Goal: Task Accomplishment & Management: Manage account settings

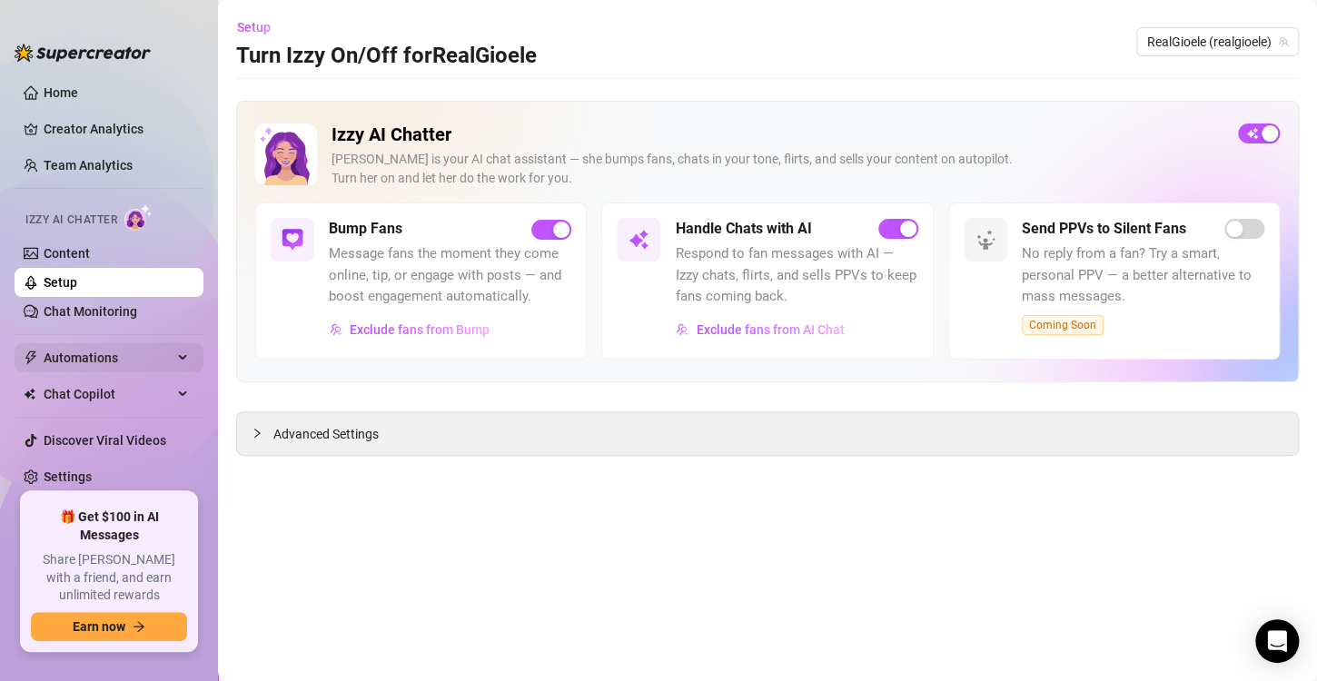
click at [125, 364] on span "Automations" at bounding box center [108, 357] width 129 height 29
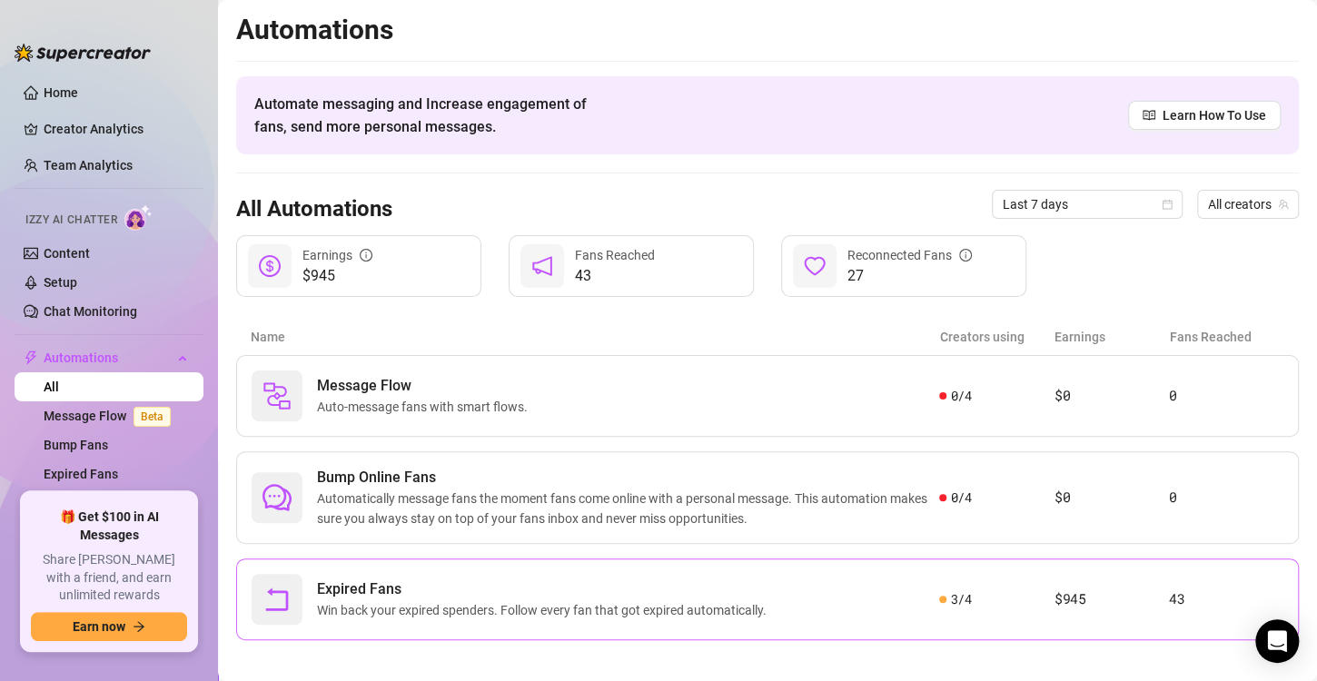
click at [666, 589] on span "Expired Fans" at bounding box center [545, 590] width 457 height 22
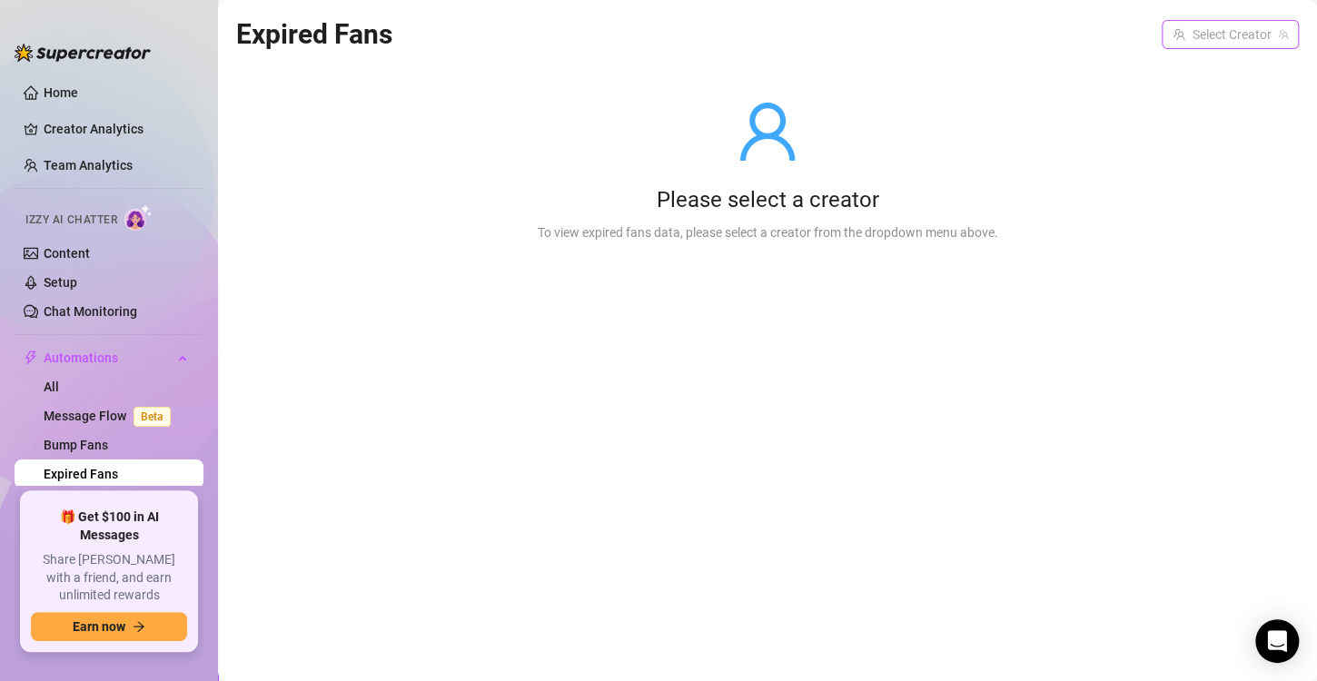
click at [1246, 44] on input "search" at bounding box center [1222, 34] width 99 height 27
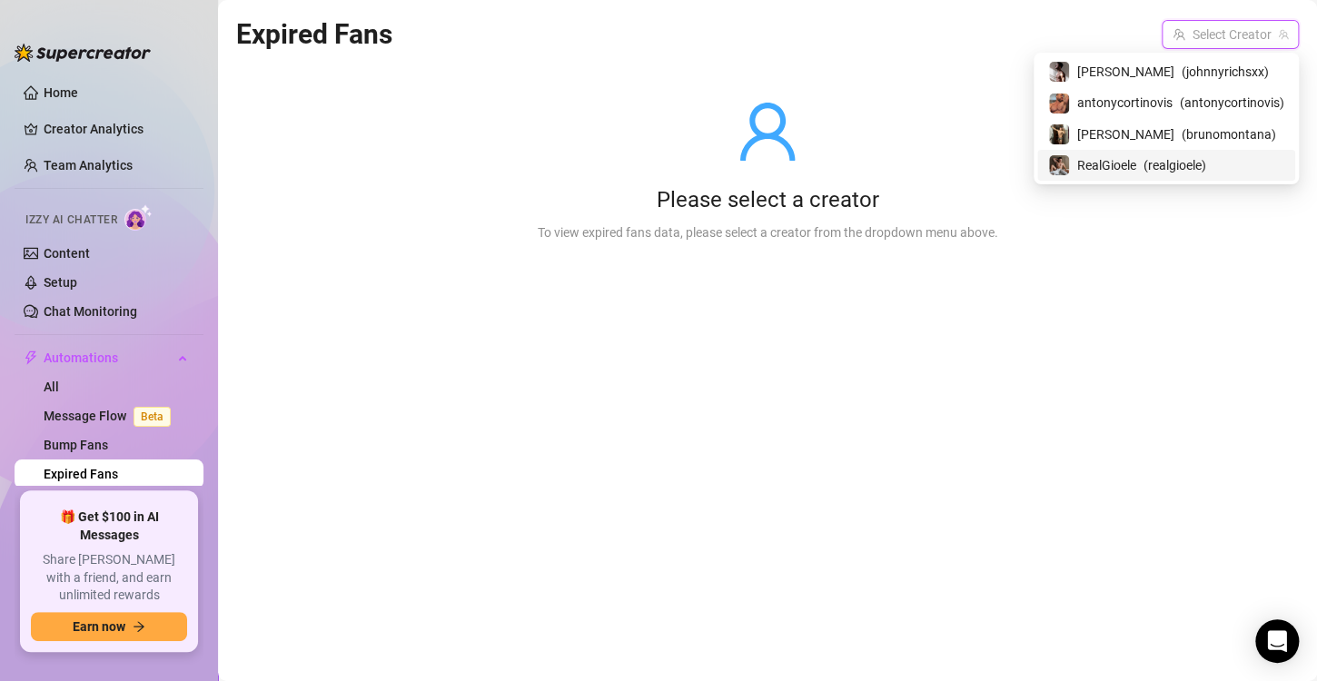
click at [1169, 163] on span "( realgioele )" at bounding box center [1174, 165] width 63 height 20
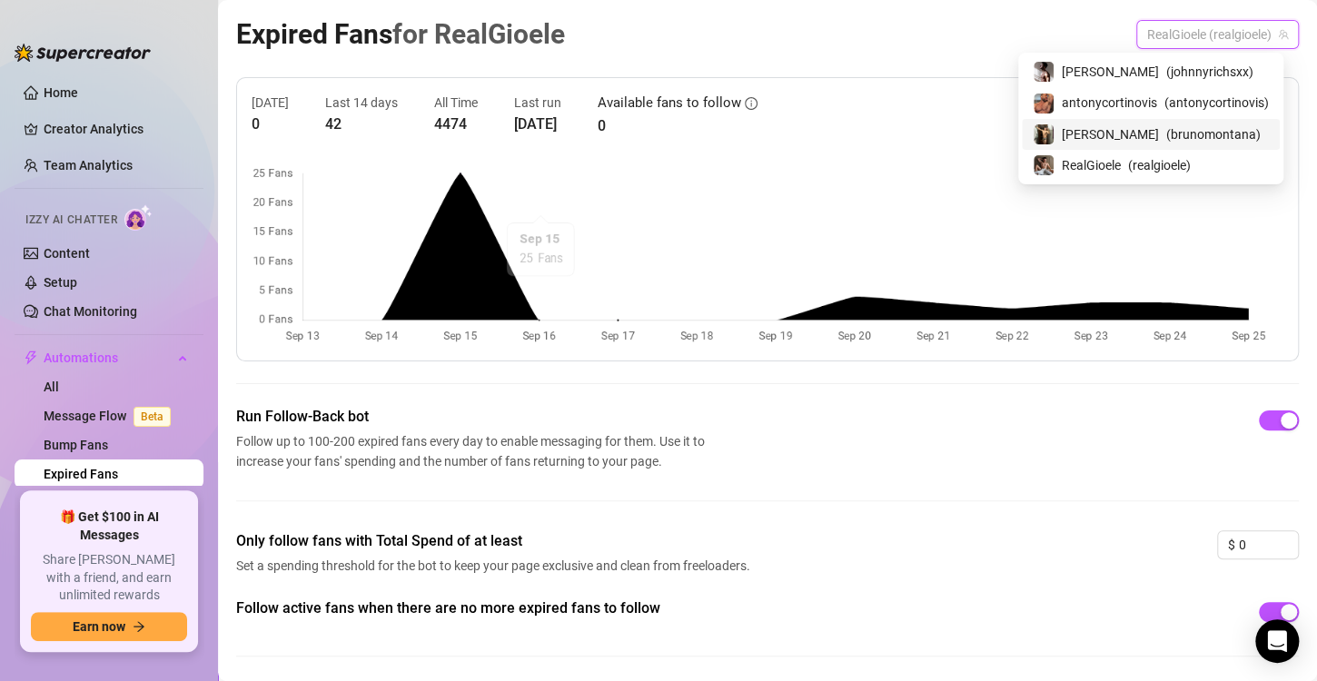
drag, startPoint x: 1190, startPoint y: 39, endPoint x: 1118, endPoint y: 129, distance: 115.0
click at [1166, 129] on span "( brunomontana )" at bounding box center [1213, 134] width 94 height 20
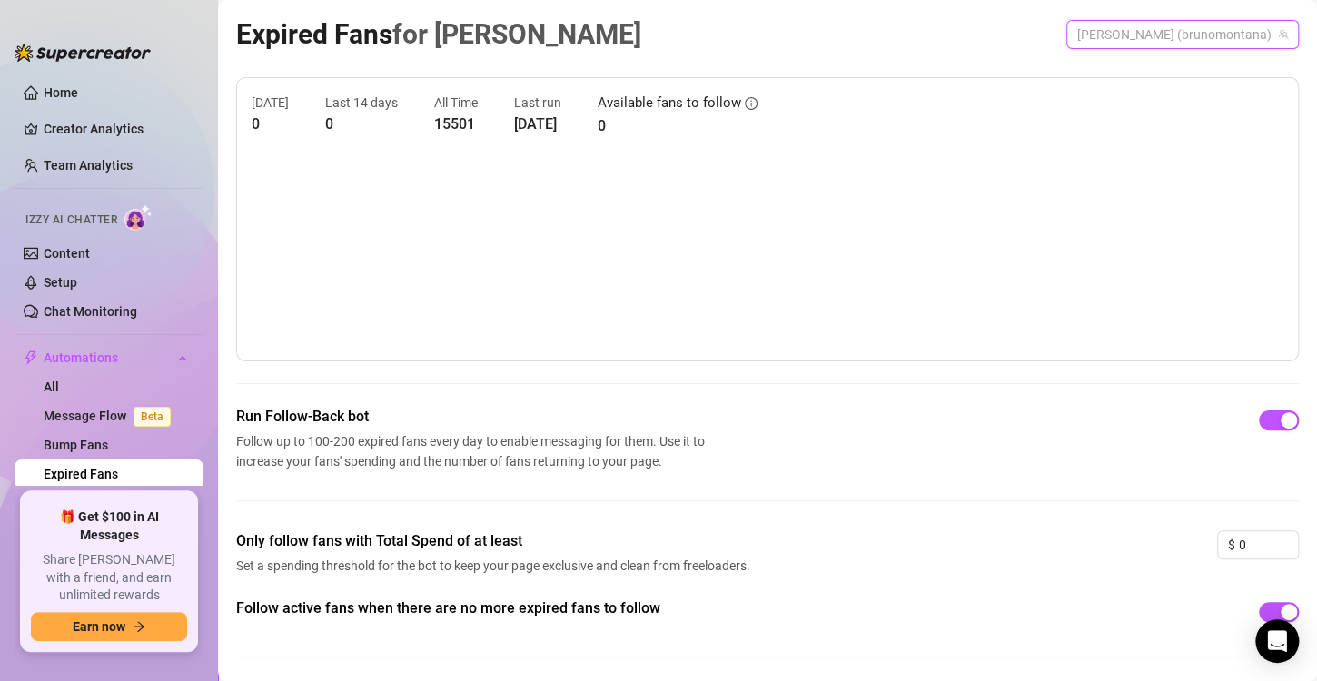
drag, startPoint x: 1173, startPoint y: 34, endPoint x: 1163, endPoint y: 42, distance: 12.2
drag, startPoint x: 1163, startPoint y: 42, endPoint x: 1093, endPoint y: 29, distance: 72.0
click at [1093, 29] on div "Expired Fans for [PERSON_NAME] (brunomontana)" at bounding box center [767, 34] width 1063 height 43
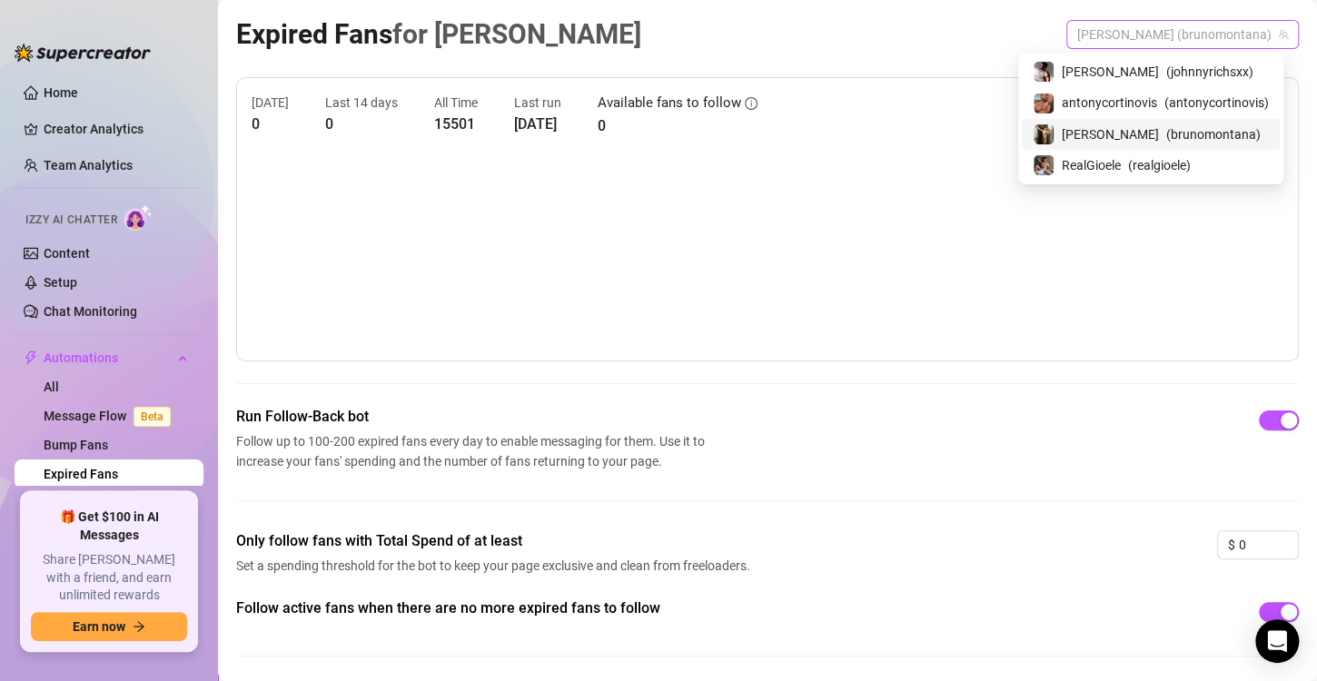
click at [1204, 44] on span "[PERSON_NAME] (brunomontana)" at bounding box center [1182, 34] width 211 height 27
click at [1166, 131] on span "( brunomontana )" at bounding box center [1213, 134] width 94 height 20
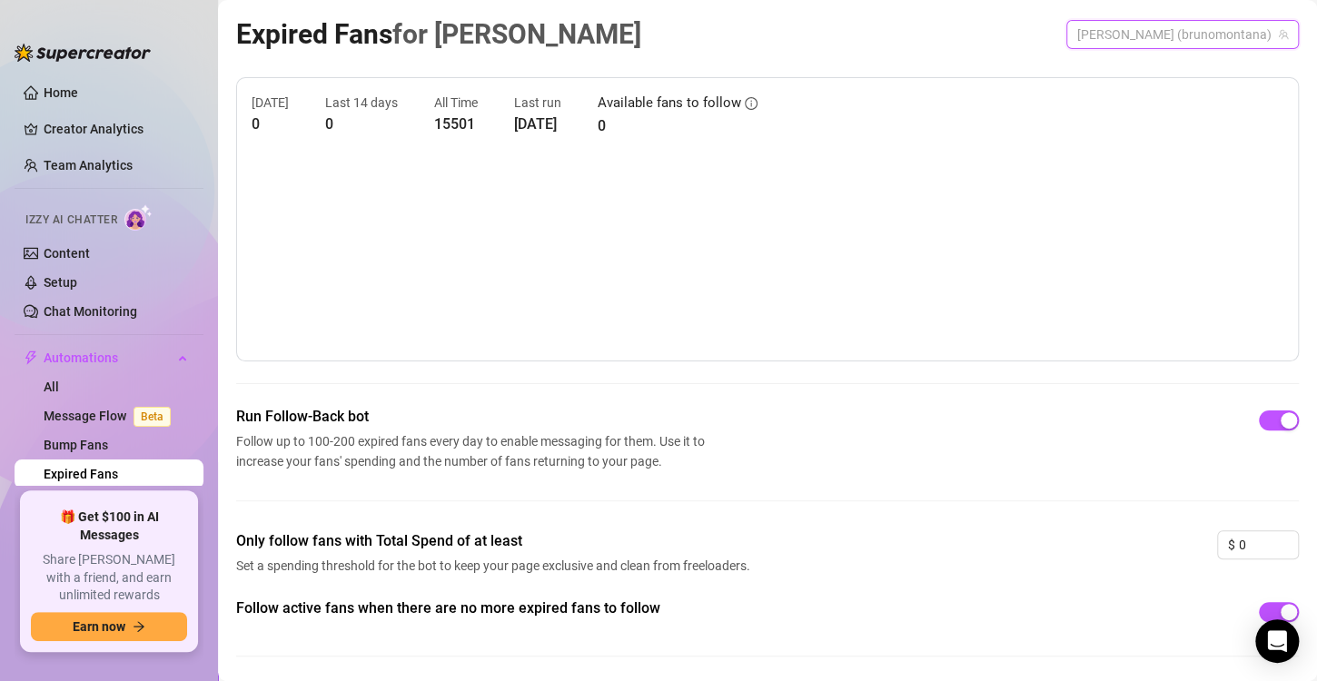
click at [1157, 38] on span "[PERSON_NAME] (brunomontana)" at bounding box center [1182, 34] width 211 height 27
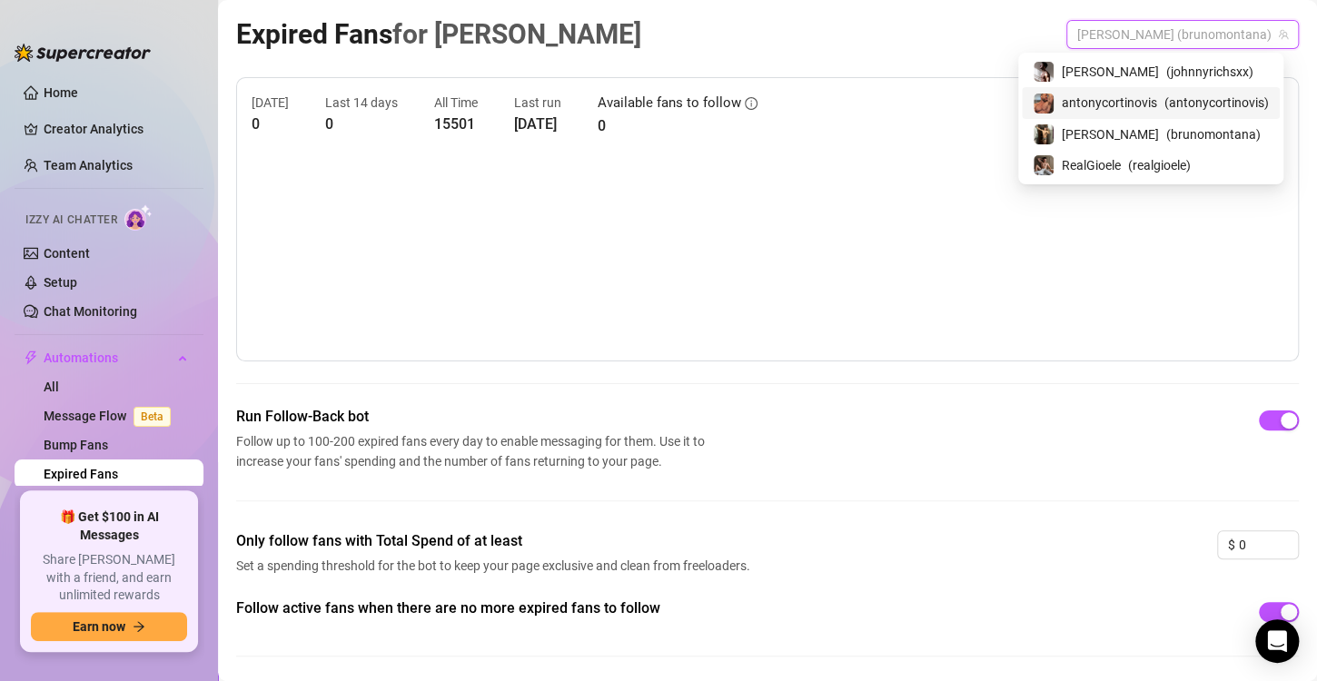
click at [1147, 108] on span "antonycortinovis" at bounding box center [1109, 103] width 95 height 20
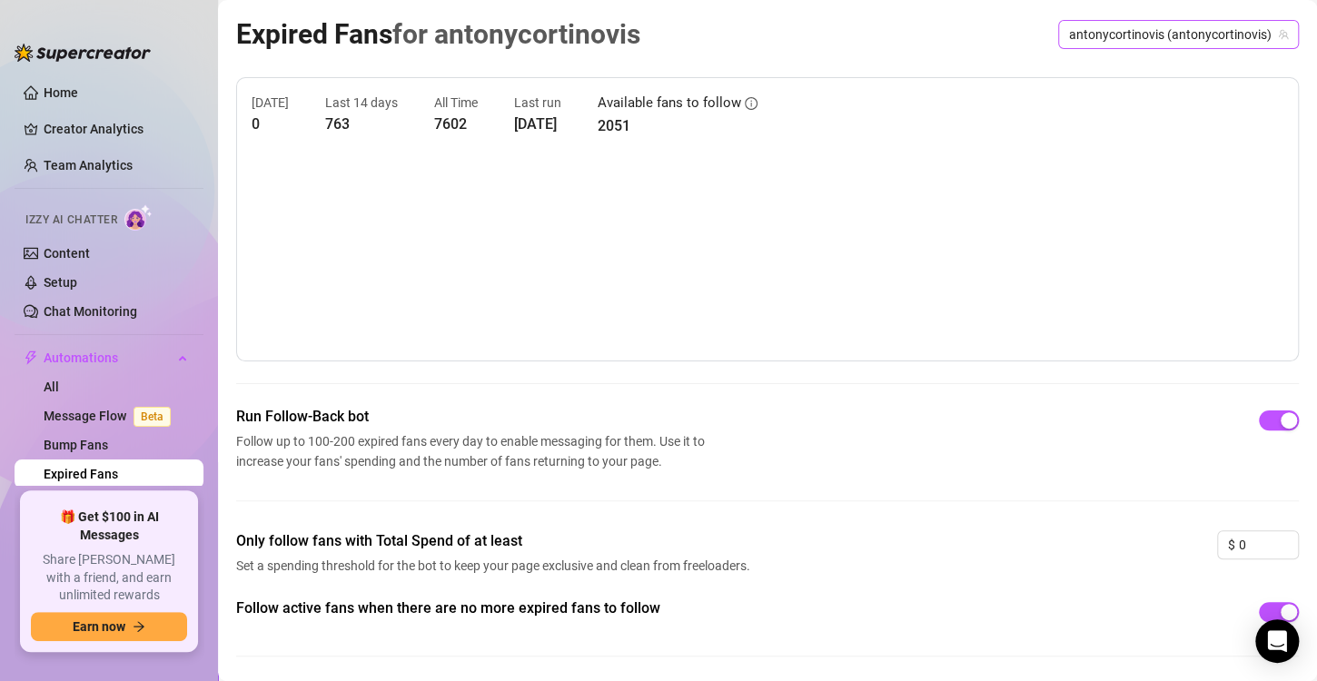
drag, startPoint x: 86, startPoint y: 476, endPoint x: 1133, endPoint y: 31, distance: 1137.0
drag, startPoint x: 1133, startPoint y: 31, endPoint x: 932, endPoint y: 69, distance: 204.3
click at [932, 69] on div "Expired Fans for antonycortinovis antonycortinovis (antonycortinovis) [DATE] 0 …" at bounding box center [767, 349] width 1063 height 673
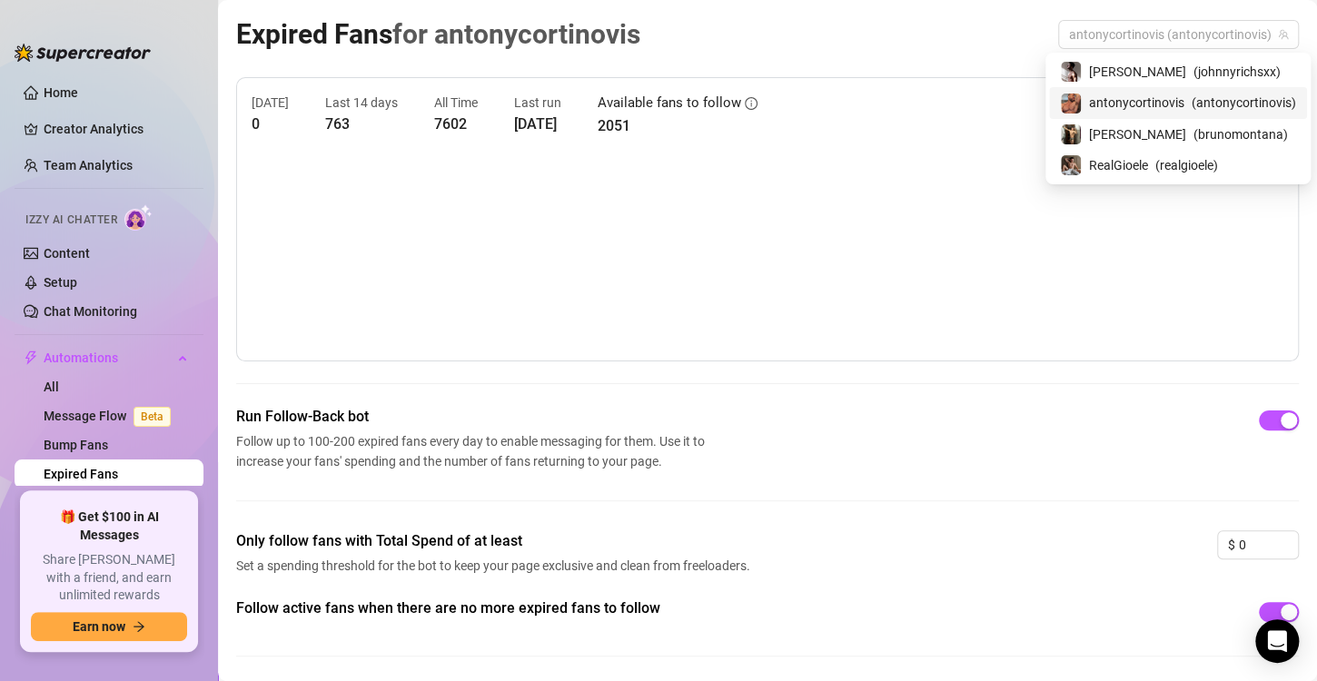
drag, startPoint x: 1175, startPoint y: 38, endPoint x: 1141, endPoint y: 76, distance: 51.4
click at [1141, 76] on span "[PERSON_NAME]" at bounding box center [1137, 72] width 97 height 20
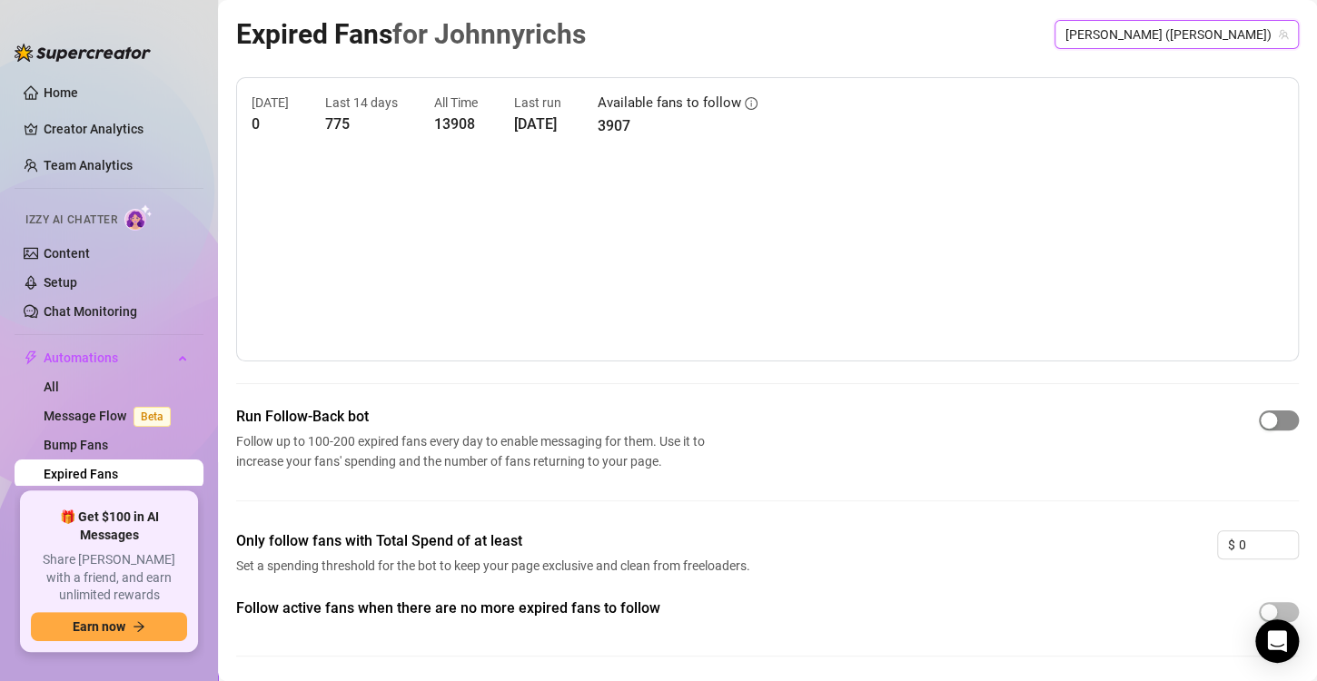
click at [1261, 418] on div "button" at bounding box center [1269, 420] width 16 height 16
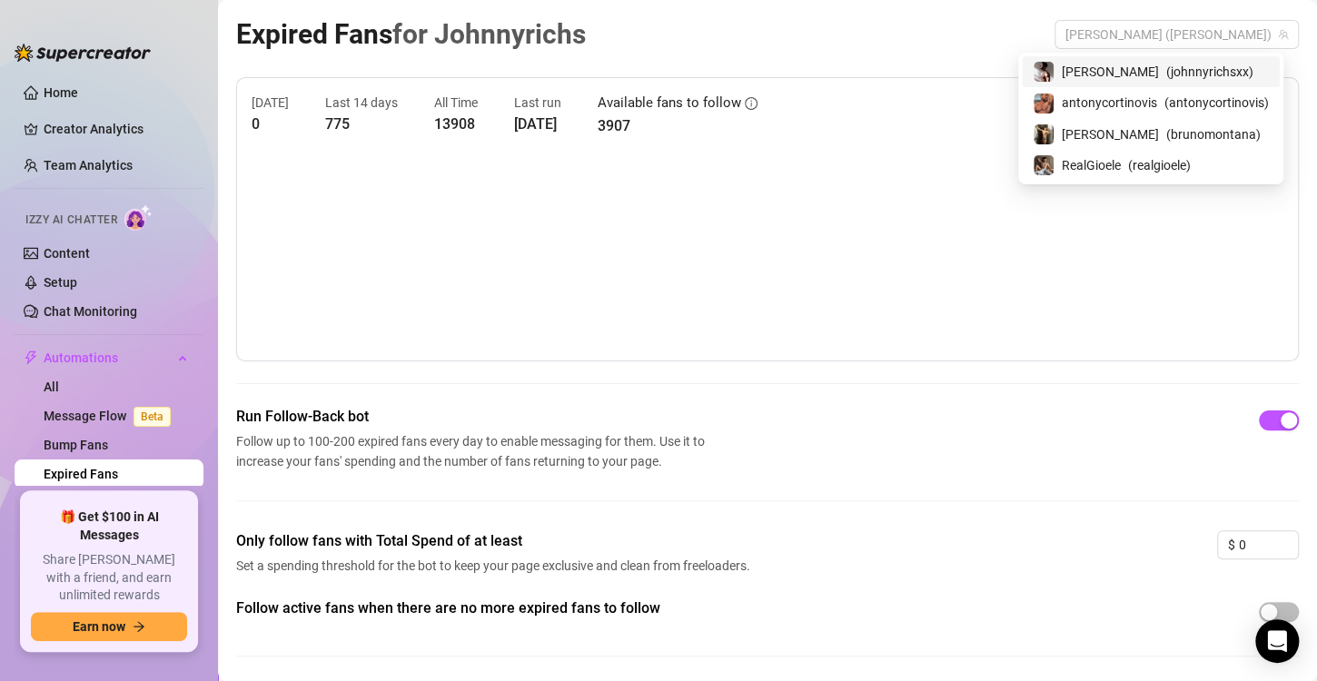
drag, startPoint x: 1178, startPoint y: 42, endPoint x: 1138, endPoint y: 114, distance: 82.1
click at [1138, 114] on div "antonycortinovis ( antonycortinovis )" at bounding box center [1151, 102] width 258 height 31
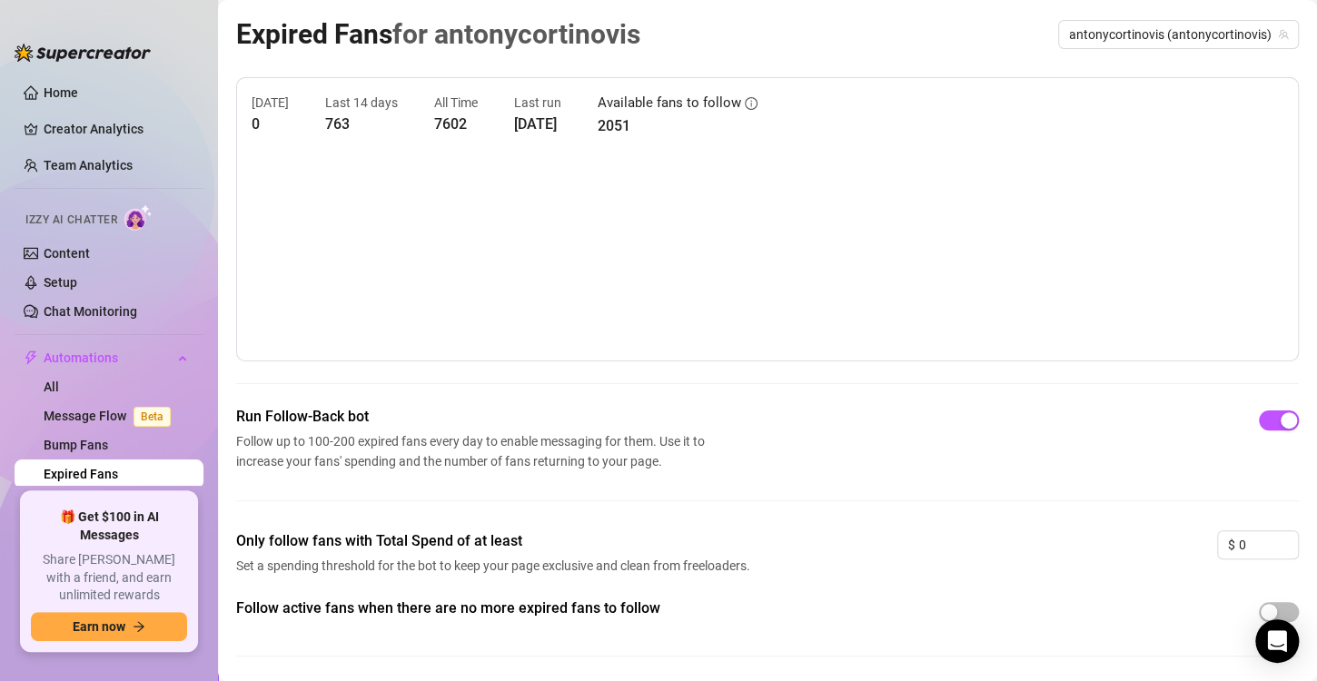
drag, startPoint x: 1270, startPoint y: 430, endPoint x: 1068, endPoint y: 462, distance: 204.1
drag, startPoint x: 1068, startPoint y: 462, endPoint x: 1034, endPoint y: 476, distance: 36.3
click at [1034, 476] on div "Run Follow-Back bot Follow up to 100-200 expired fans every day to enable messa…" at bounding box center [767, 468] width 1063 height 124
click at [1261, 604] on div "button" at bounding box center [1269, 612] width 16 height 16
drag, startPoint x: 1165, startPoint y: 40, endPoint x: 874, endPoint y: 210, distance: 337.4
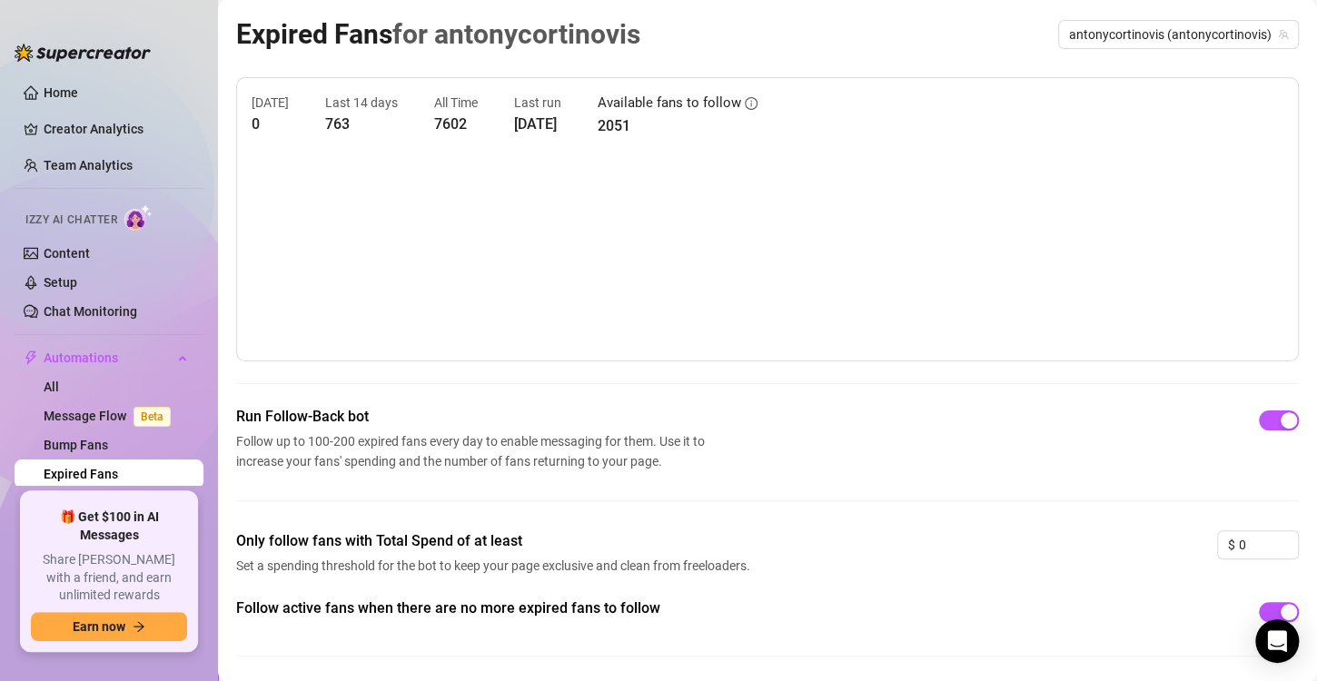
drag, startPoint x: 874, startPoint y: 210, endPoint x: 866, endPoint y: 278, distance: 68.6
drag, startPoint x: 866, startPoint y: 278, endPoint x: 1034, endPoint y: 214, distance: 180.5
drag, startPoint x: 1034, startPoint y: 214, endPoint x: 959, endPoint y: 167, distance: 89.0
click at [959, 167] on canvas at bounding box center [760, 255] width 1016 height 182
click at [1191, 28] on span "antonycortinovis (antonycortinovis)" at bounding box center [1178, 34] width 219 height 27
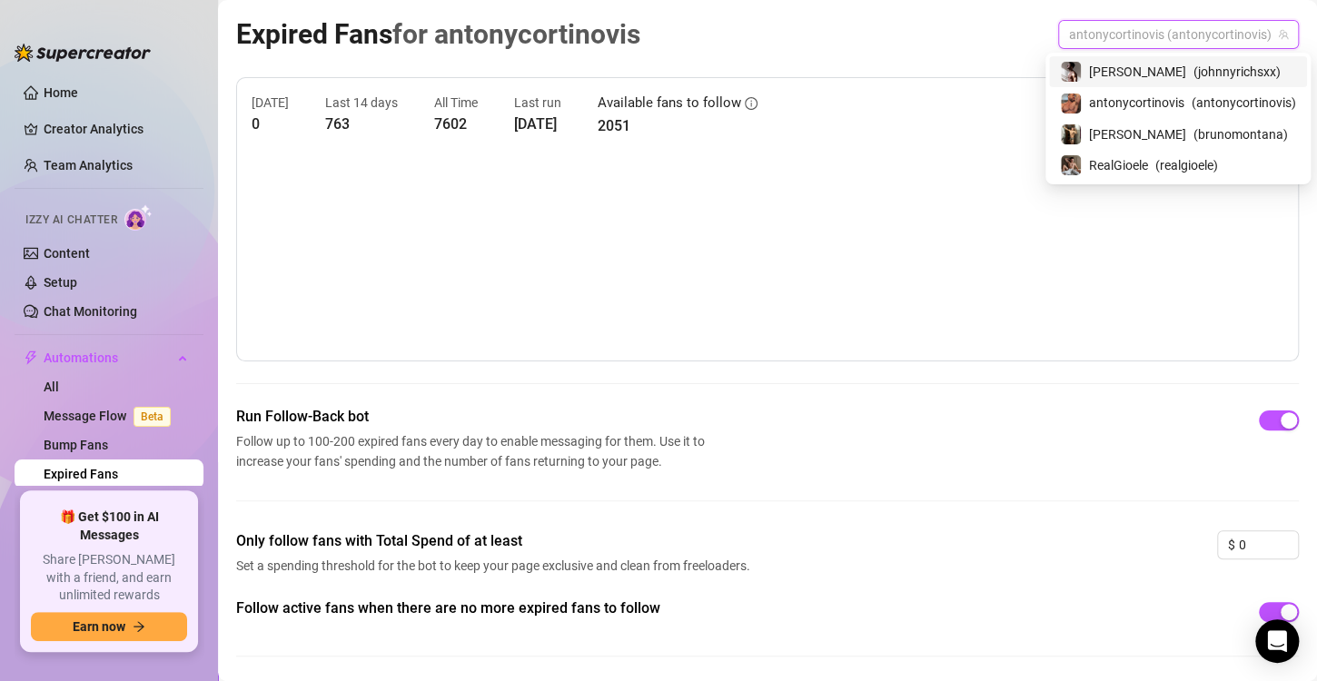
click at [1157, 73] on span "[PERSON_NAME]" at bounding box center [1137, 72] width 97 height 20
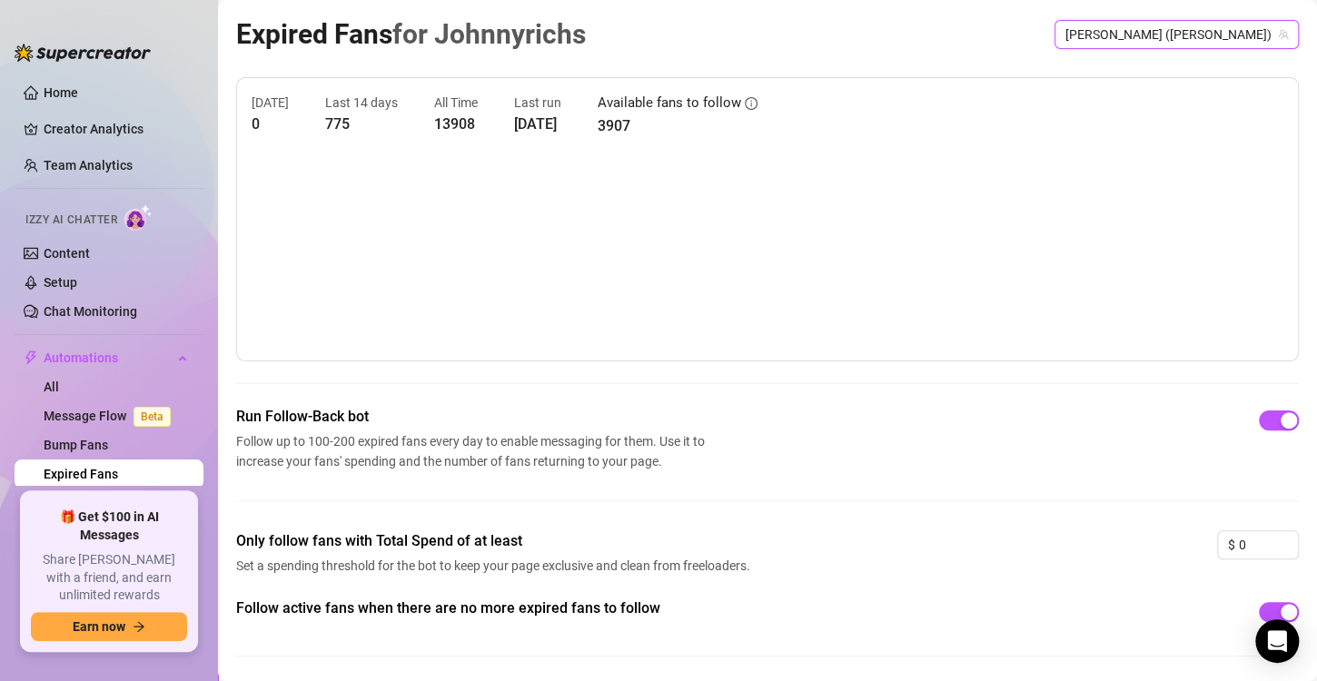
click at [1157, 44] on span "[PERSON_NAME] ([PERSON_NAME])" at bounding box center [1176, 34] width 223 height 27
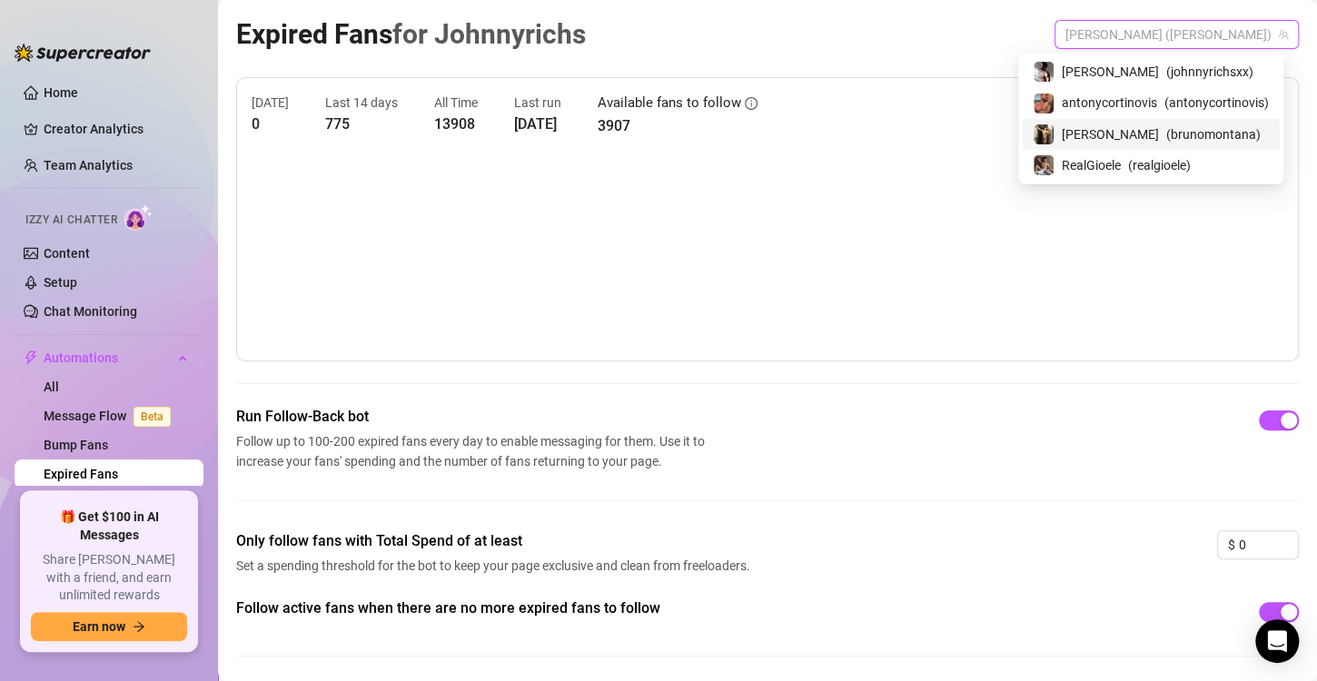
click at [1166, 133] on span "( brunomontana )" at bounding box center [1213, 134] width 94 height 20
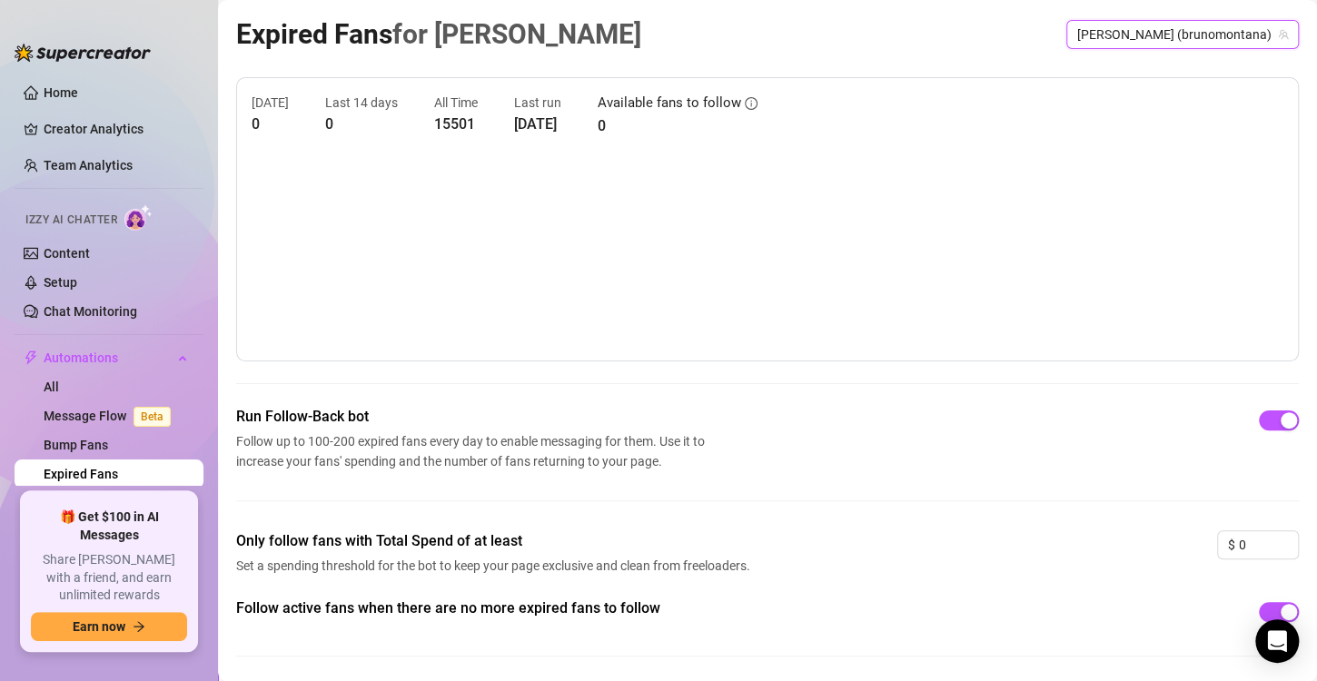
click at [77, 480] on link "Expired Fans" at bounding box center [81, 474] width 74 height 15
click at [77, 452] on link "Bump Fans" at bounding box center [76, 445] width 64 height 15
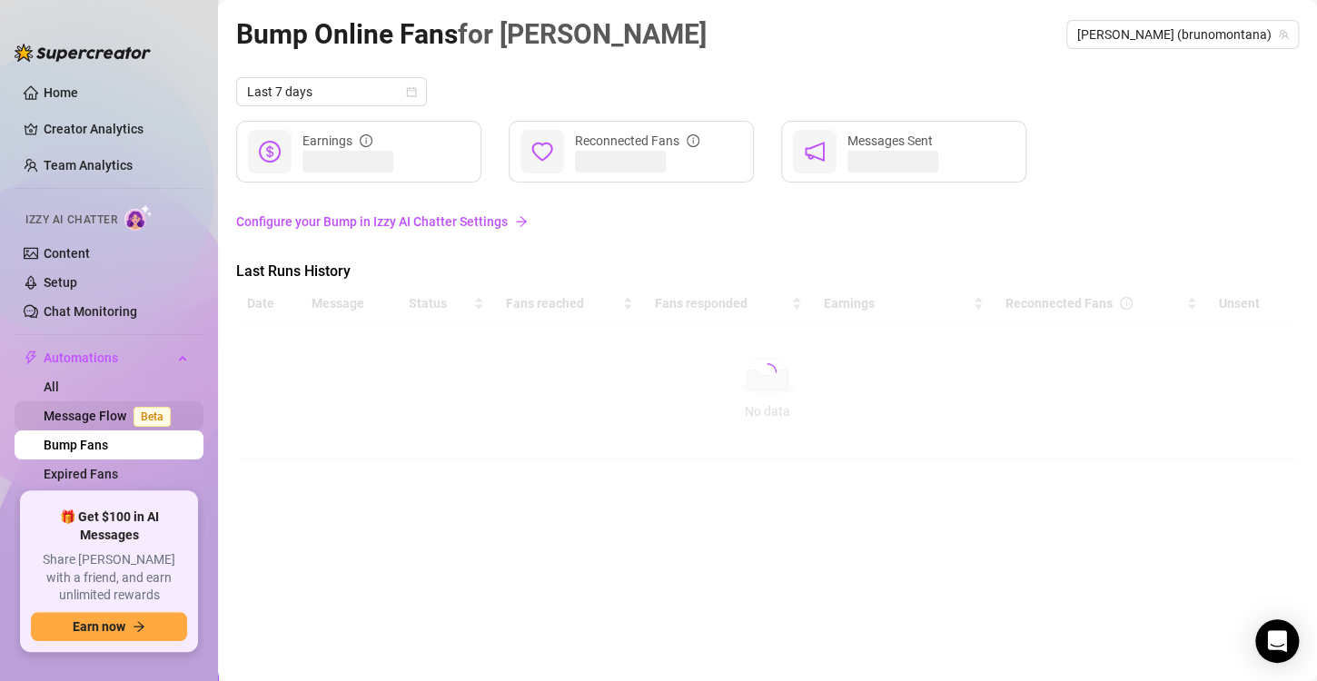
click at [73, 409] on link "Message Flow Beta" at bounding box center [111, 416] width 134 height 15
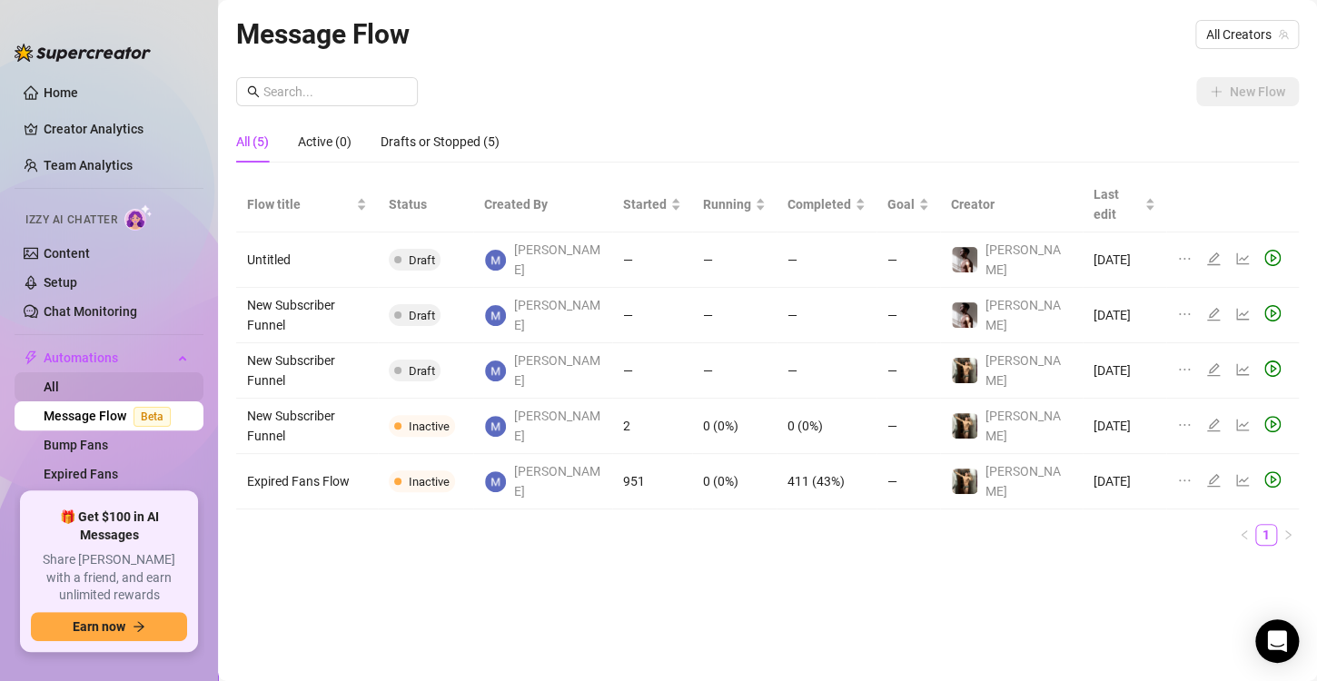
click at [59, 382] on link "All" at bounding box center [51, 387] width 15 height 15
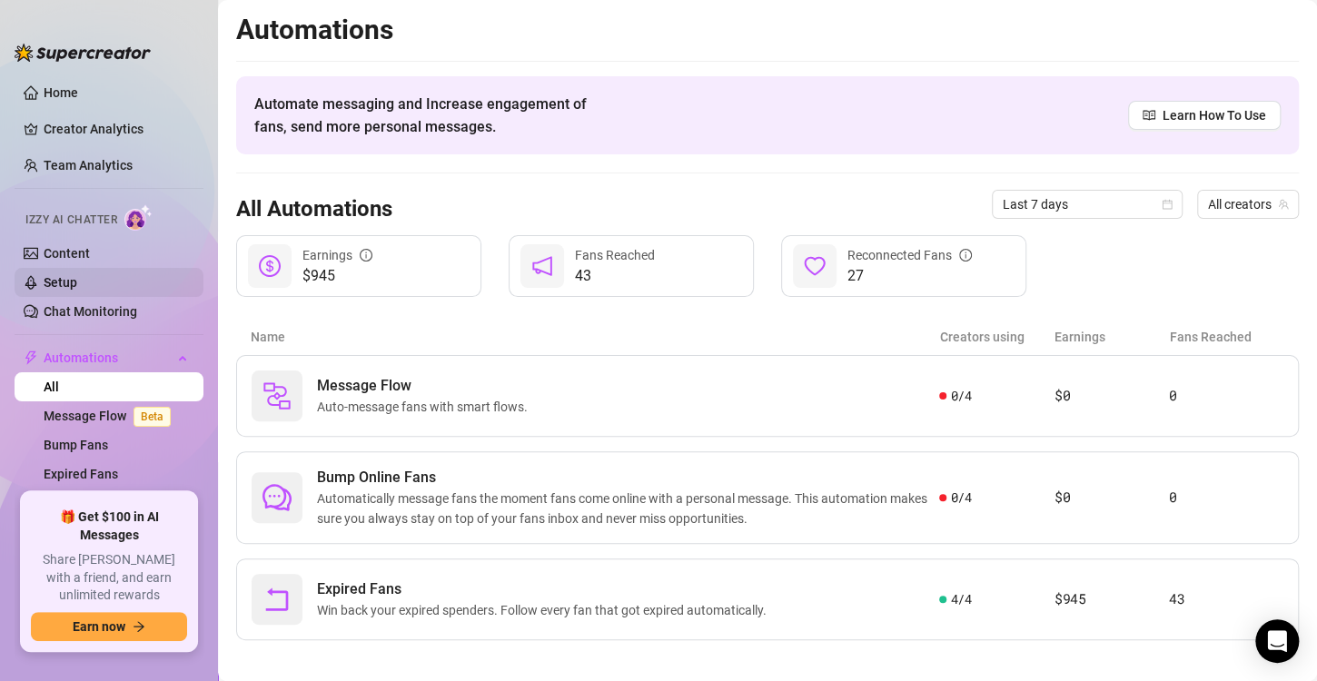
click at [72, 280] on link "Setup" at bounding box center [61, 282] width 34 height 15
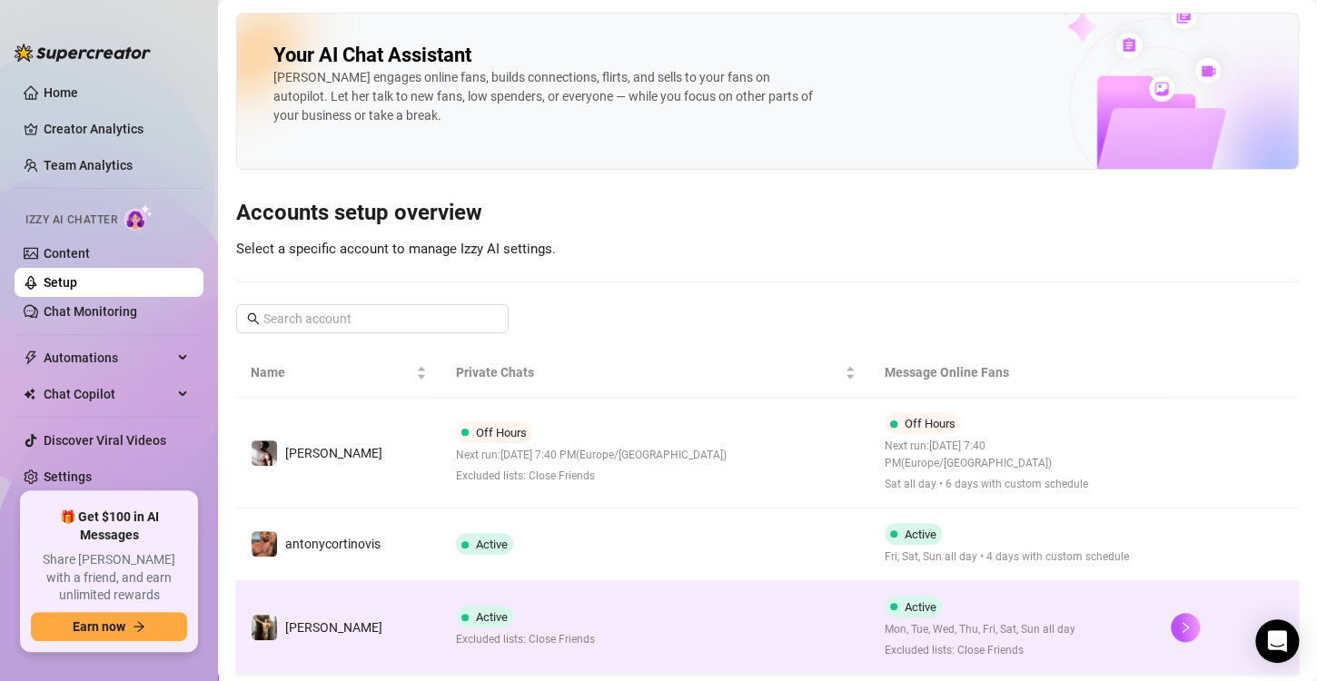
scroll to position [117, 0]
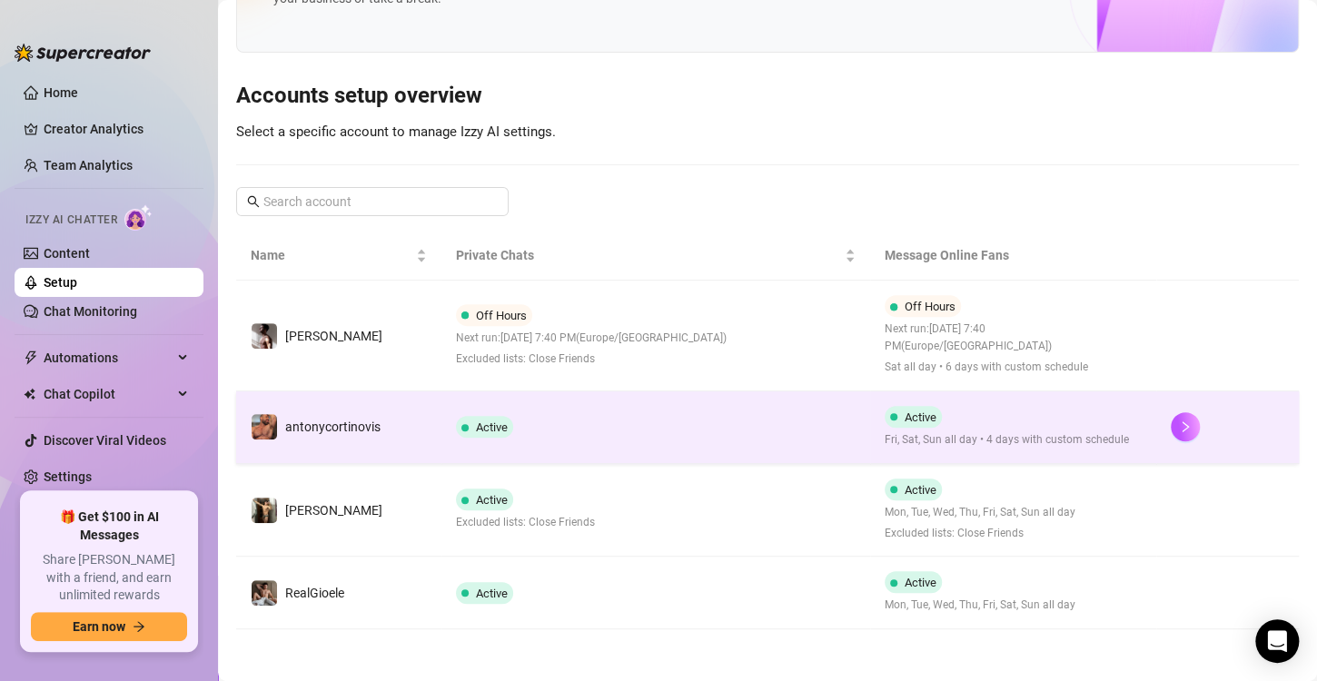
click at [740, 405] on td "Active" at bounding box center [655, 427] width 429 height 73
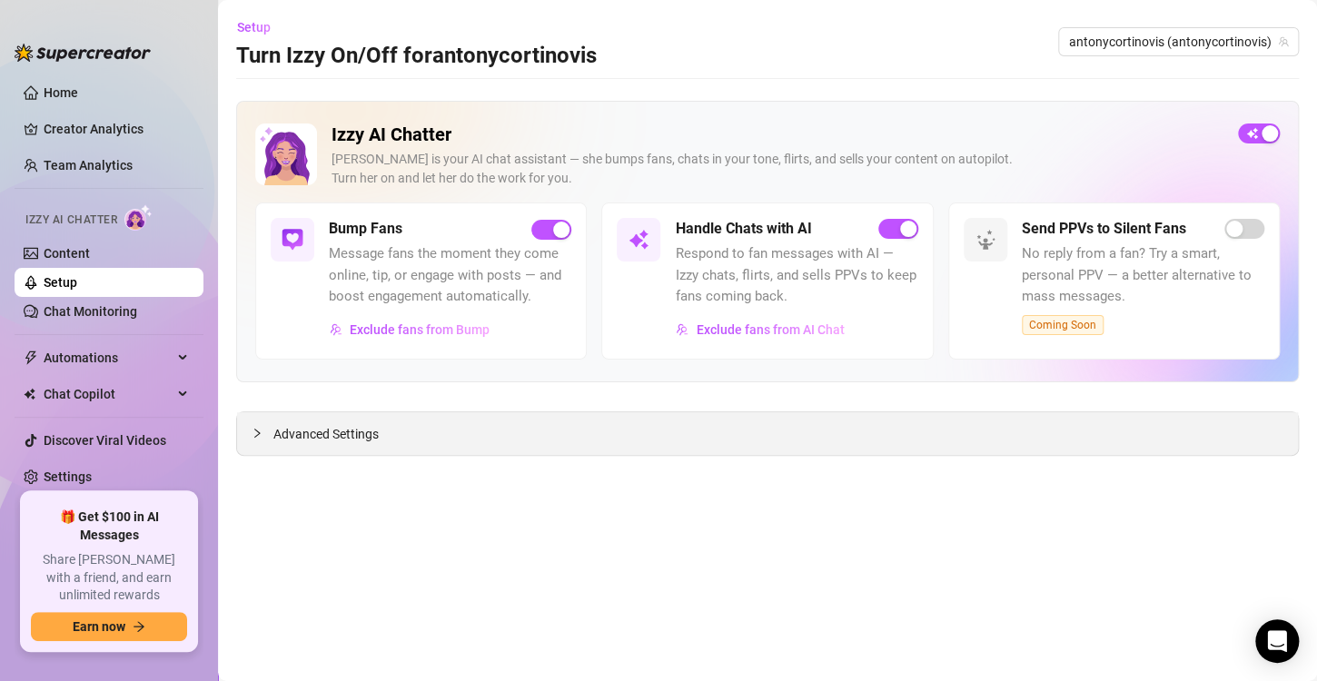
click at [695, 443] on div "Advanced Settings" at bounding box center [767, 433] width 1061 height 43
click at [322, 436] on span "Advanced Settings" at bounding box center [325, 434] width 105 height 20
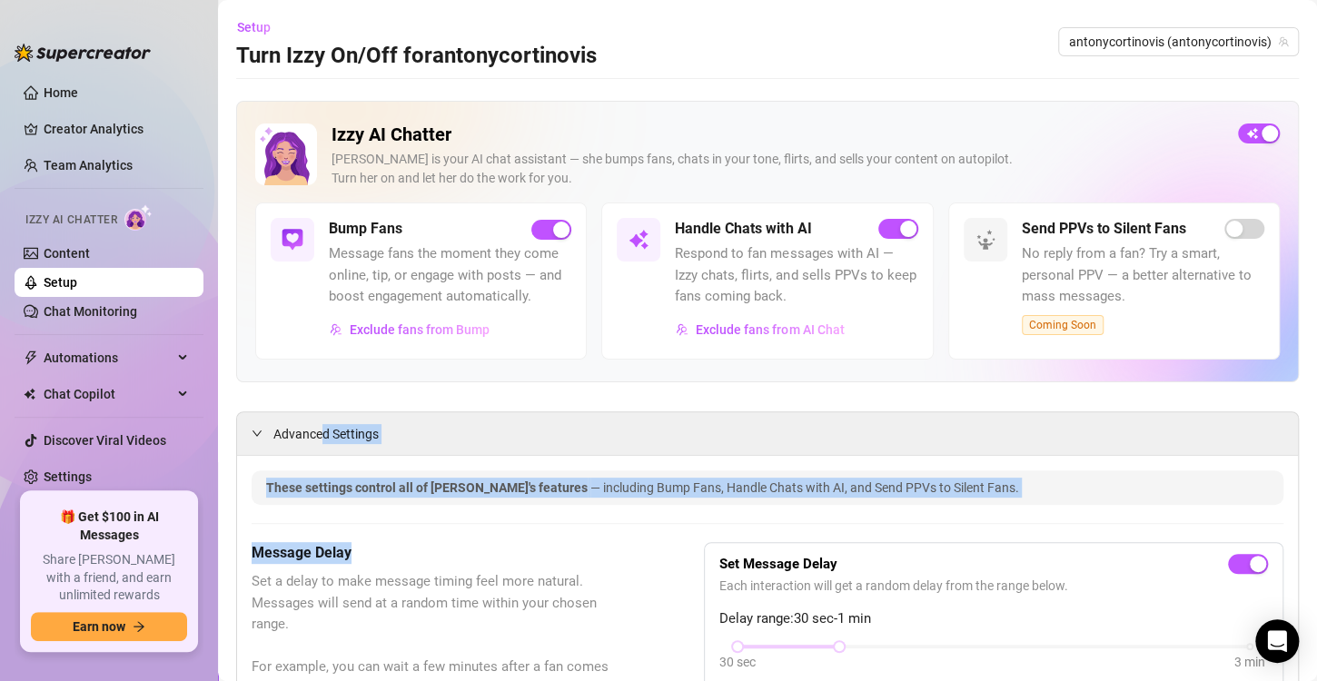
drag, startPoint x: 322, startPoint y: 436, endPoint x: 359, endPoint y: 565, distance: 134.0
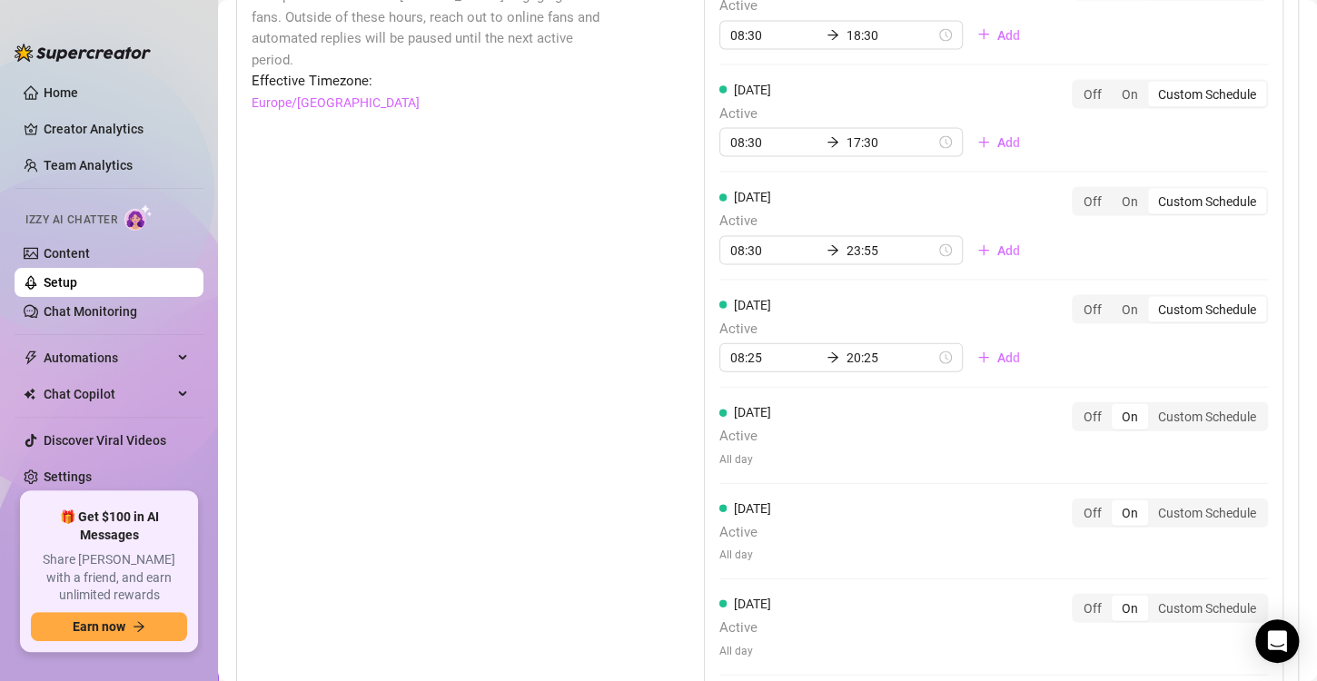
scroll to position [1729, 0]
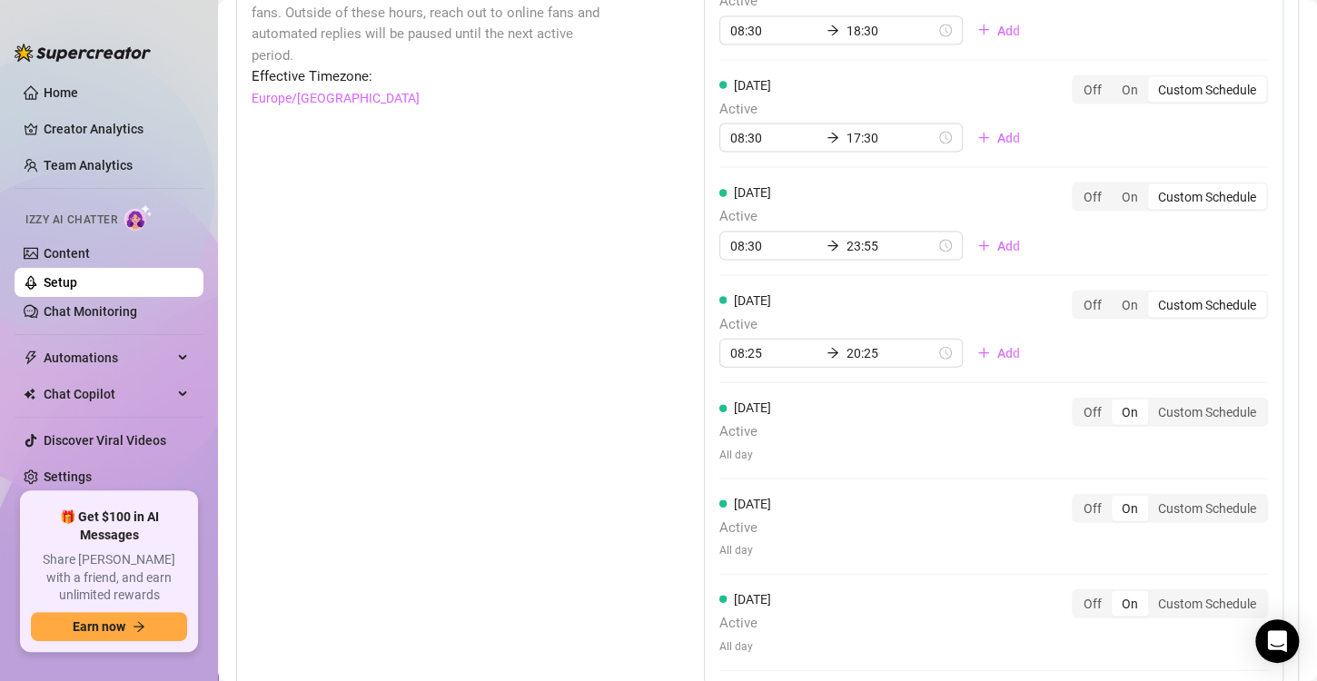
click at [77, 281] on link "Setup" at bounding box center [61, 282] width 34 height 15
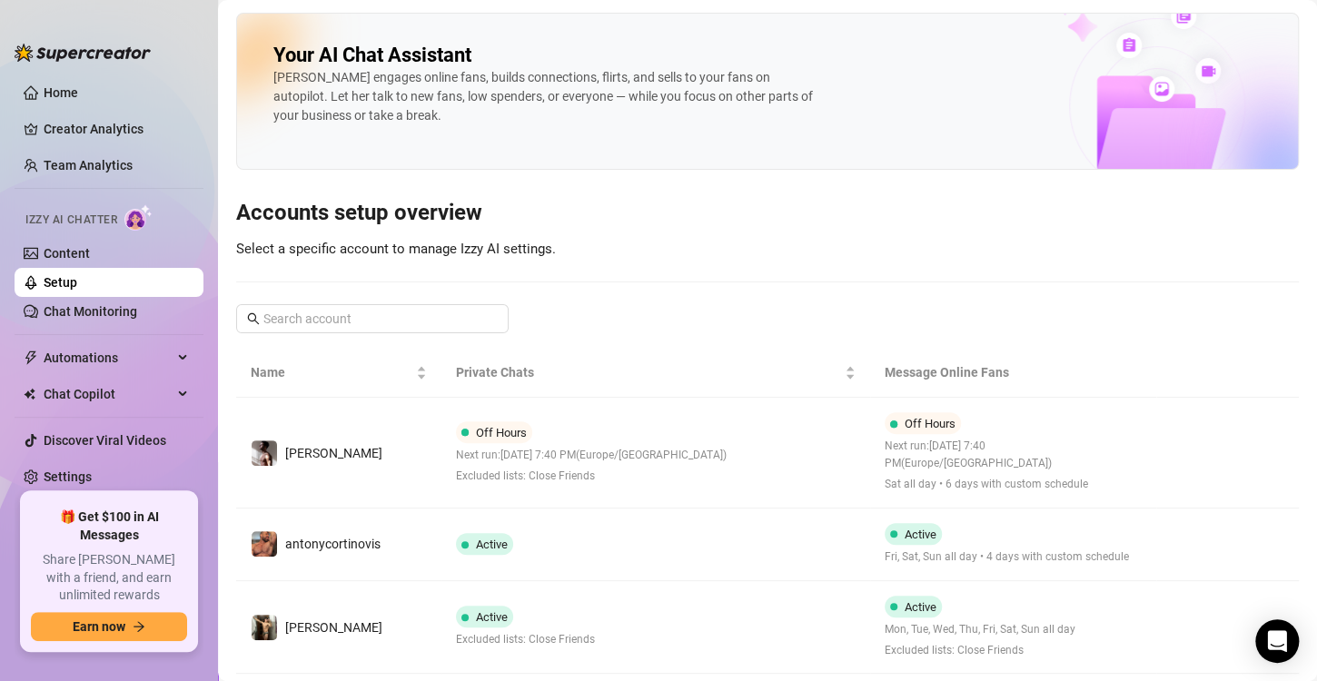
click at [77, 278] on link "Setup" at bounding box center [61, 282] width 34 height 15
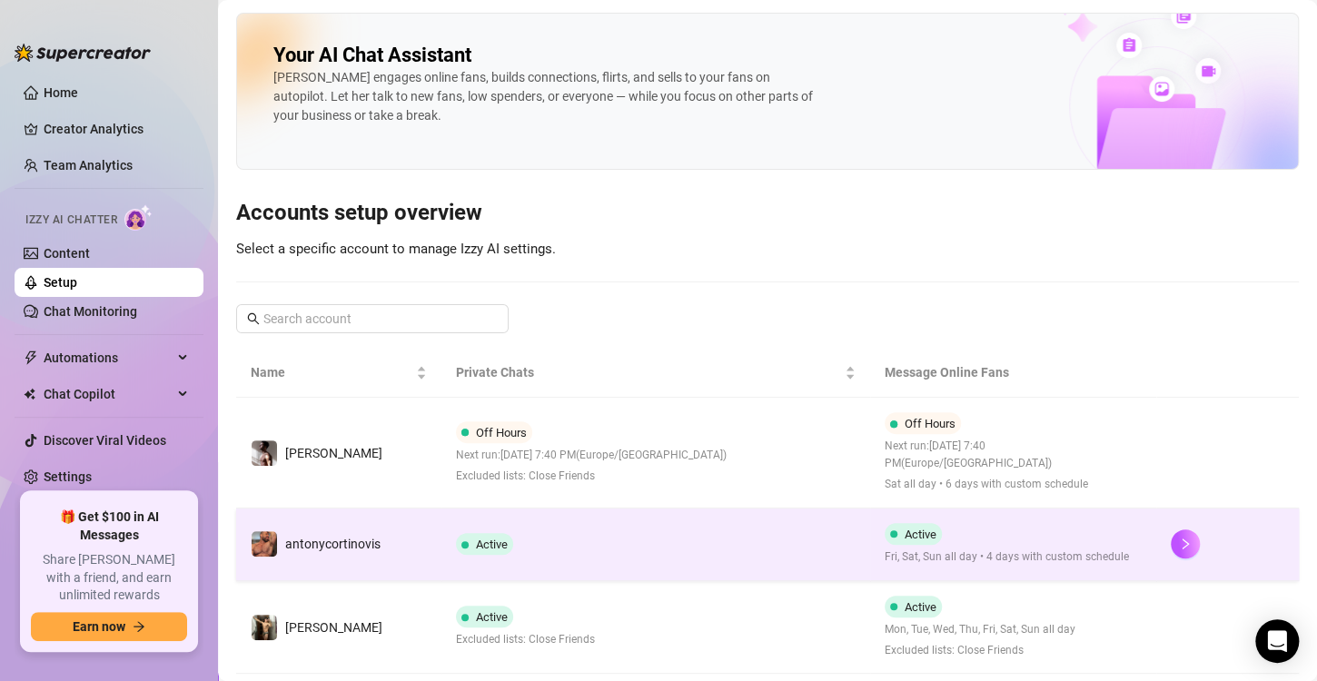
click at [714, 564] on td "Active" at bounding box center [655, 545] width 429 height 73
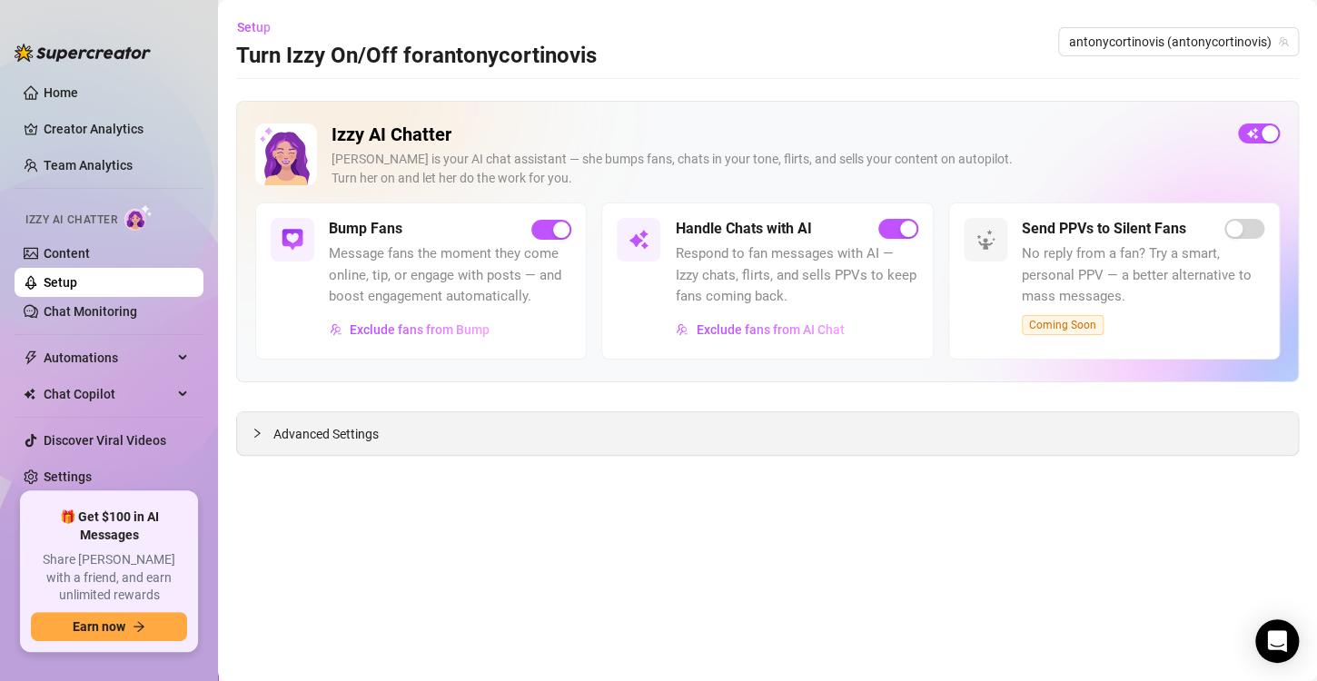
click at [370, 439] on span "Advanced Settings" at bounding box center [325, 434] width 105 height 20
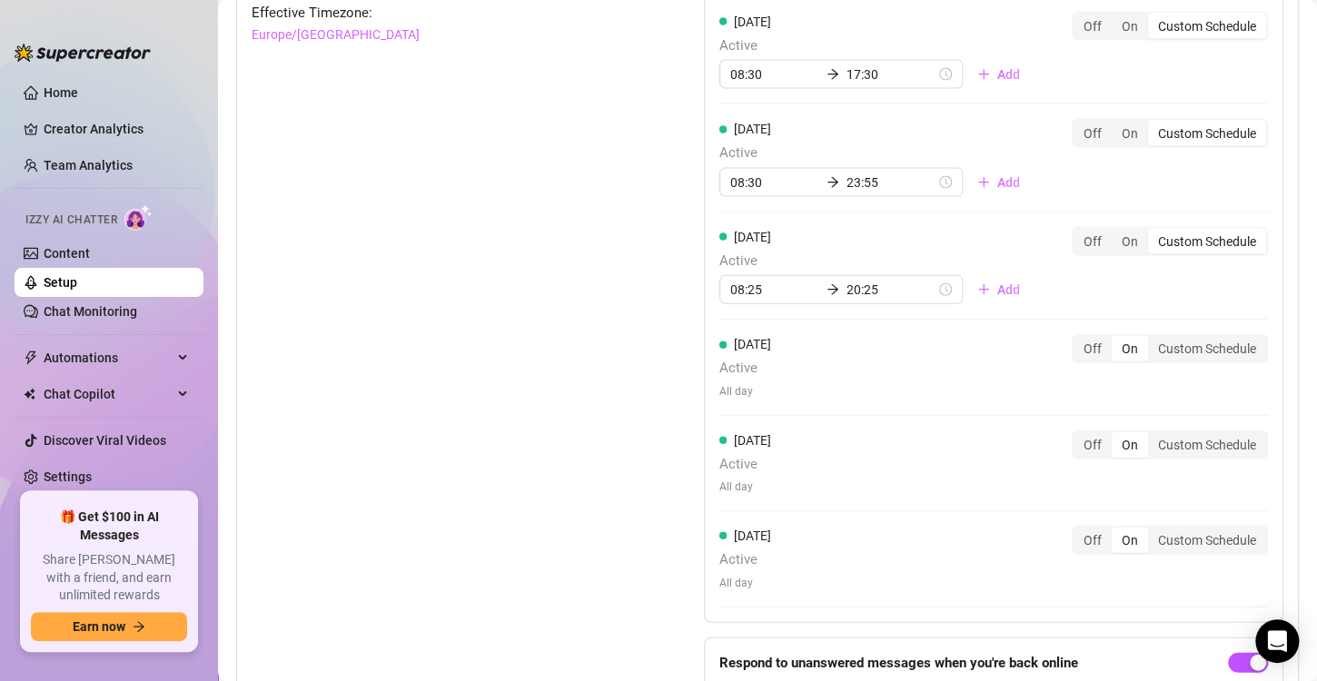
scroll to position [1794, 0]
click at [1167, 338] on div "Custom Schedule" at bounding box center [1207, 347] width 118 height 25
click at [1153, 338] on input "Custom Schedule" at bounding box center [1153, 338] width 0 height 0
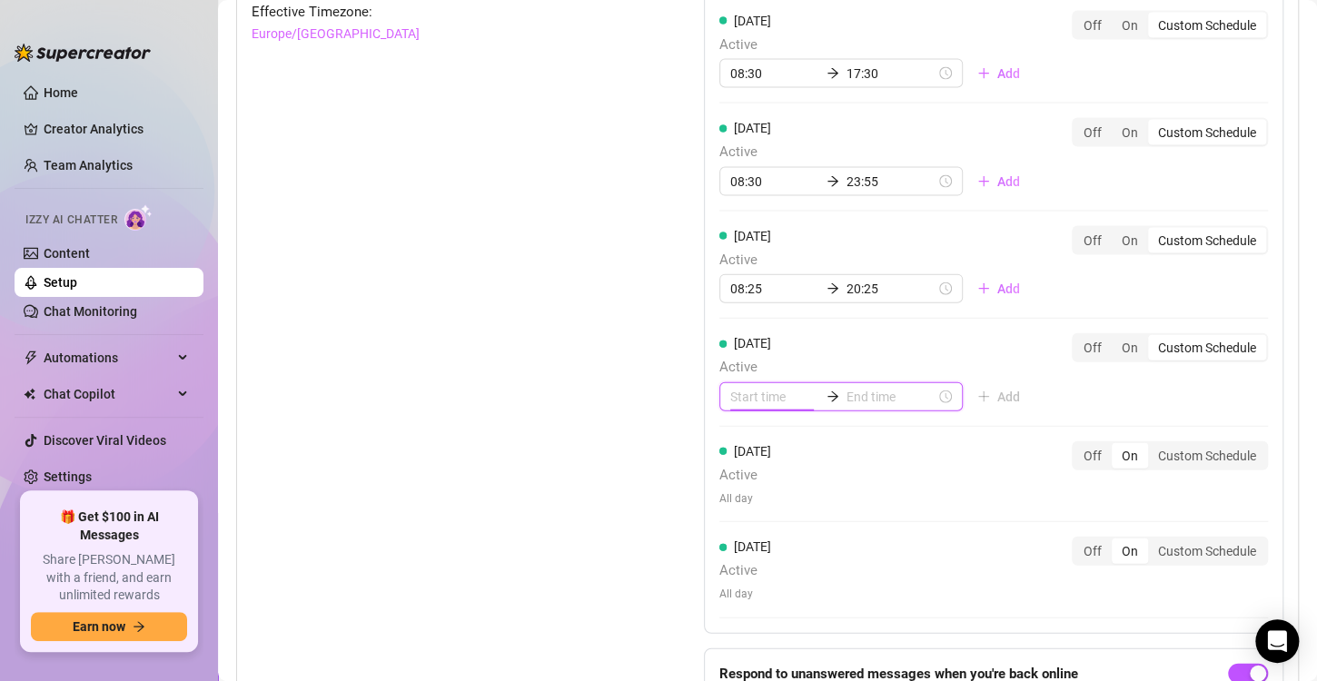
click at [745, 393] on input at bounding box center [774, 397] width 89 height 20
type input "00:25"
click at [740, 539] on div "08" at bounding box center [739, 534] width 44 height 25
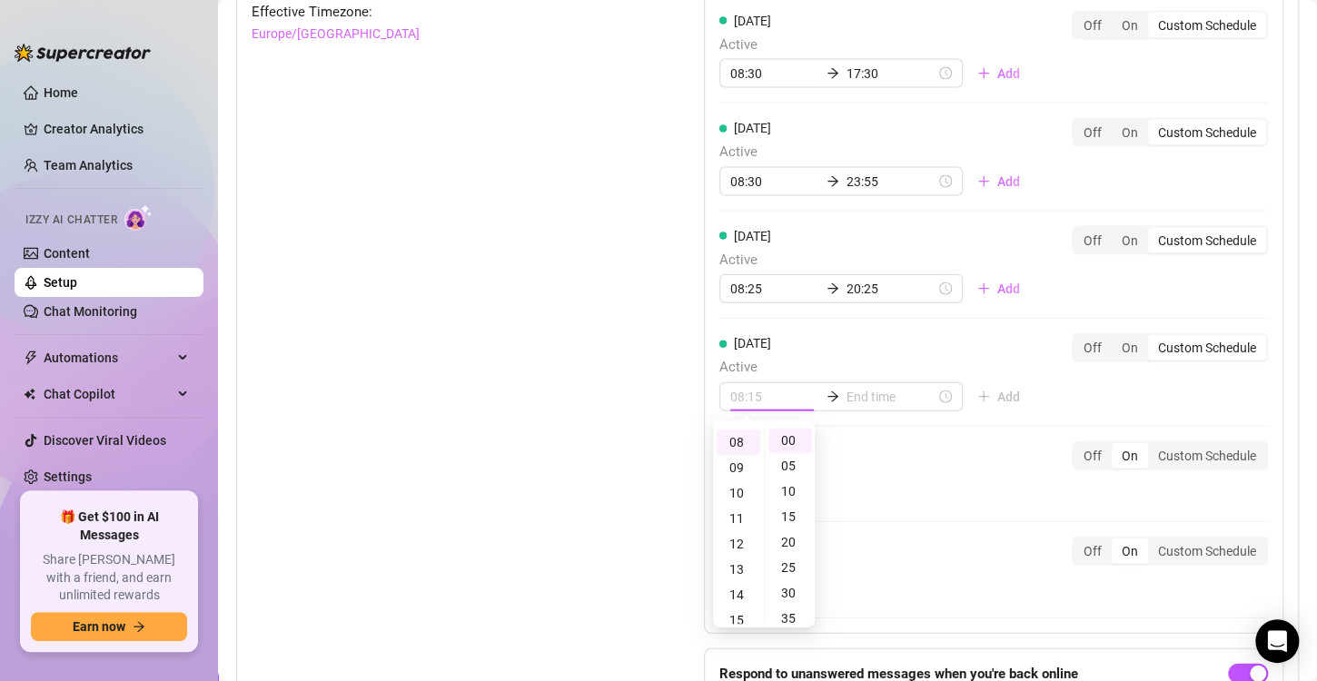
type input "08:00"
click at [871, 388] on input at bounding box center [890, 397] width 89 height 20
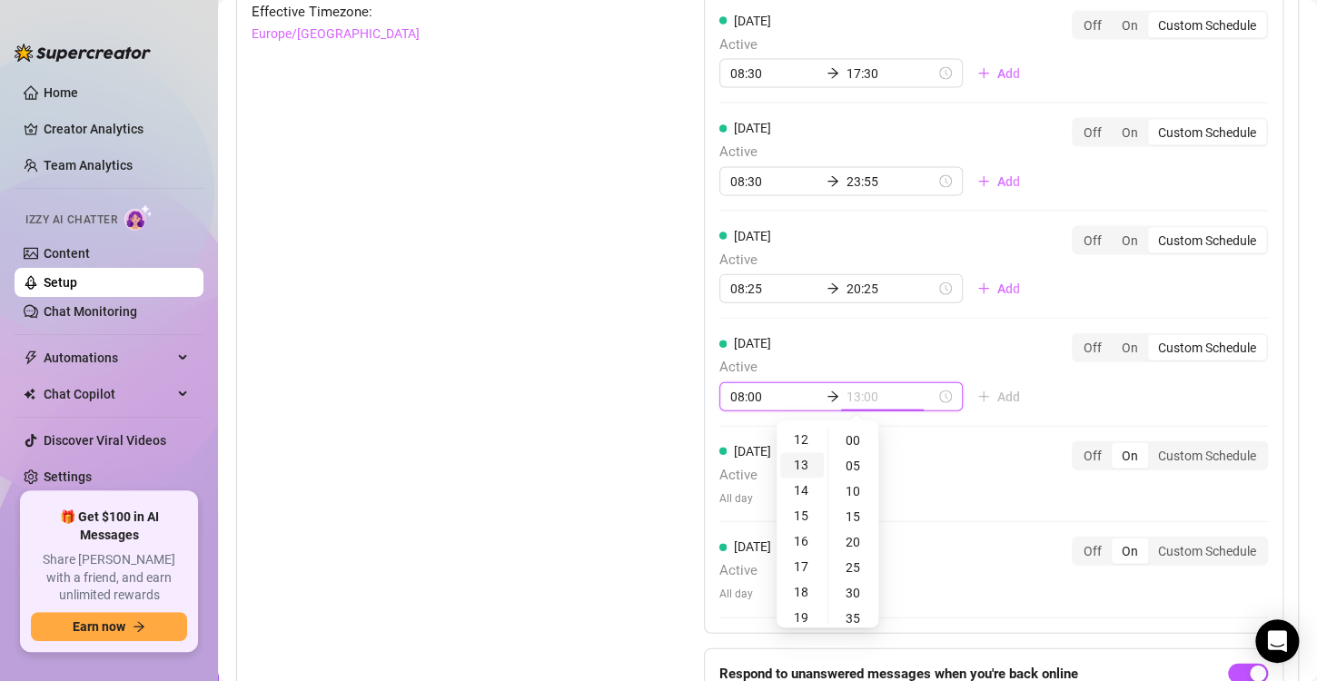
scroll to position [336, 0]
click at [804, 586] on div "19" at bounding box center [802, 587] width 44 height 25
type input "19:00"
click at [965, 617] on div "[DATE] Active 08:30 18:30 Add Off On Custom Schedule [DATE] Active 08:30 17:30 …" at bounding box center [993, 324] width 579 height 875
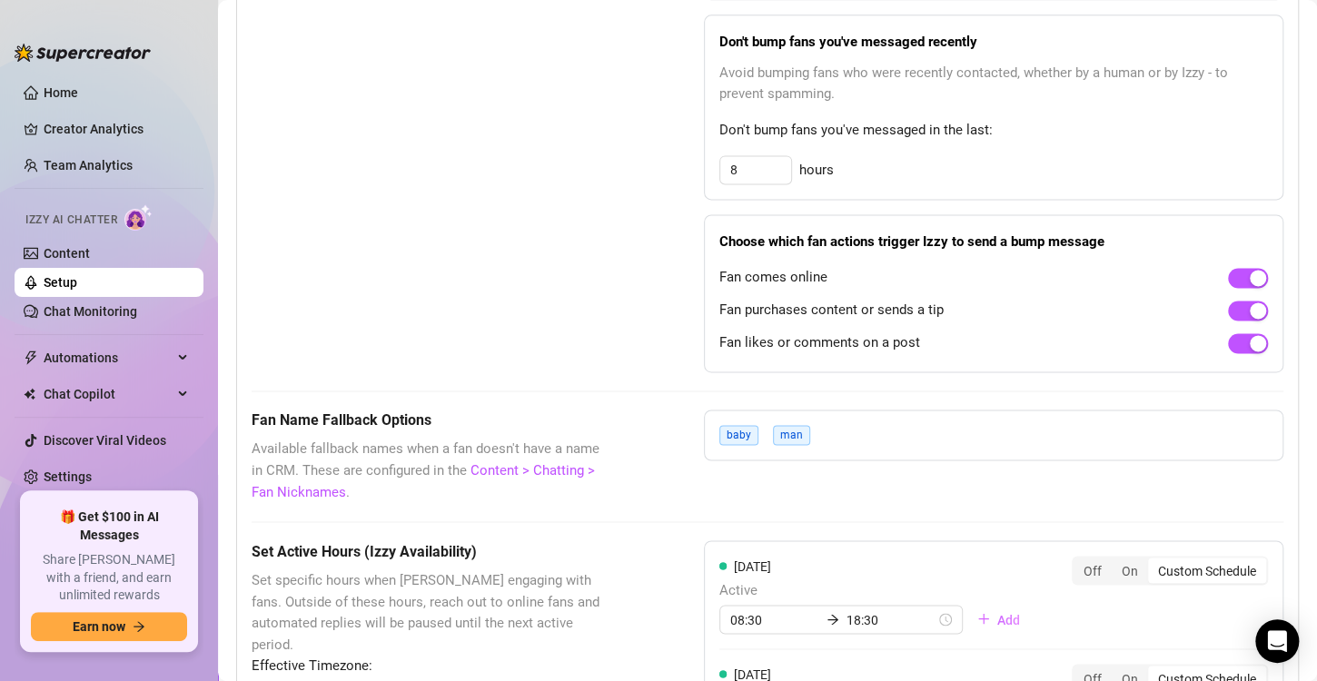
scroll to position [929, 0]
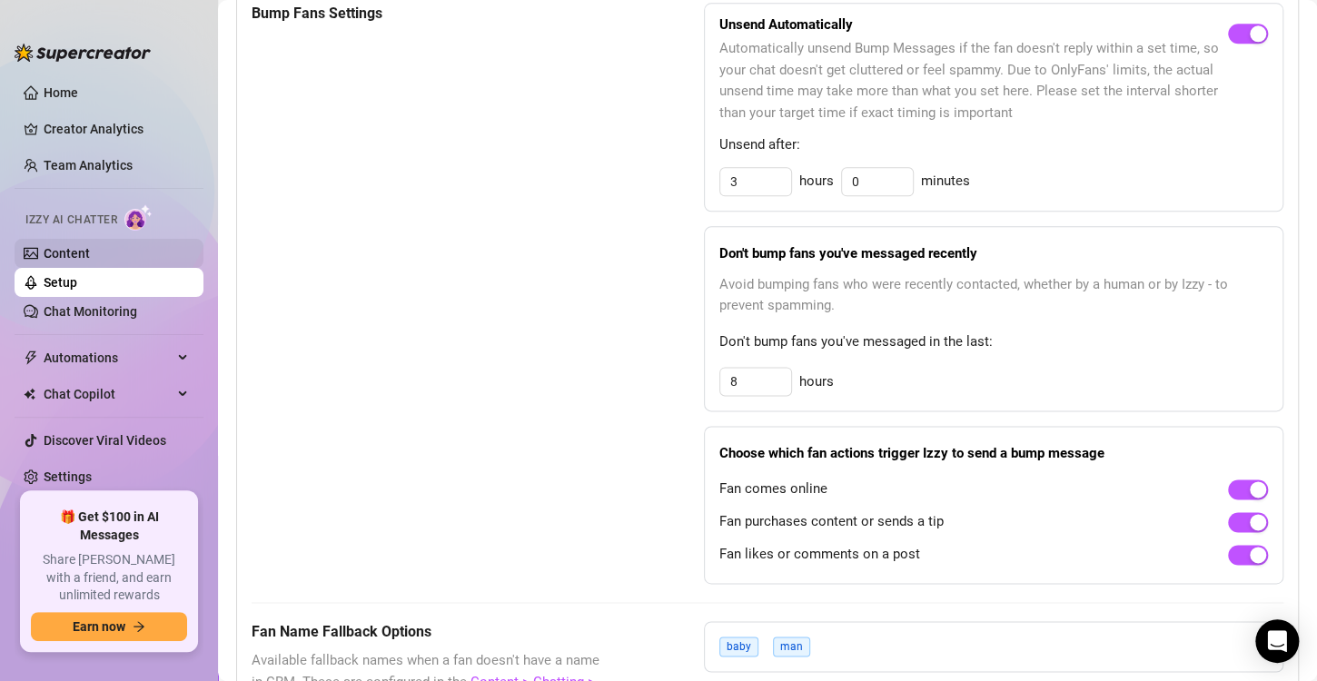
click at [90, 251] on link "Content" at bounding box center [67, 253] width 46 height 15
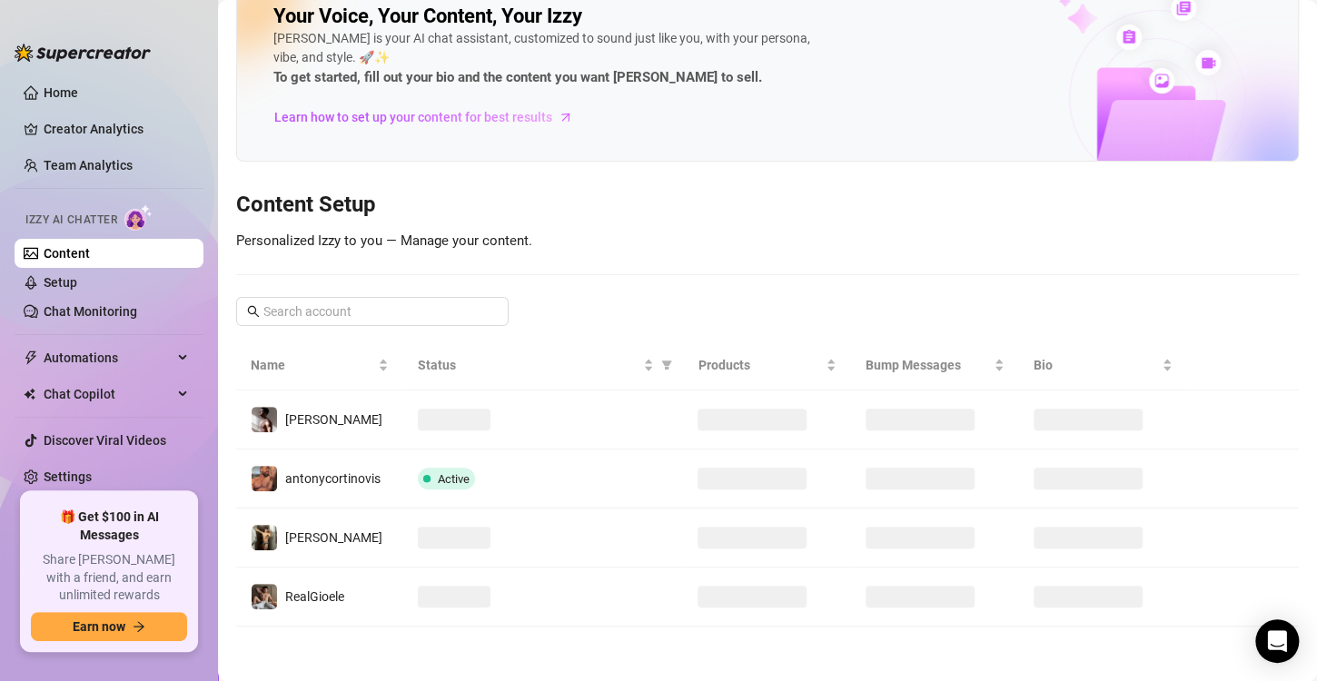
scroll to position [36, 0]
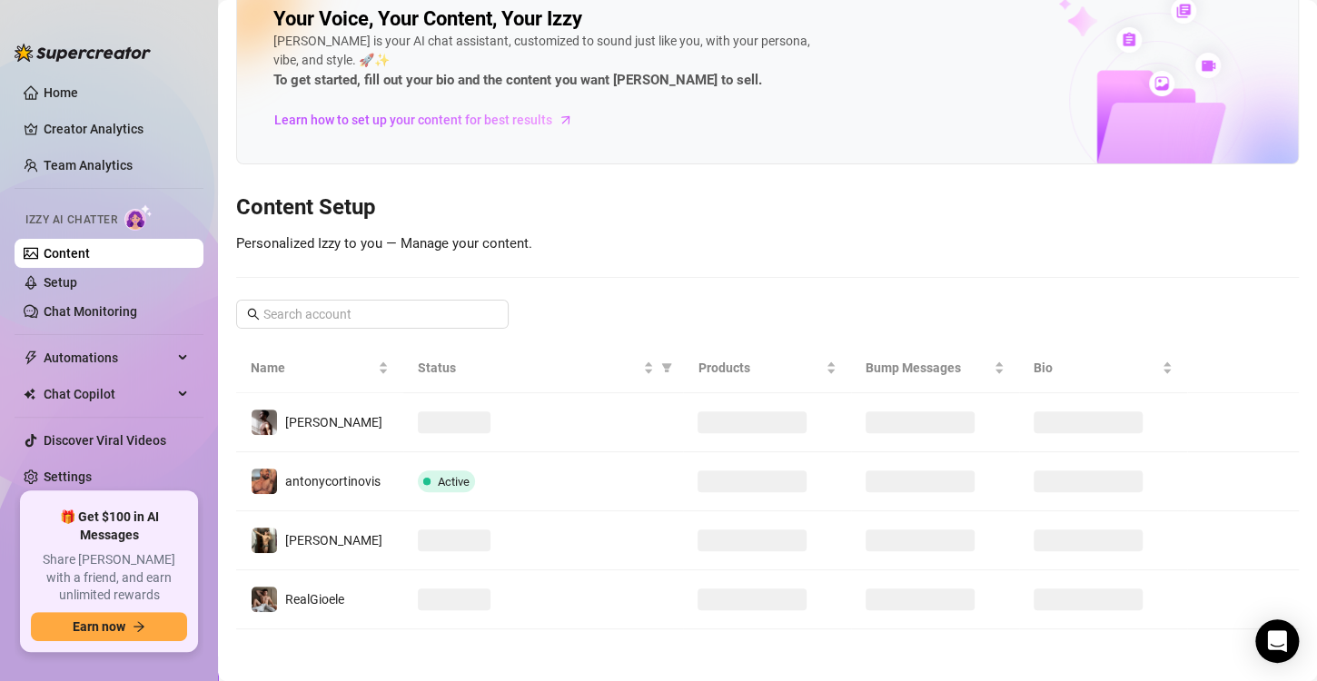
click at [90, 251] on link "Content" at bounding box center [67, 253] width 46 height 15
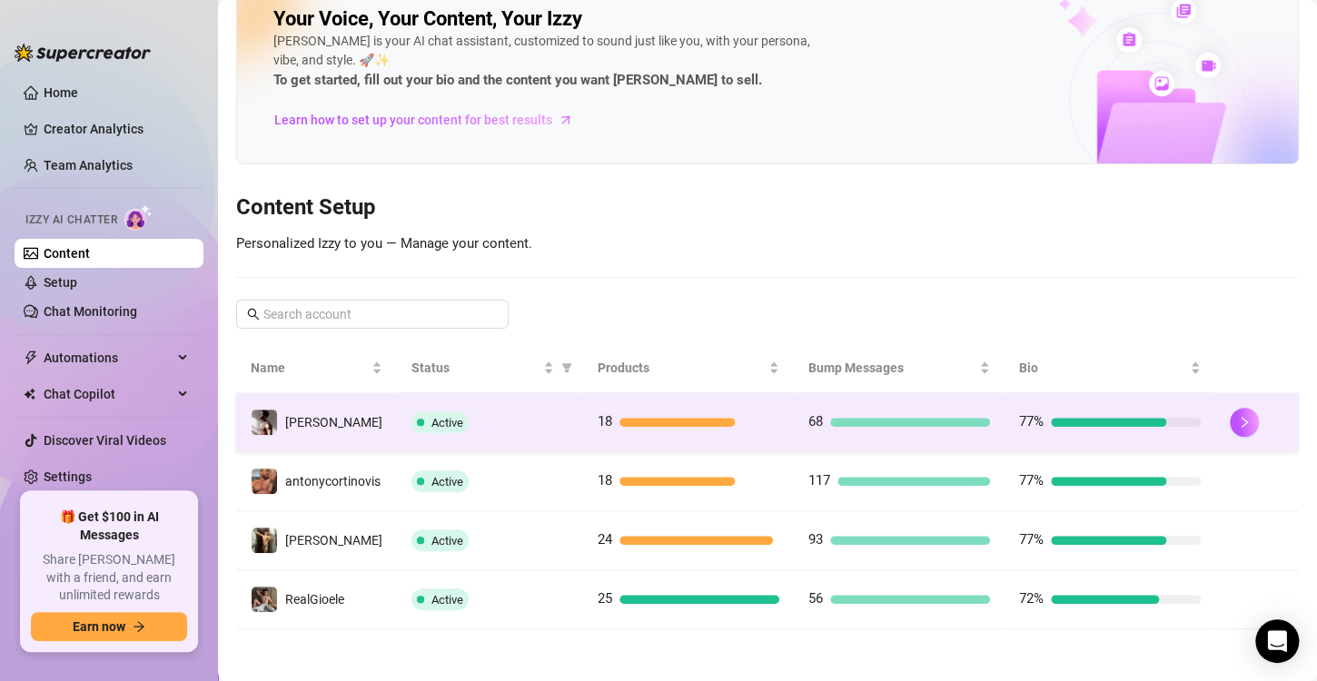
click at [871, 429] on div "68" at bounding box center [899, 422] width 182 height 22
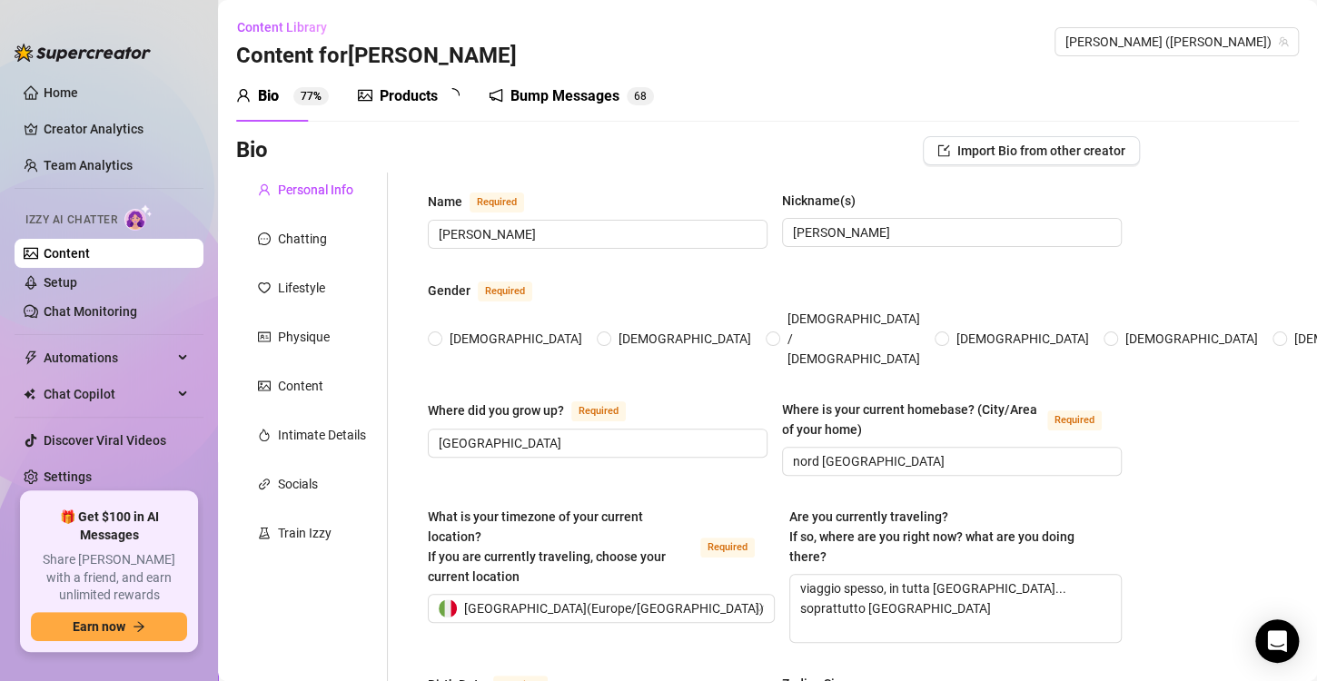
radio input "true"
type input "[DATE]"
click at [530, 81] on div "Bump Messages 6 8" at bounding box center [583, 96] width 165 height 51
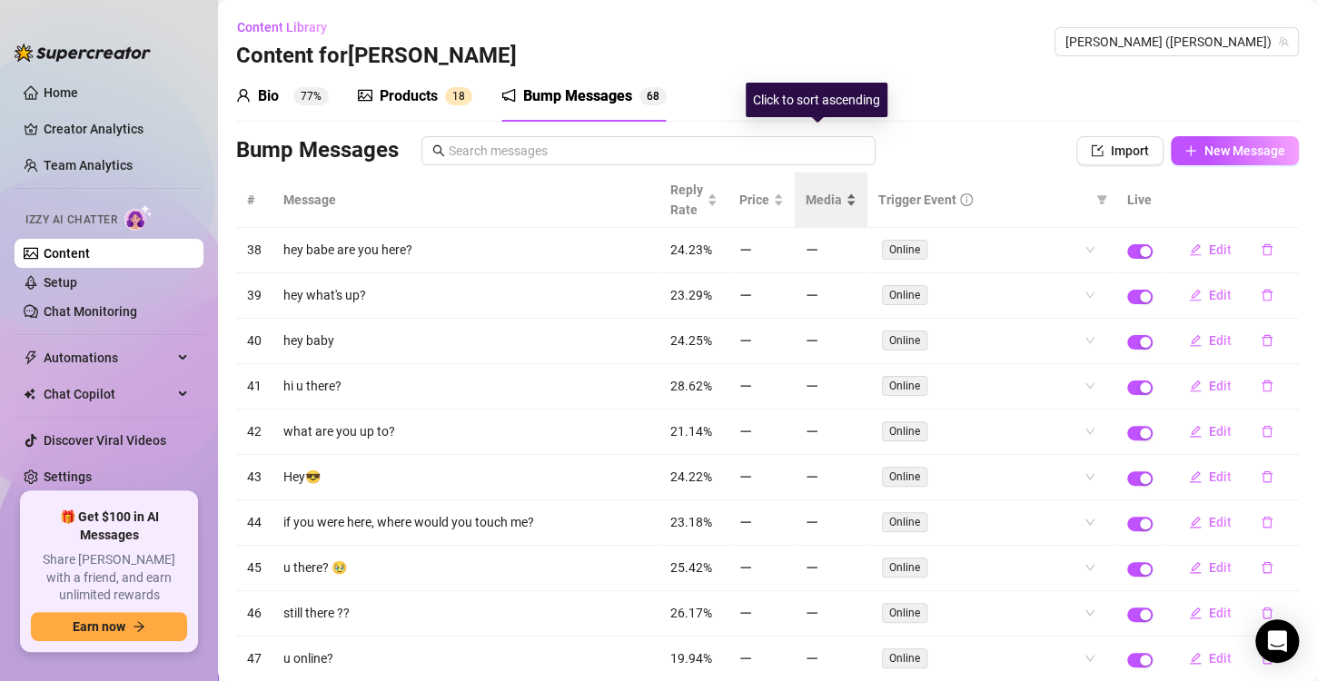
scroll to position [98, 0]
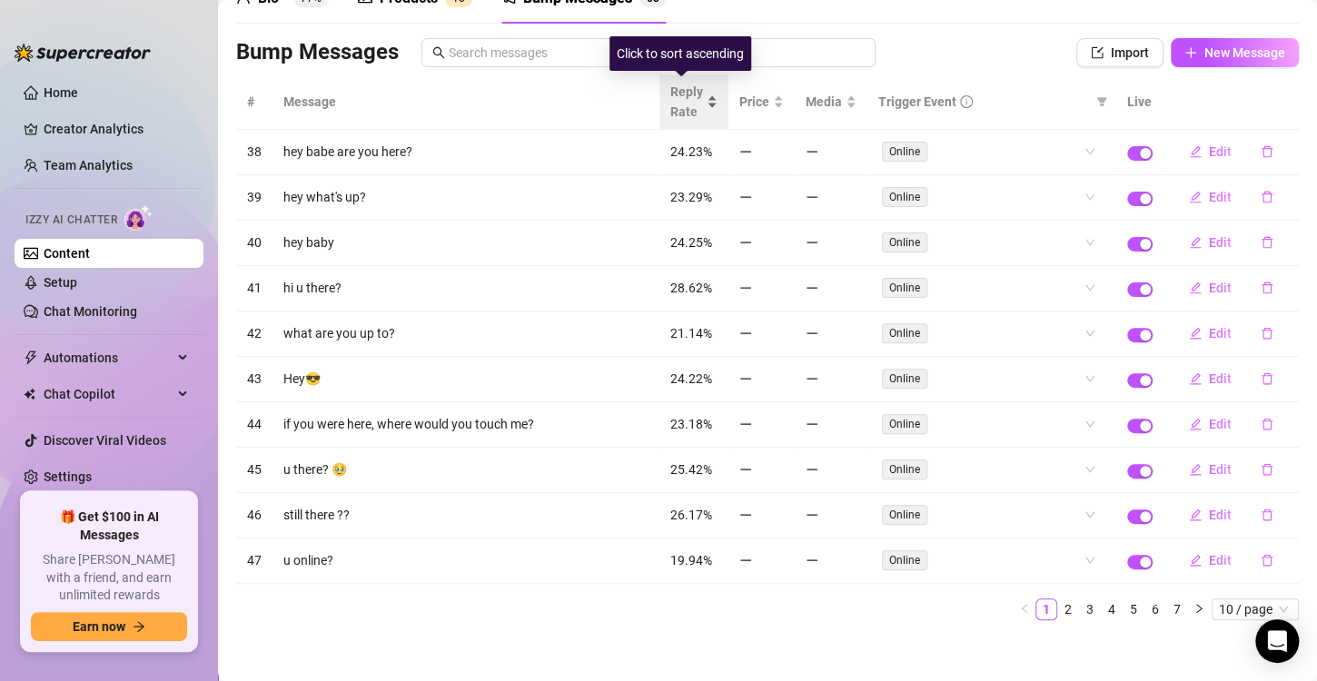
click at [676, 95] on span "Reply Rate" at bounding box center [686, 102] width 33 height 40
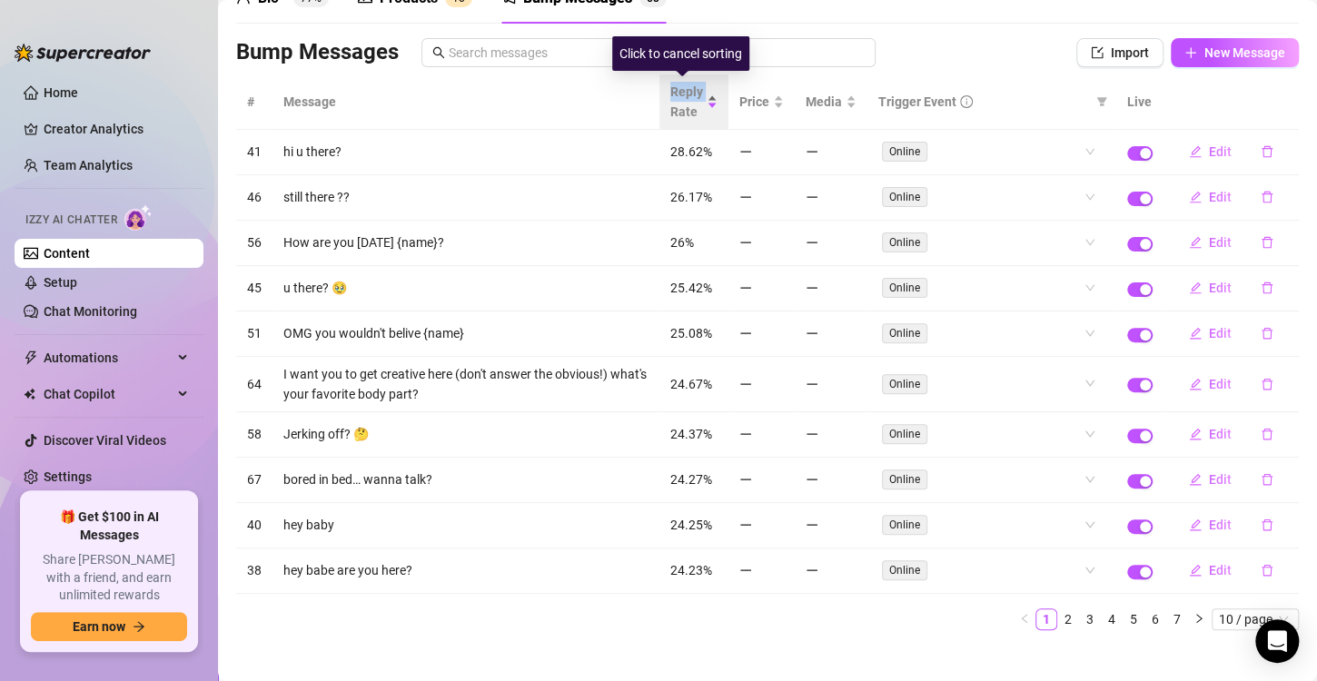
click at [676, 95] on span "Reply Rate" at bounding box center [686, 102] width 33 height 40
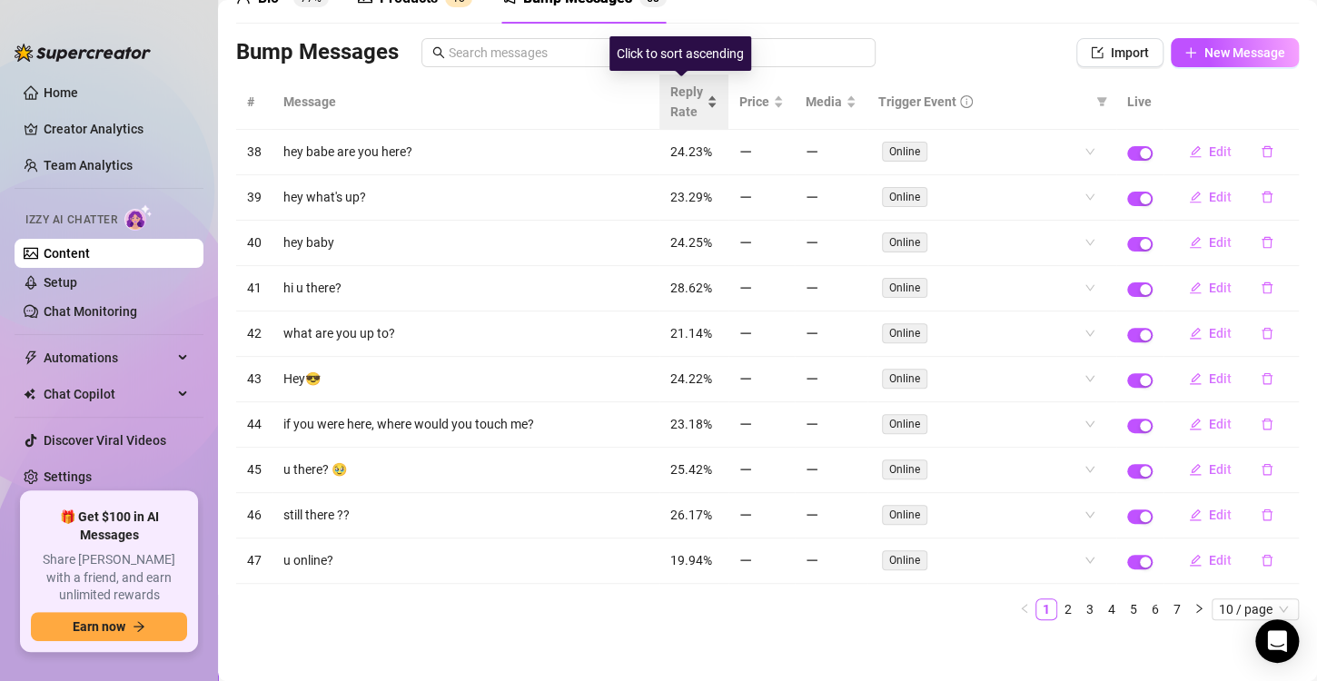
click at [676, 95] on span "Reply Rate" at bounding box center [686, 102] width 33 height 40
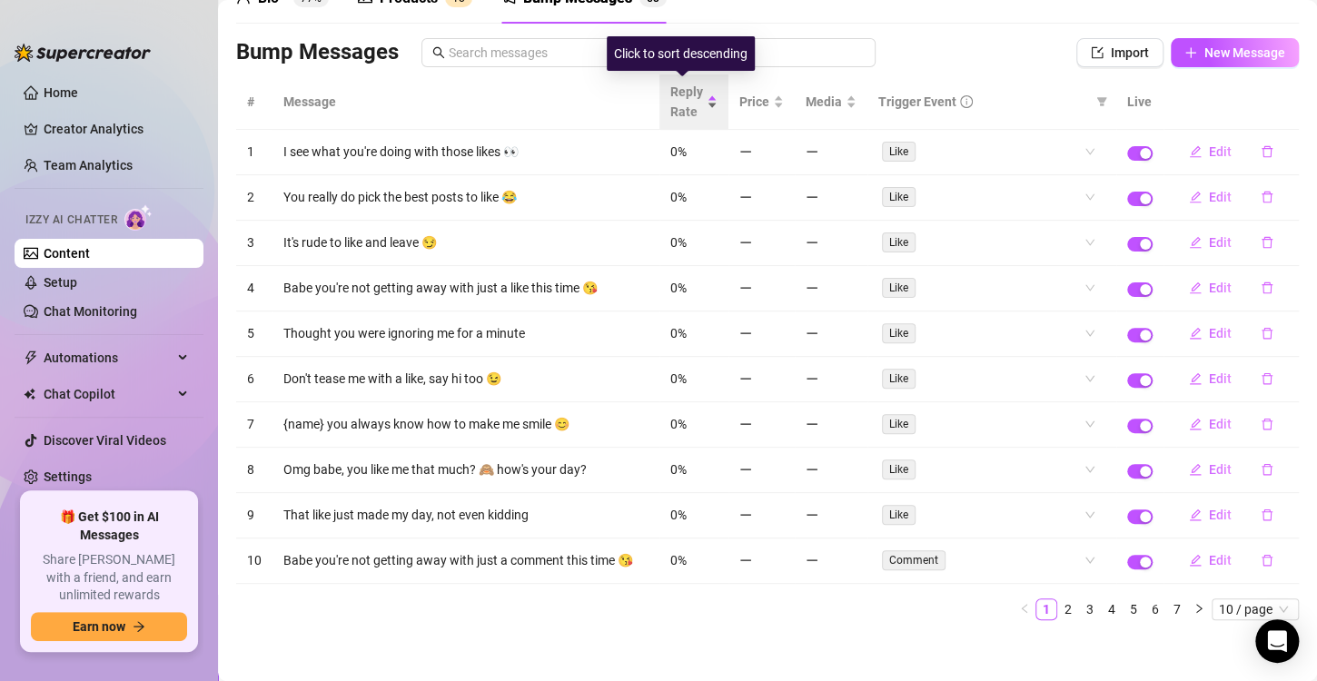
click at [676, 95] on span "Reply Rate" at bounding box center [686, 102] width 33 height 40
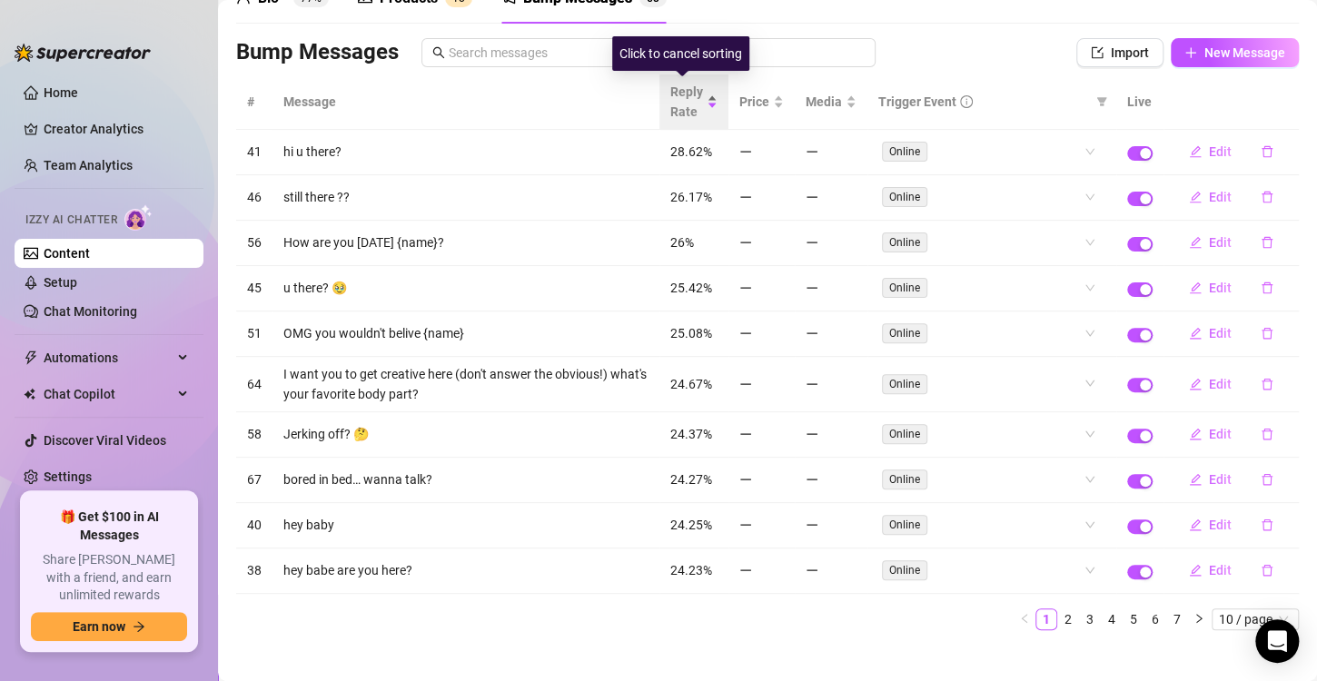
click at [680, 99] on span "Reply Rate" at bounding box center [686, 102] width 33 height 40
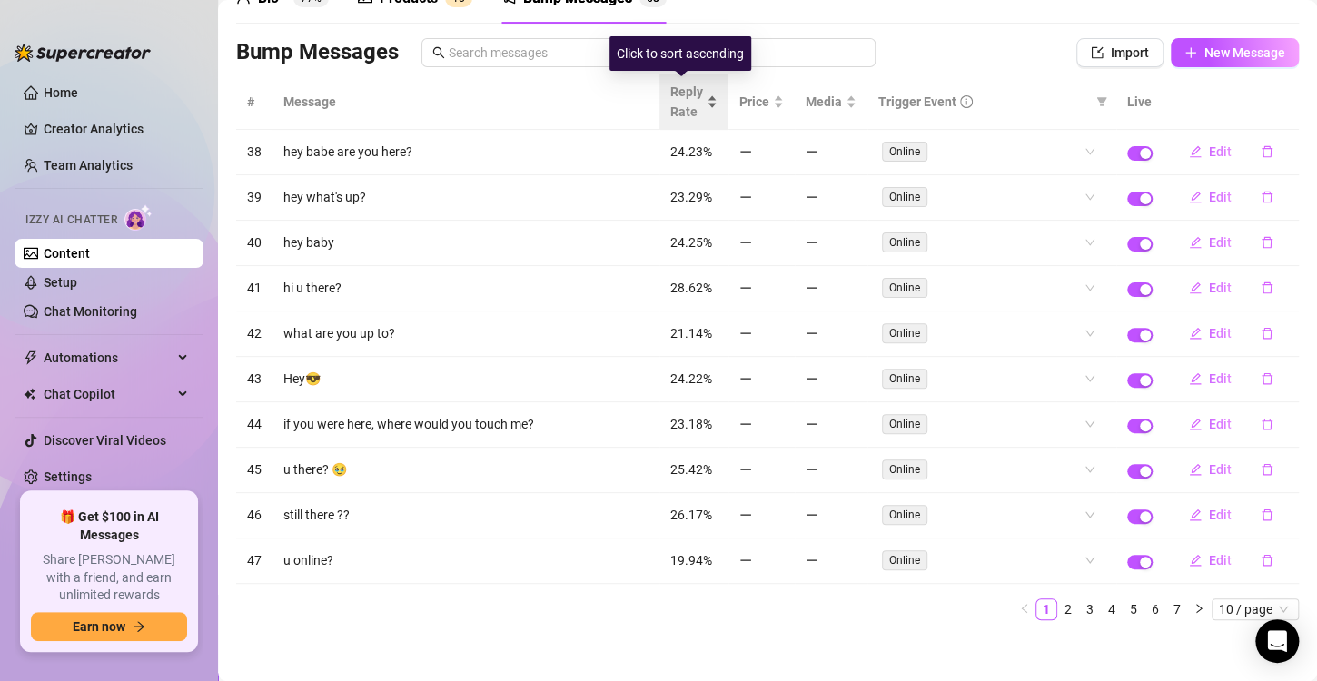
click at [693, 107] on div "Reply Rate" at bounding box center [693, 102] width 47 height 40
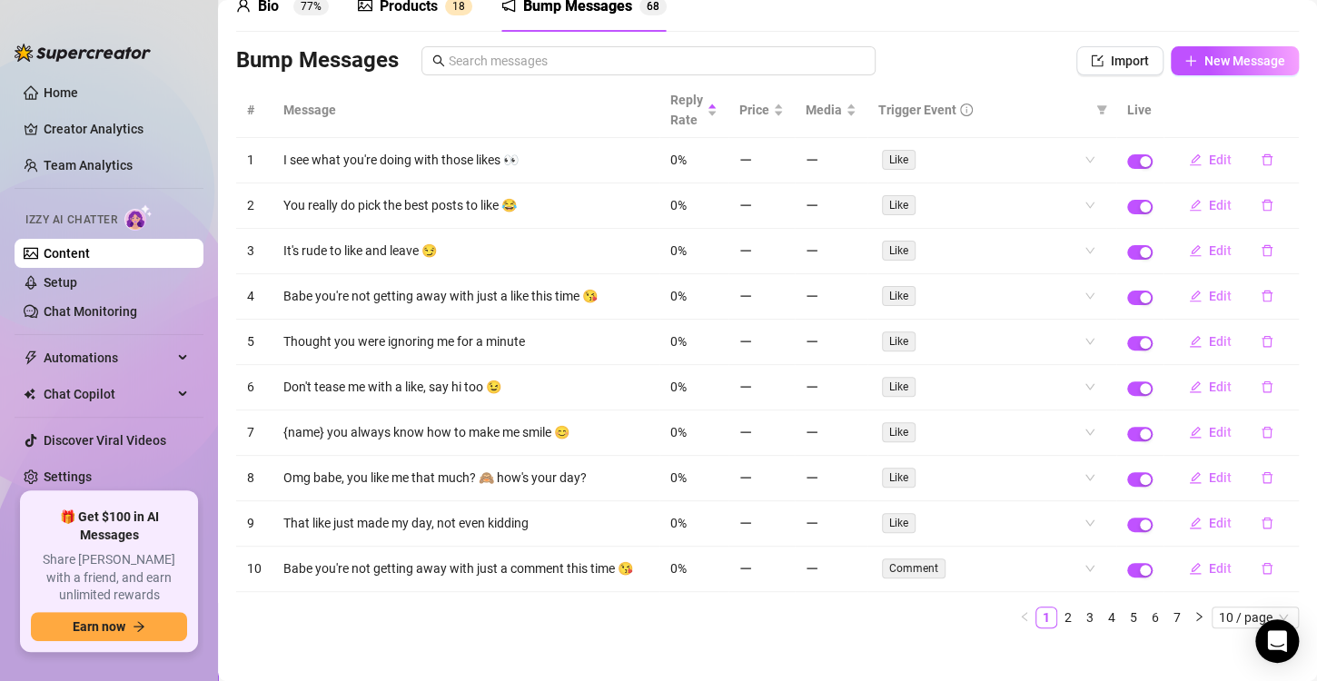
scroll to position [91, 0]
click at [1190, 156] on icon "edit" at bounding box center [1196, 159] width 12 height 12
type textarea "I see what you're doing with those likes 👀"
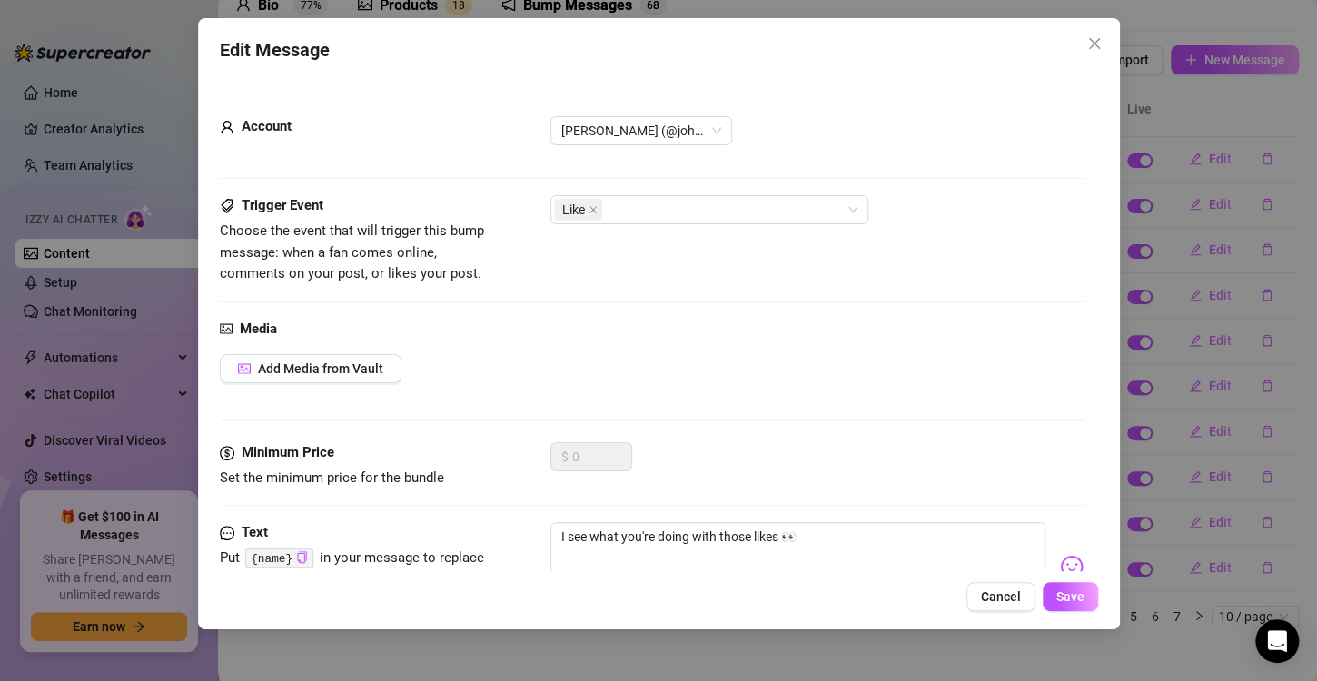
drag, startPoint x: 988, startPoint y: 585, endPoint x: 987, endPoint y: 603, distance: 18.2
click at [987, 603] on span "Cancel" at bounding box center [1001, 596] width 40 height 15
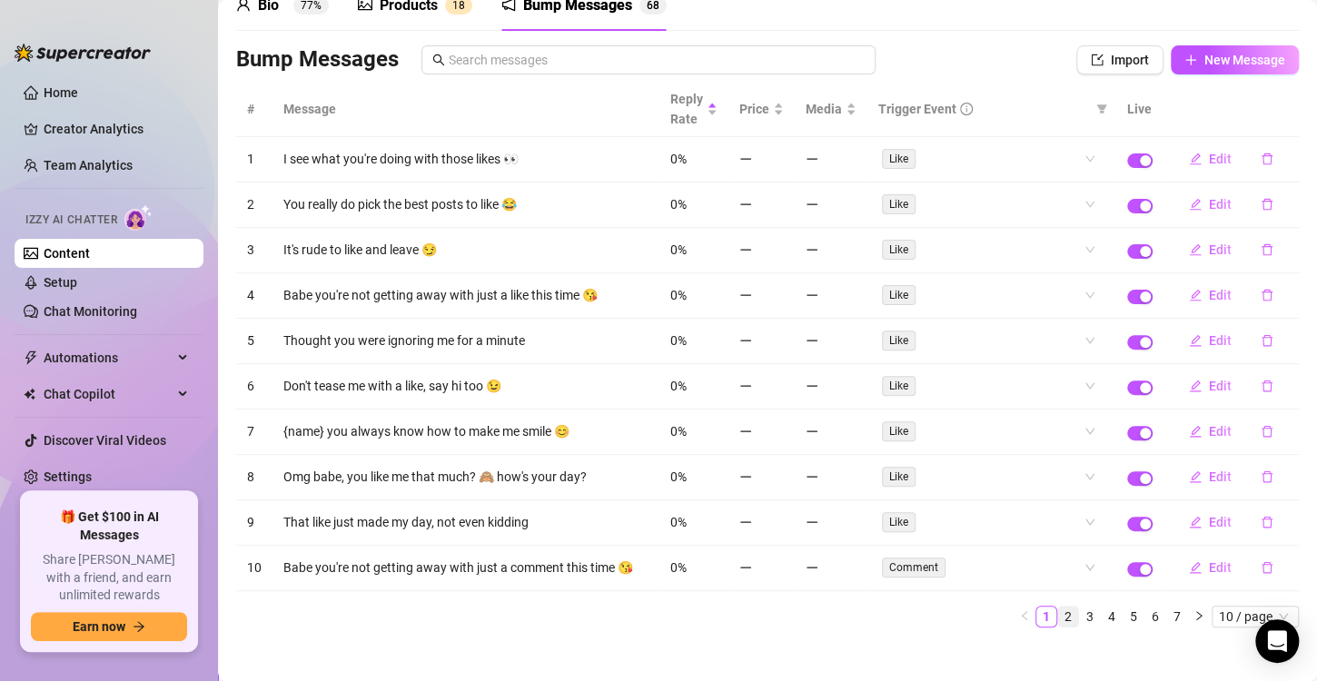
click at [1058, 609] on link "2" at bounding box center [1068, 617] width 20 height 20
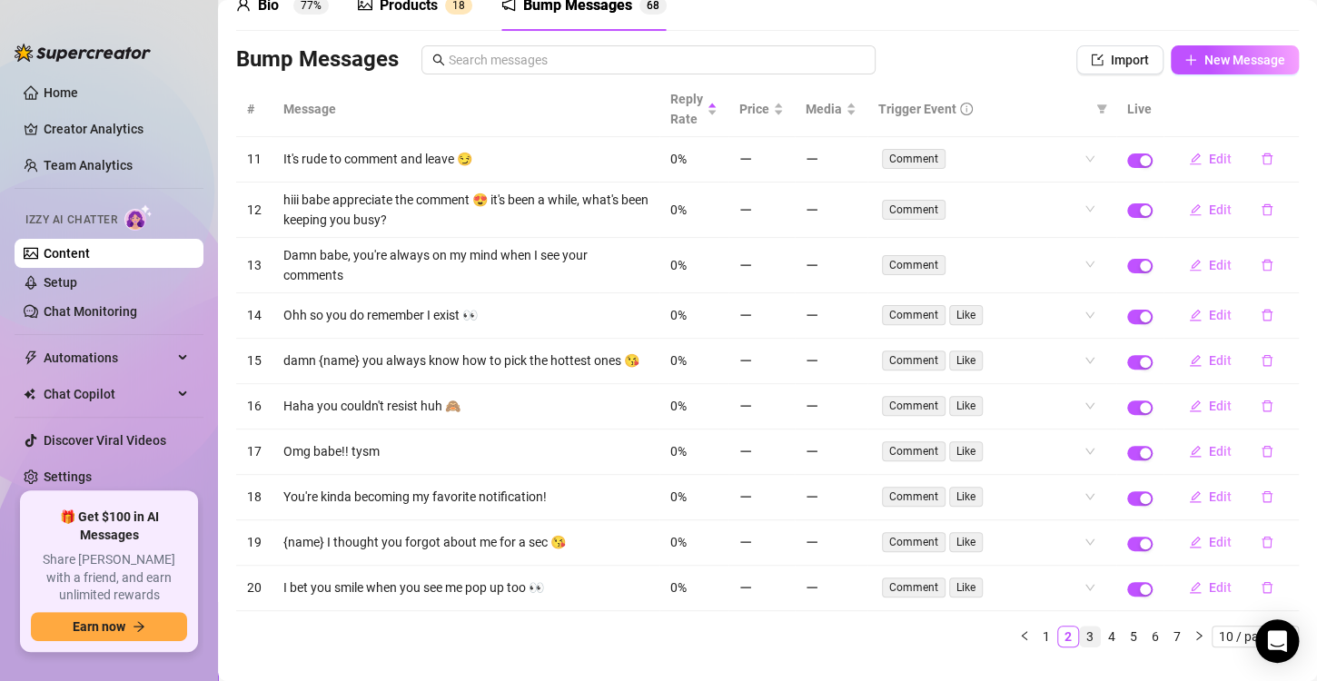
click at [1080, 638] on link "3" at bounding box center [1090, 637] width 20 height 20
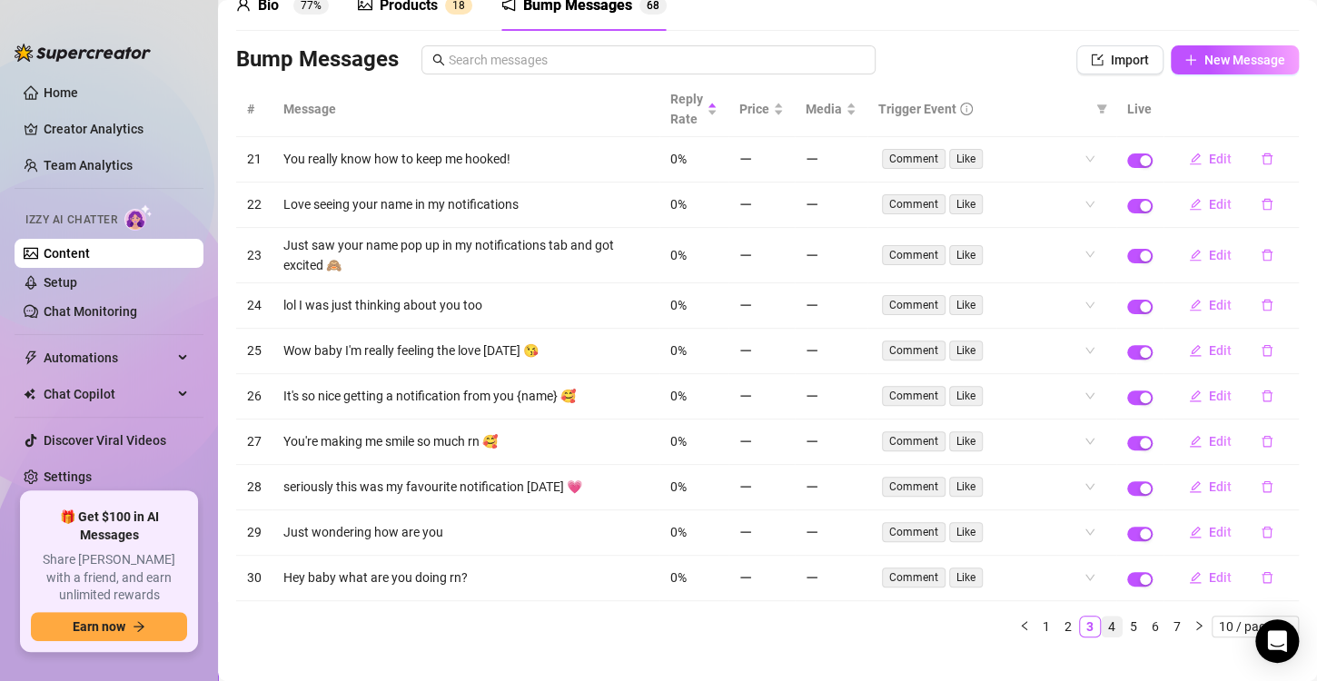
click at [1102, 626] on link "4" at bounding box center [1112, 627] width 20 height 20
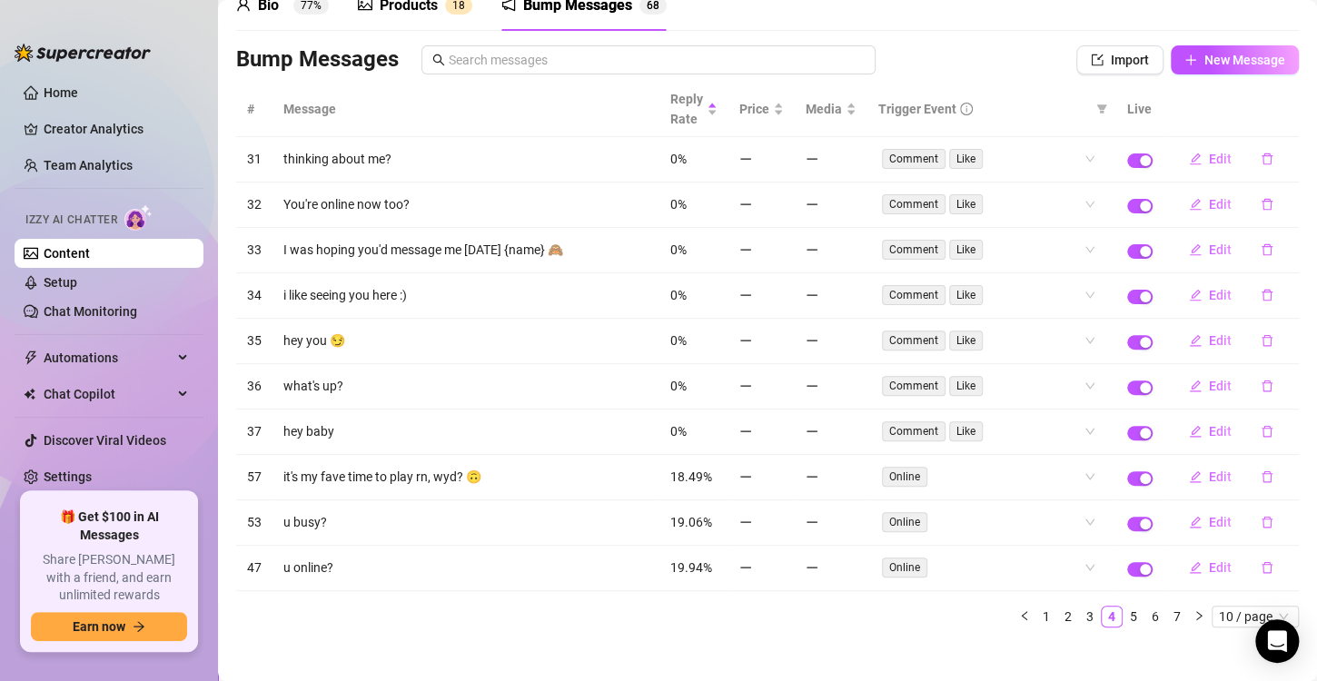
scroll to position [98, 0]
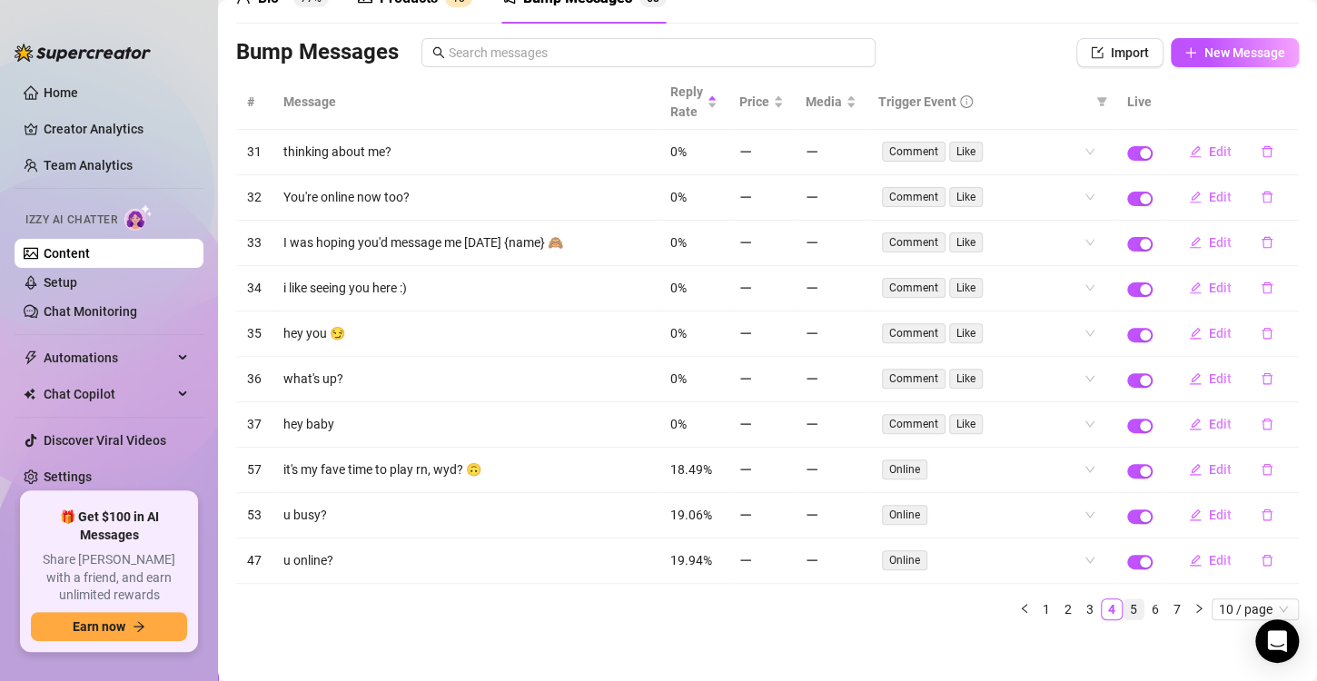
click at [1123, 599] on link "5" at bounding box center [1133, 609] width 20 height 20
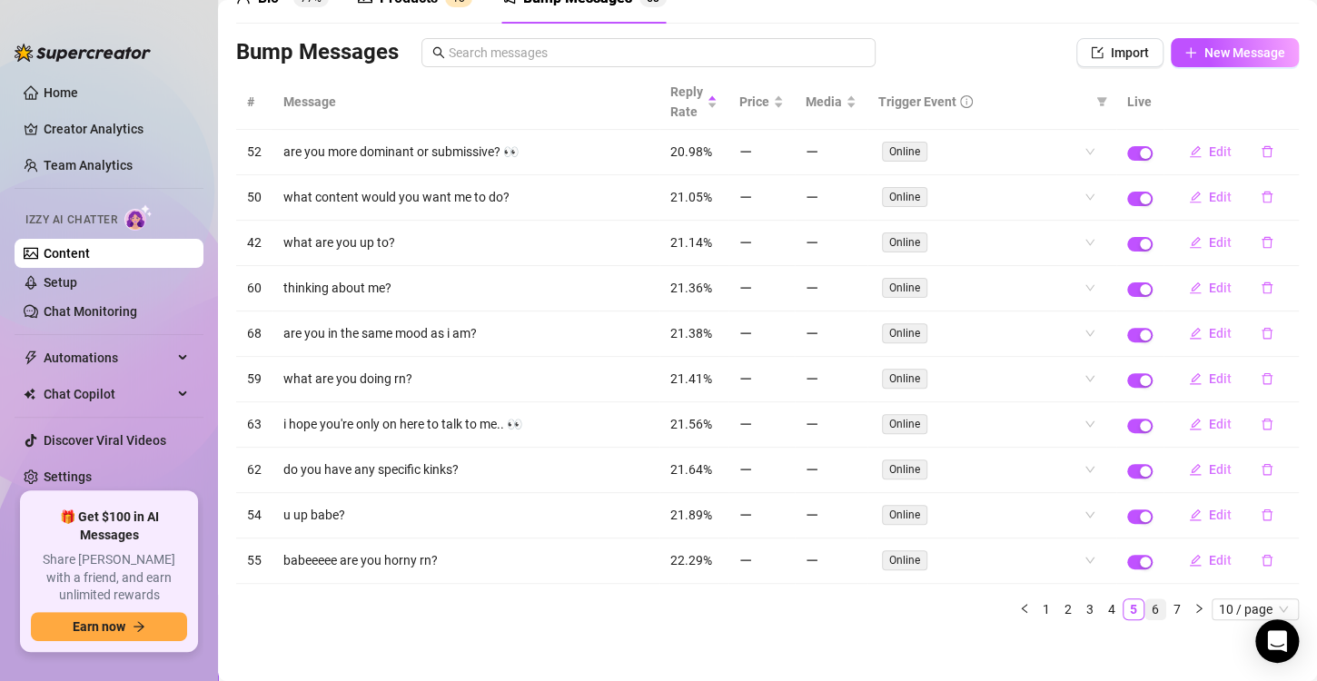
click at [1149, 599] on link "6" at bounding box center [1155, 609] width 20 height 20
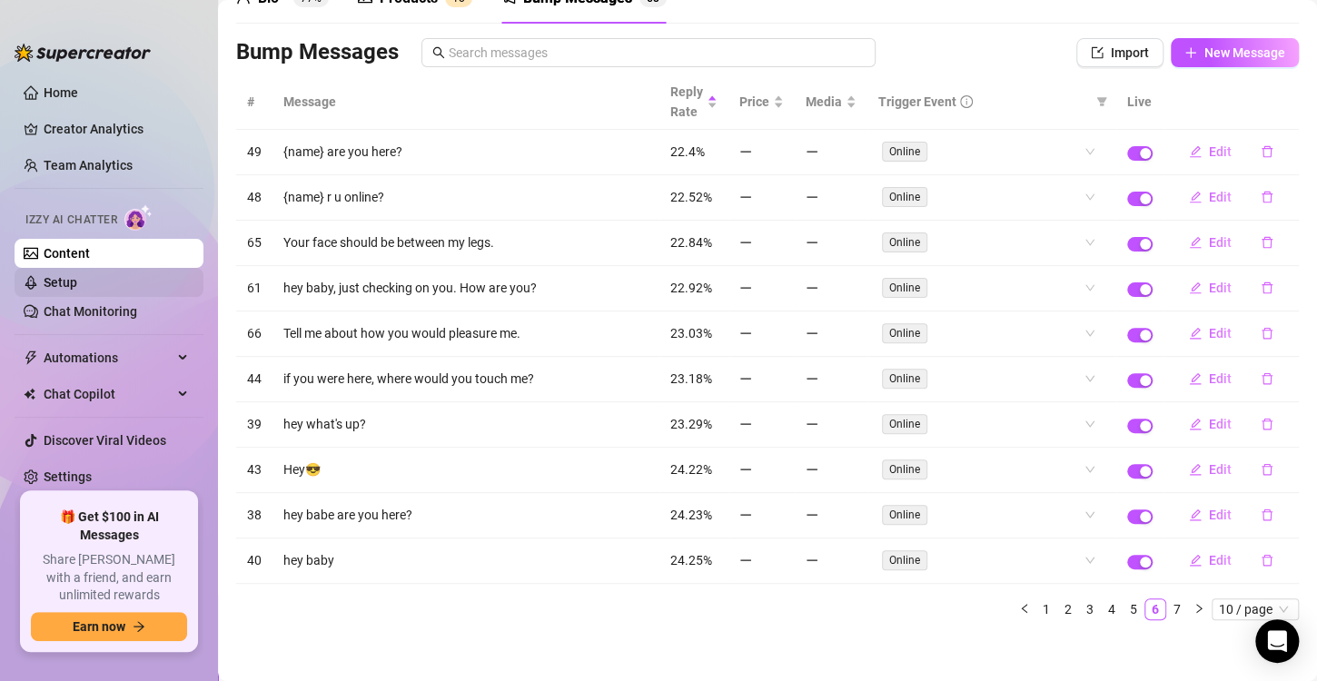
click at [54, 275] on link "Setup" at bounding box center [61, 282] width 34 height 15
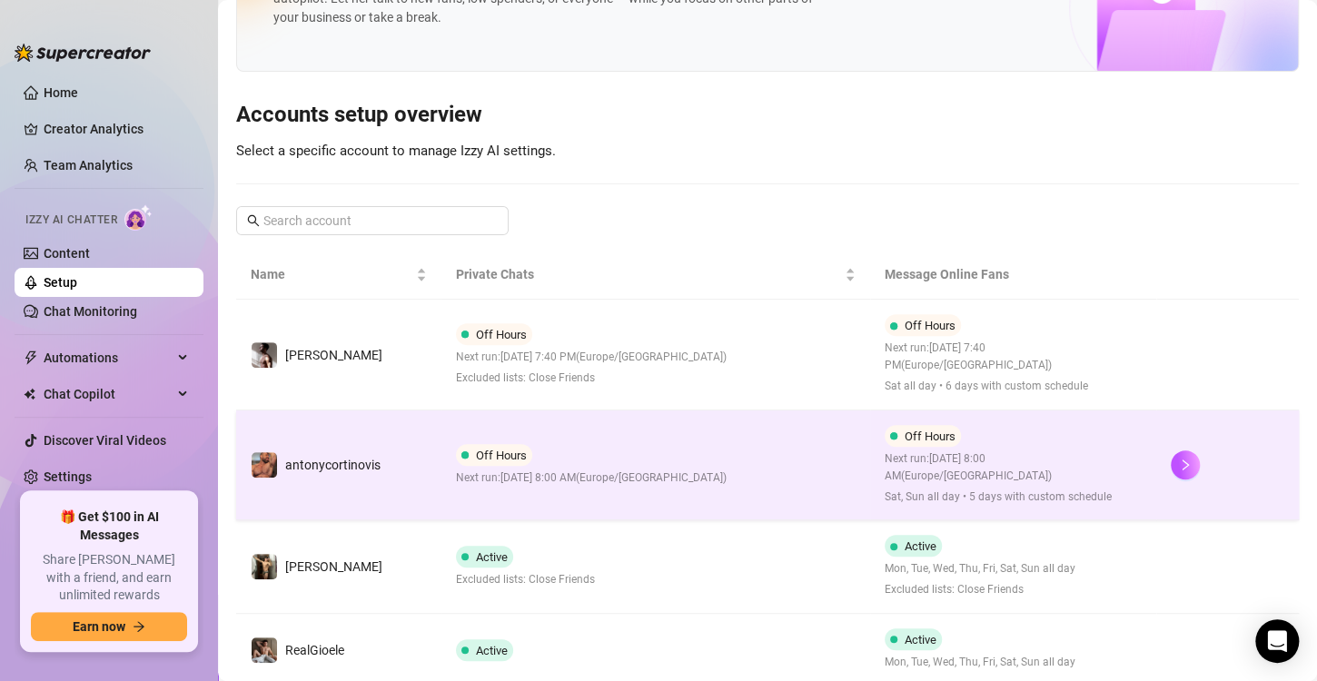
scroll to position [156, 0]
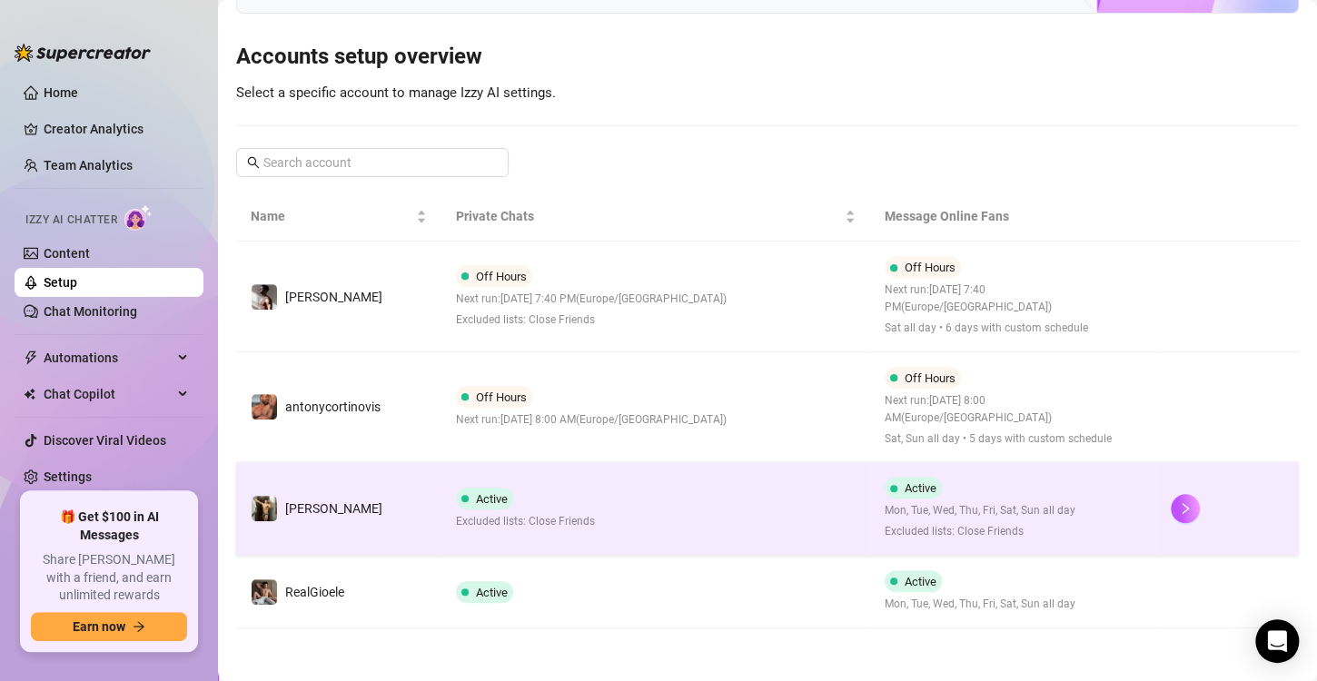
click at [554, 485] on td "Active Excluded lists: Close Friends" at bounding box center [655, 509] width 429 height 94
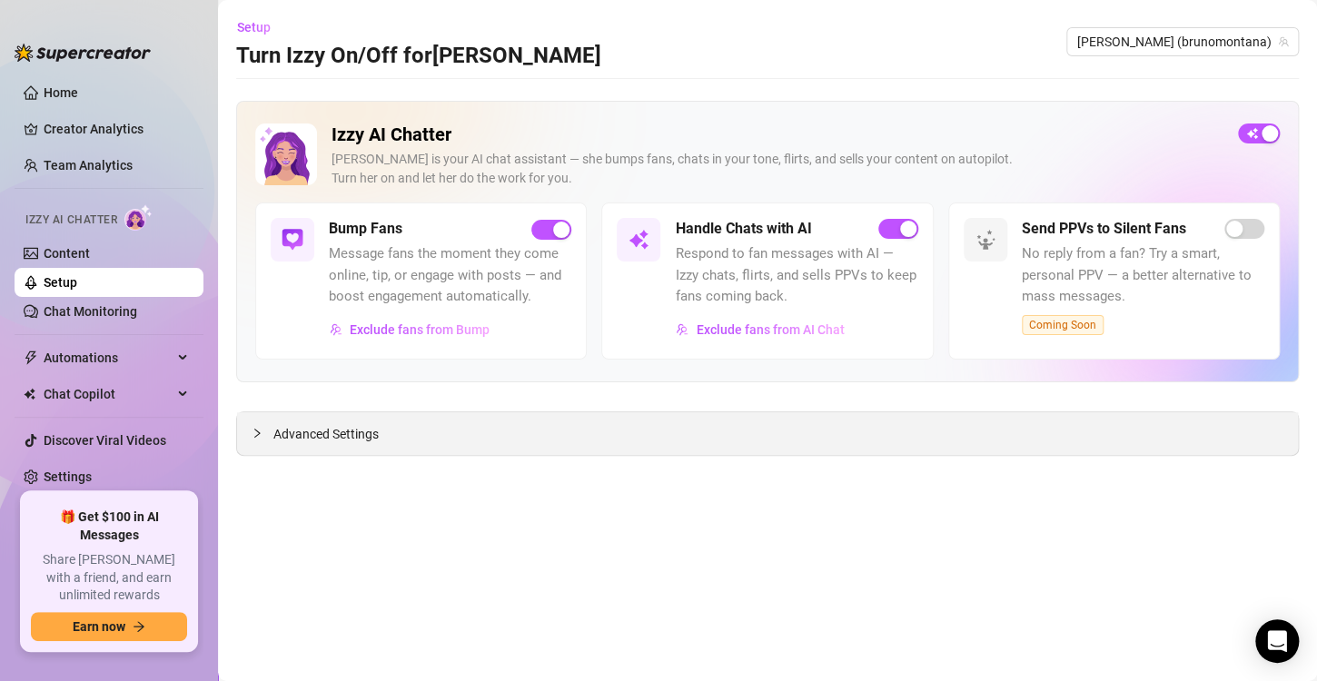
drag, startPoint x: 518, startPoint y: 431, endPoint x: 351, endPoint y: 438, distance: 166.3
click at [351, 438] on span "Advanced Settings" at bounding box center [325, 434] width 105 height 20
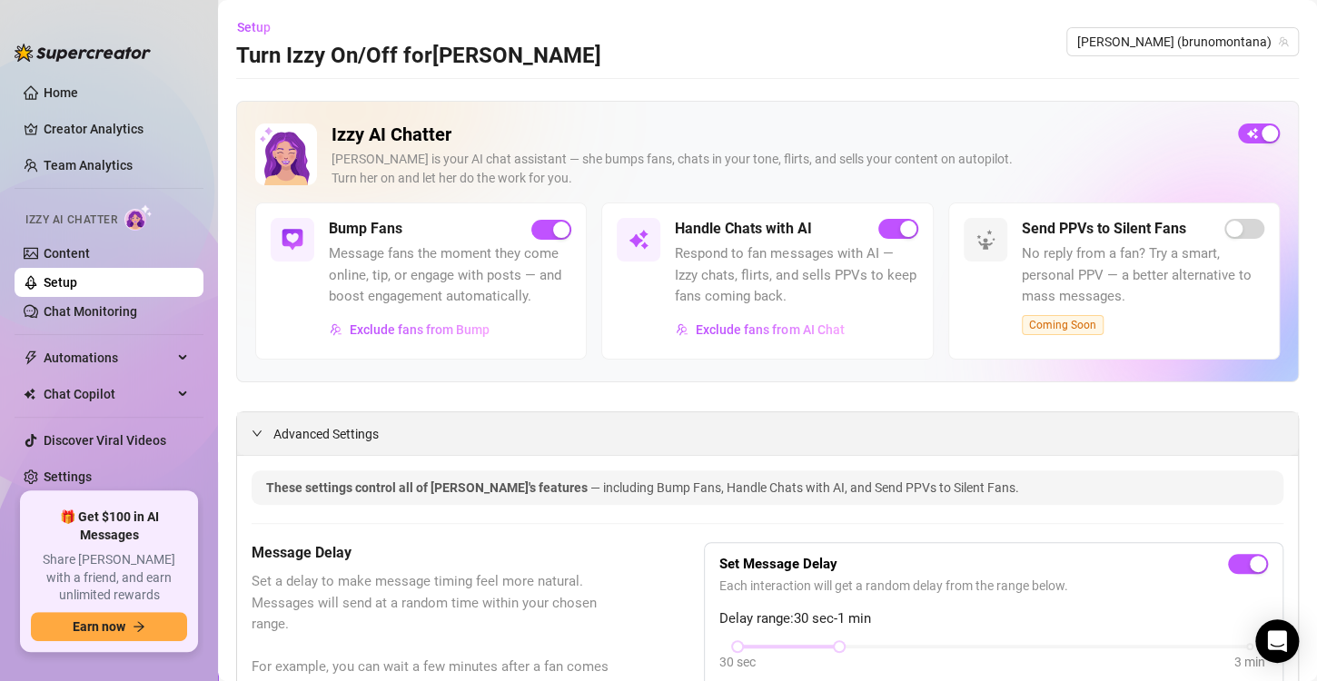
click at [351, 438] on span "Advanced Settings" at bounding box center [325, 434] width 105 height 20
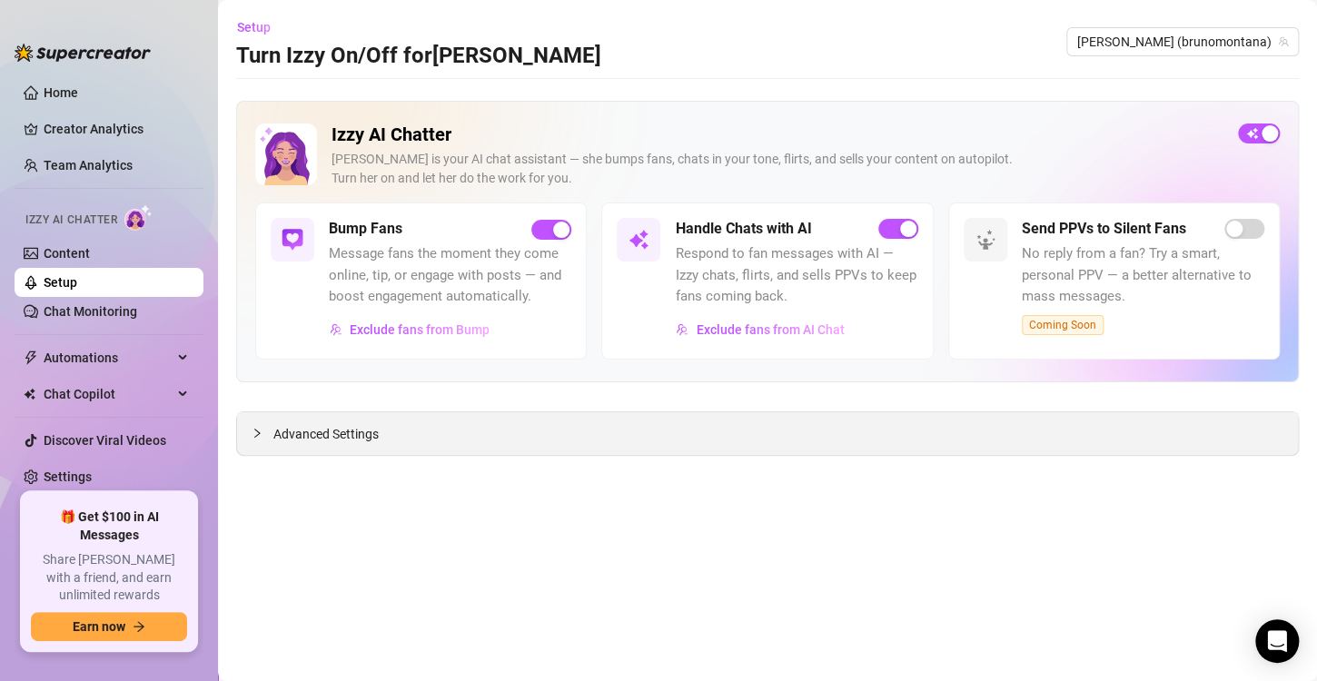
click at [351, 438] on span "Advanced Settings" at bounding box center [325, 434] width 105 height 20
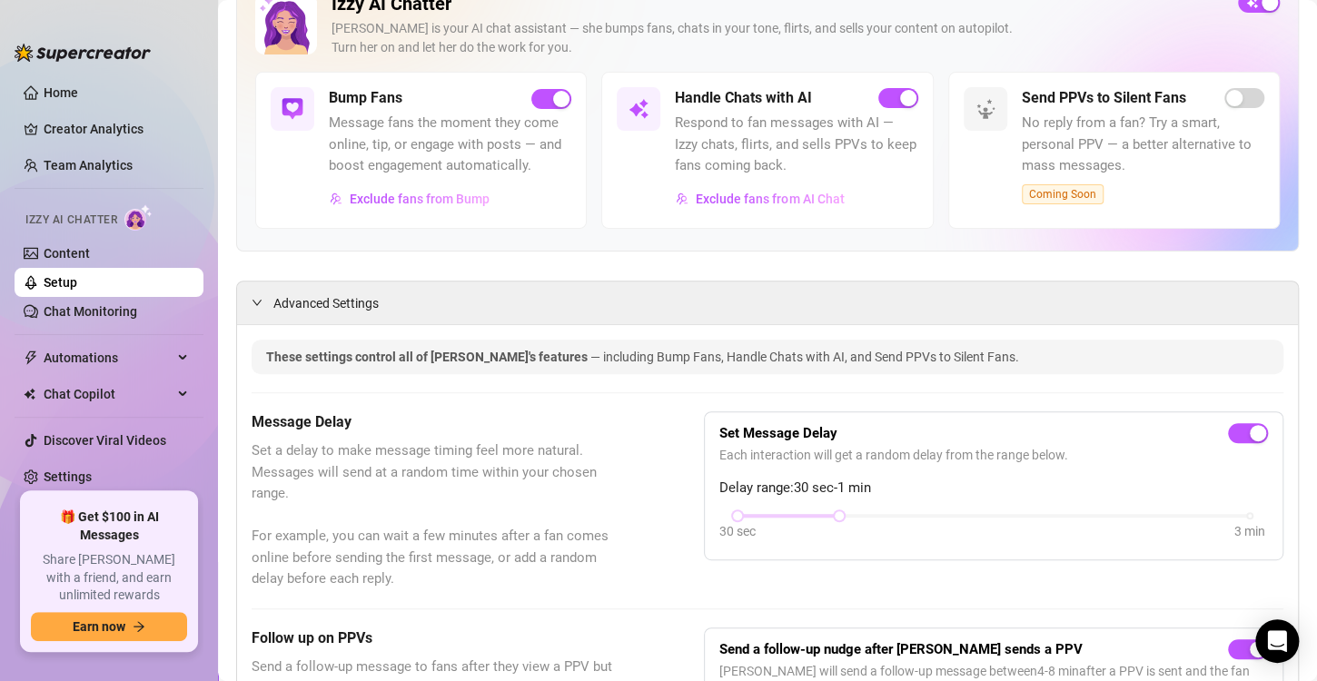
scroll to position [124, 0]
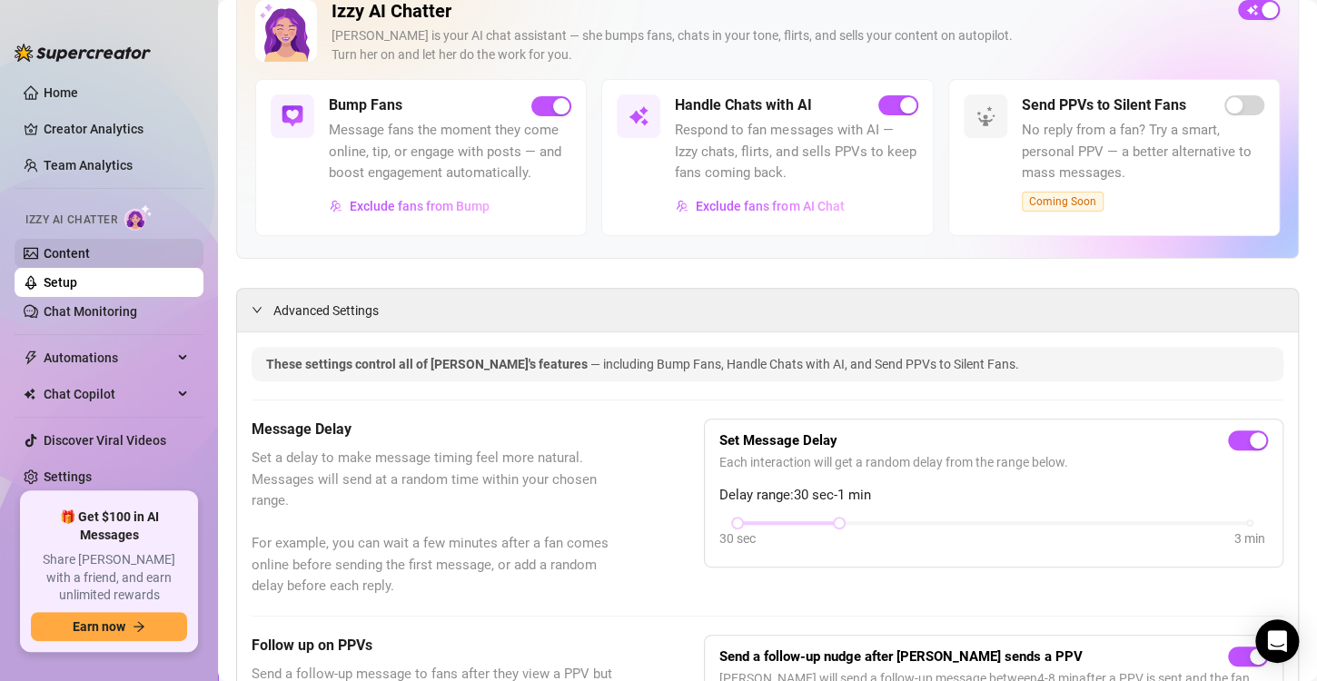
click at [90, 254] on link "Content" at bounding box center [67, 253] width 46 height 15
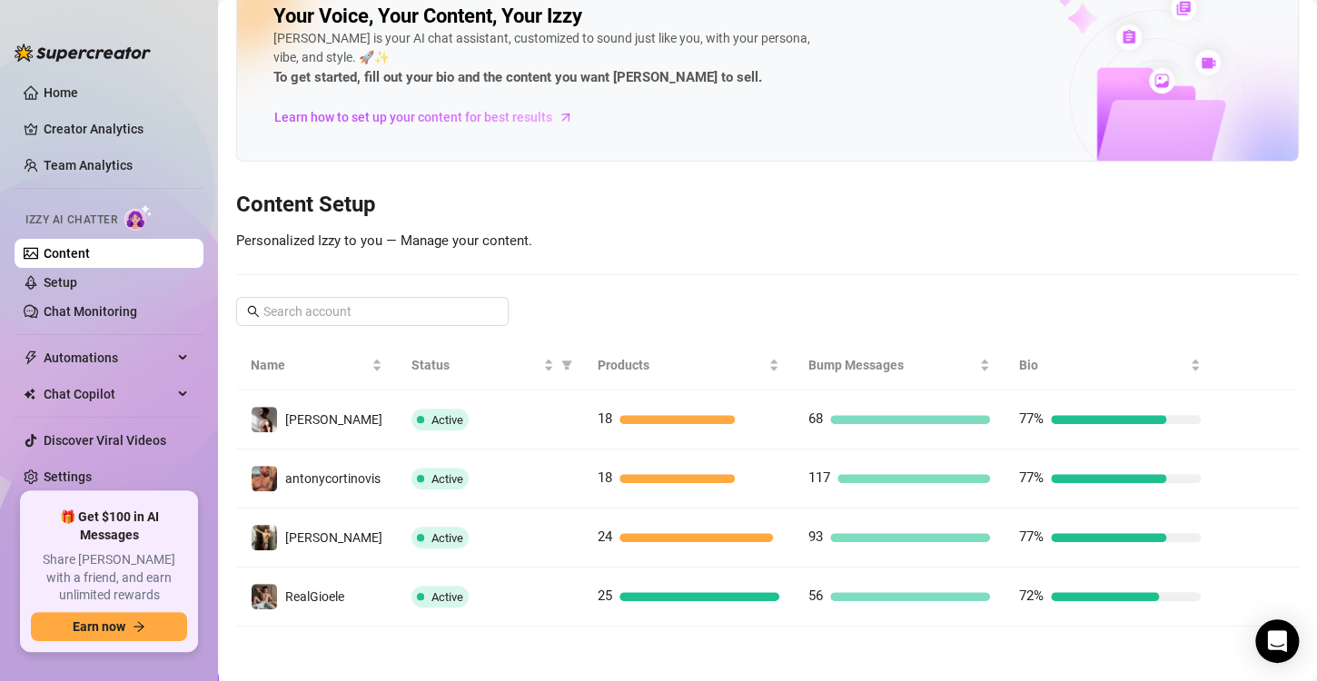
scroll to position [36, 0]
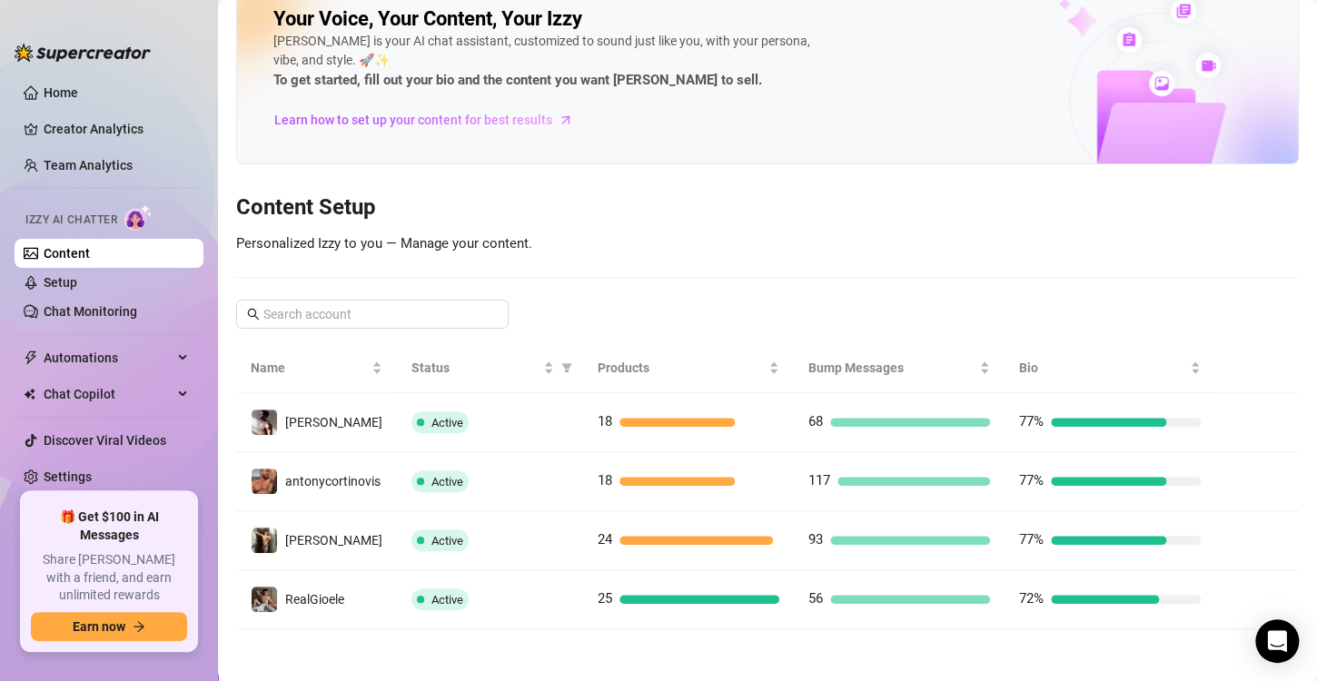
click at [90, 254] on link "Content" at bounding box center [67, 253] width 46 height 15
click at [90, 257] on link "Content" at bounding box center [67, 253] width 46 height 15
click at [130, 304] on link "Chat Monitoring" at bounding box center [91, 311] width 94 height 15
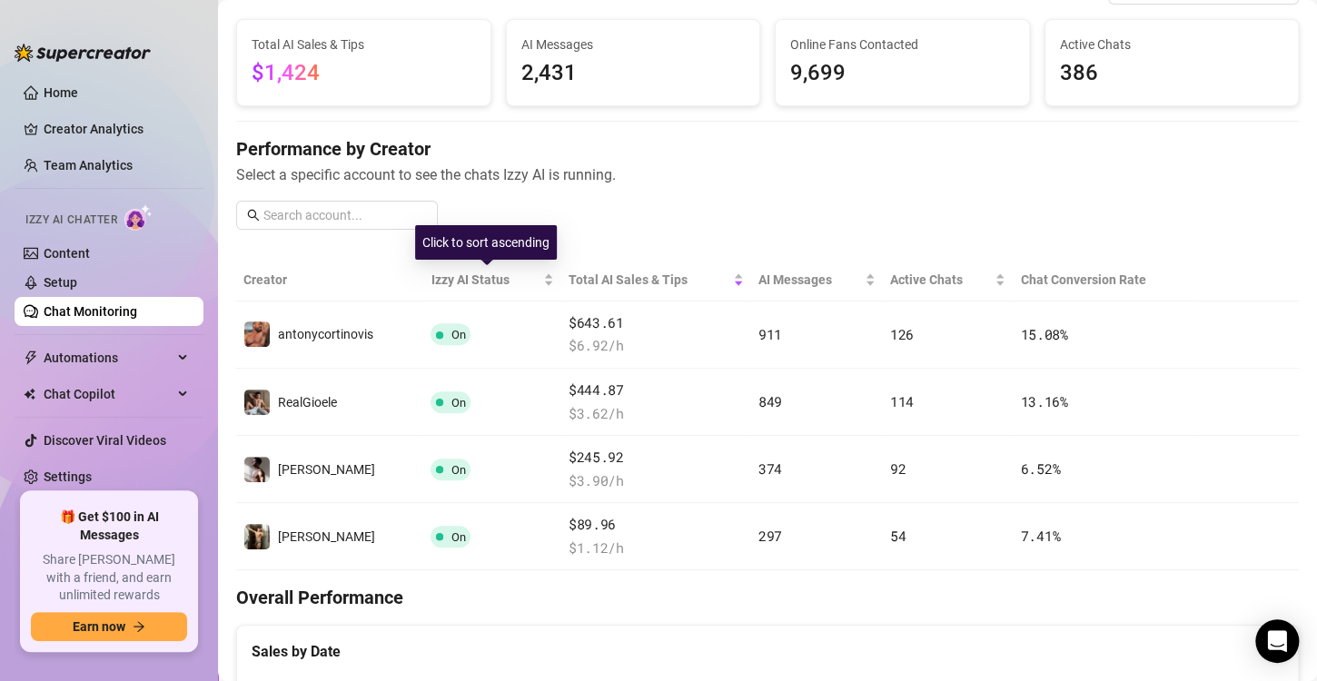
scroll to position [94, 0]
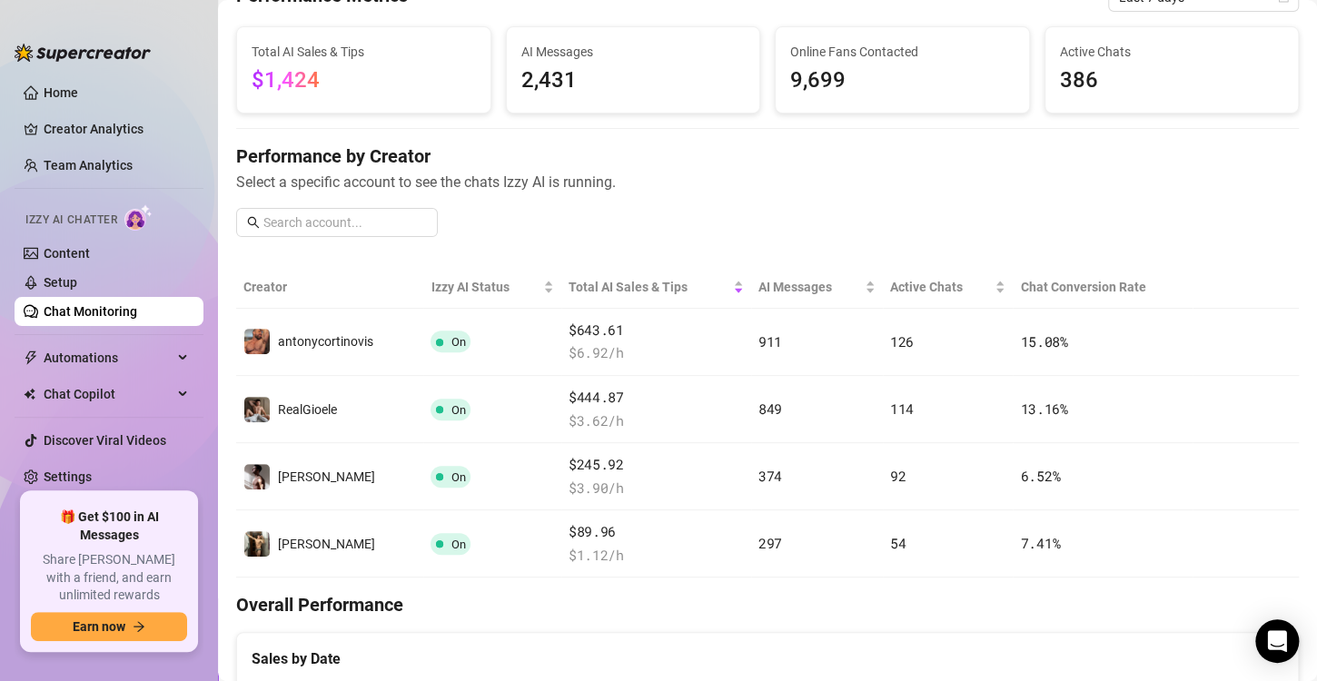
click at [124, 310] on link "Chat Monitoring" at bounding box center [91, 311] width 94 height 15
click at [108, 358] on span "Automations" at bounding box center [108, 357] width 129 height 29
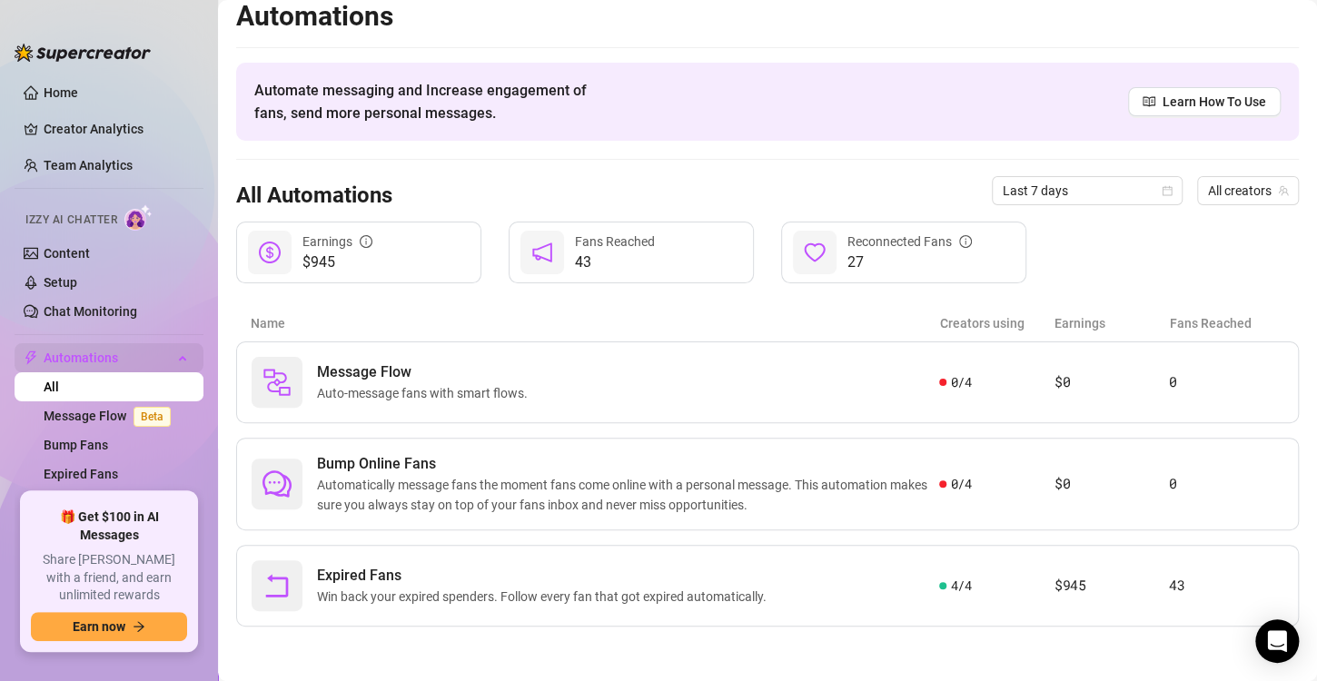
scroll to position [11, 0]
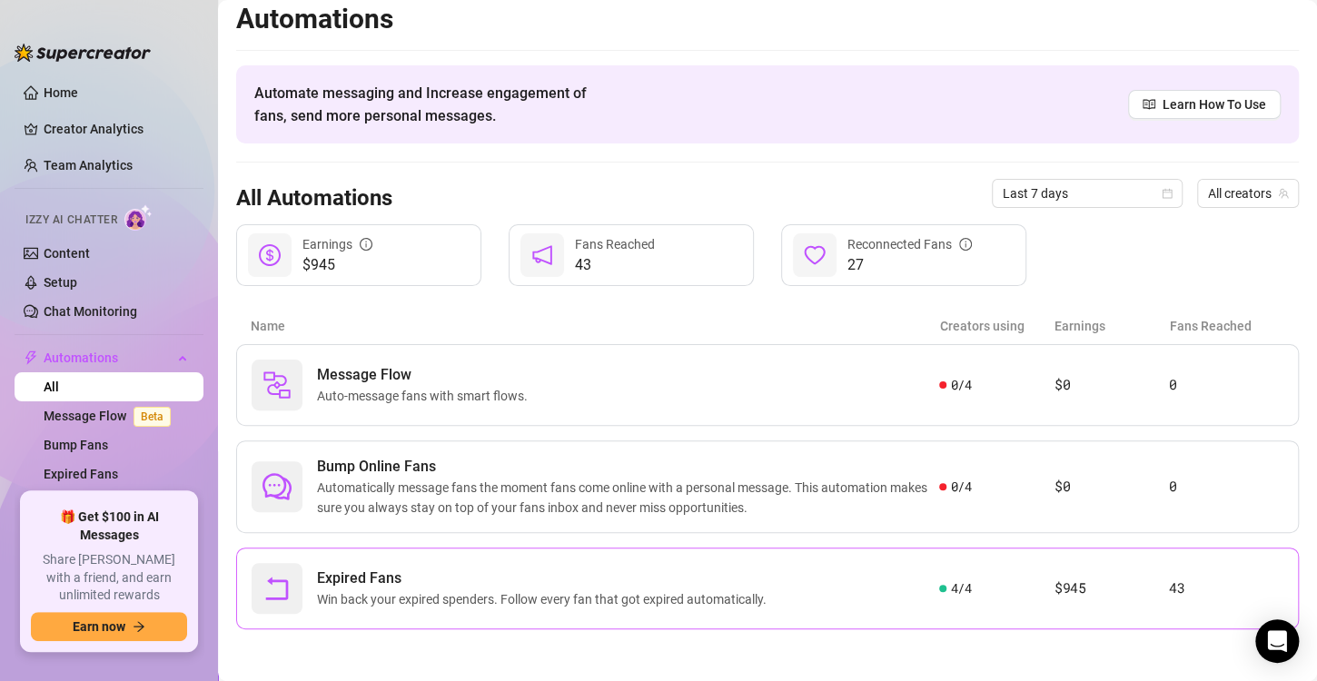
click at [564, 589] on span "Win back your expired spenders. Follow every fan that got expired automatically." at bounding box center [545, 599] width 457 height 20
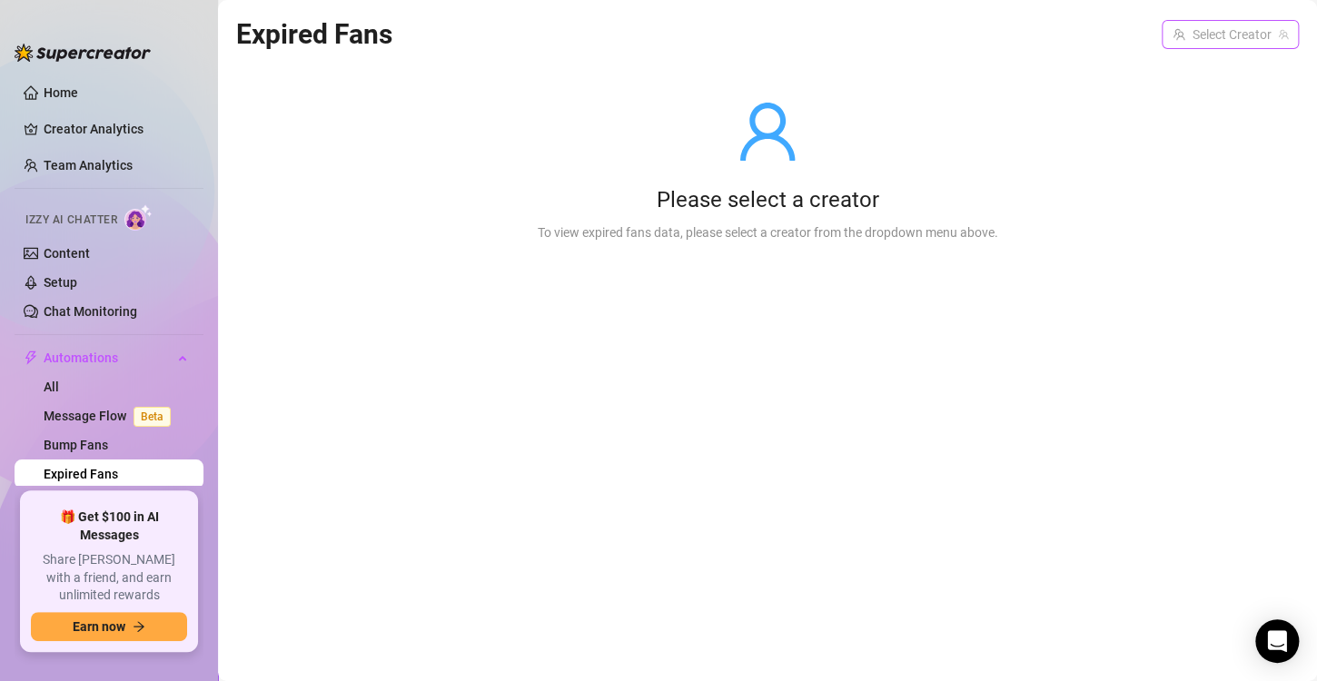
click at [1253, 34] on input "search" at bounding box center [1222, 34] width 99 height 27
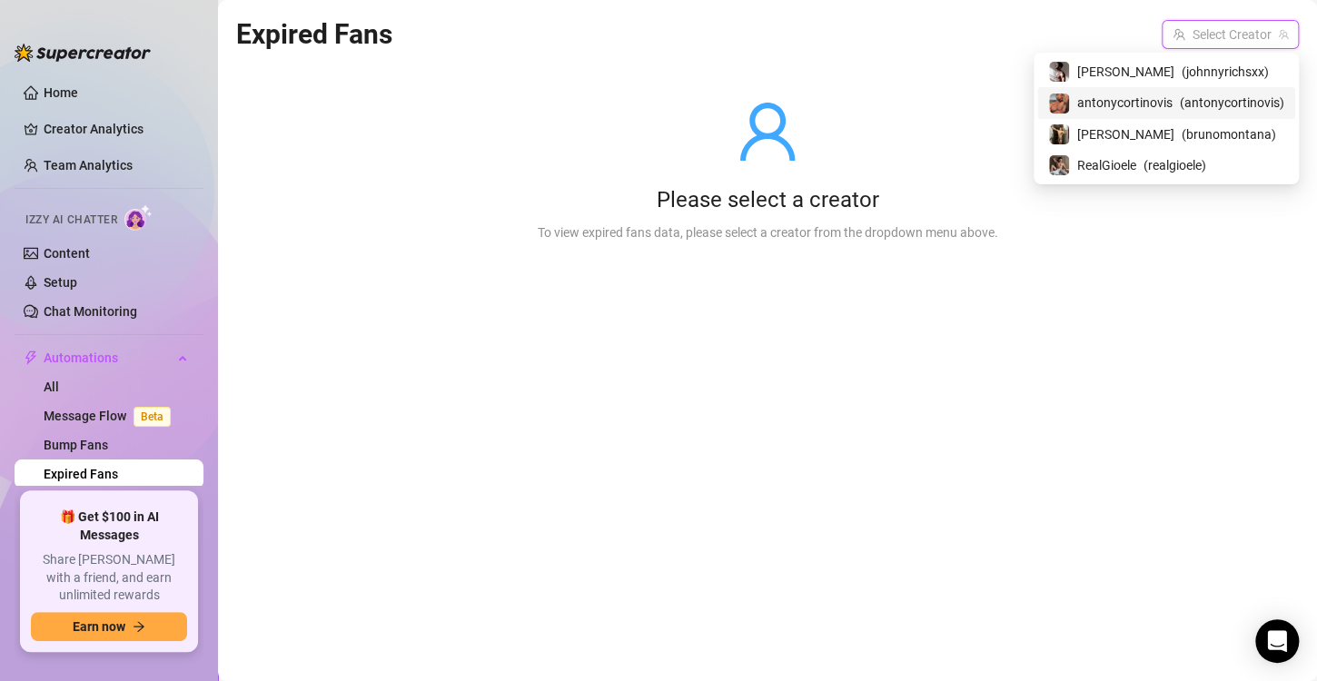
click at [1160, 104] on span "antonycortinovis" at bounding box center [1124, 103] width 95 height 20
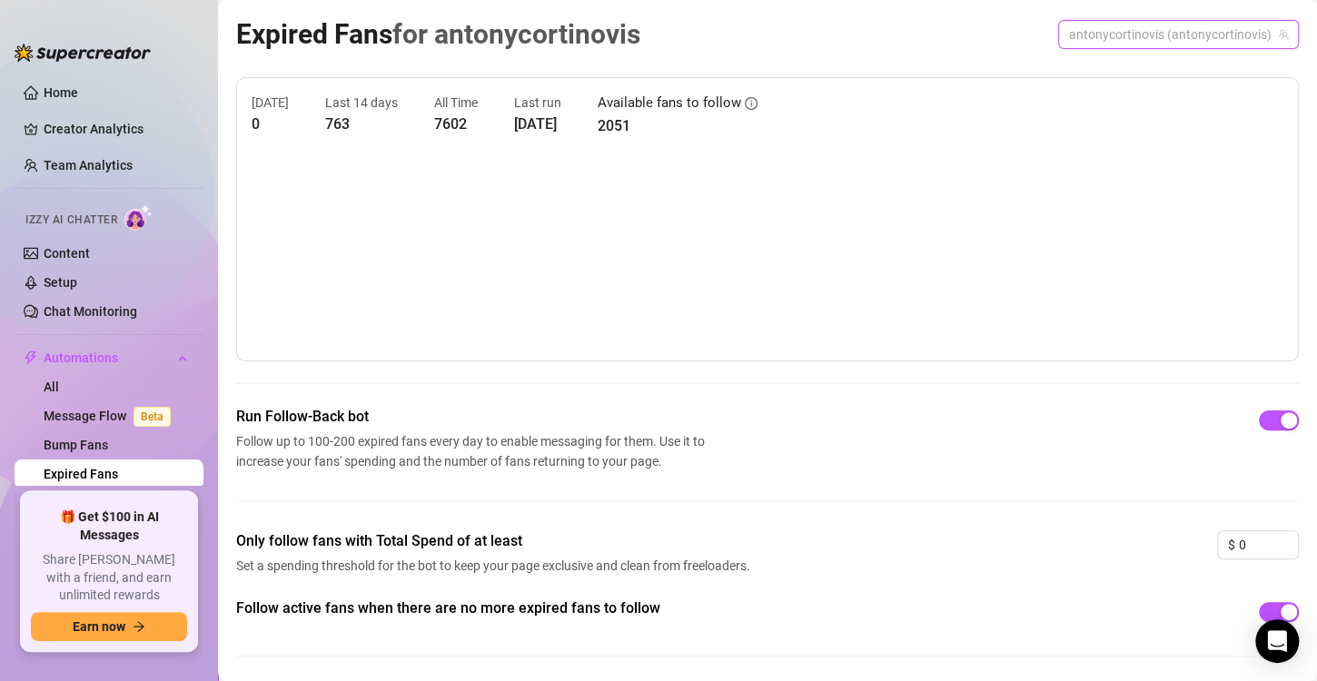
click at [1101, 39] on span "antonycortinovis (antonycortinovis)" at bounding box center [1178, 34] width 219 height 27
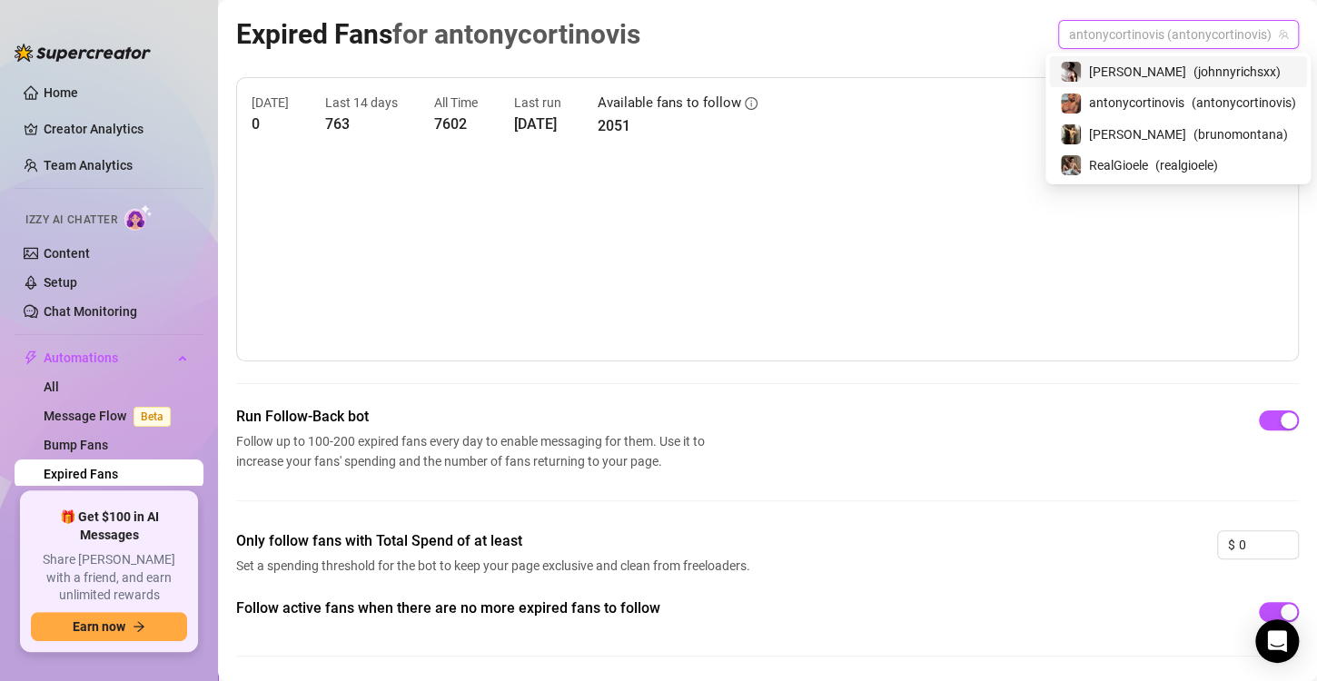
click at [1193, 74] on span "( johnnyrichsxx )" at bounding box center [1236, 72] width 87 height 20
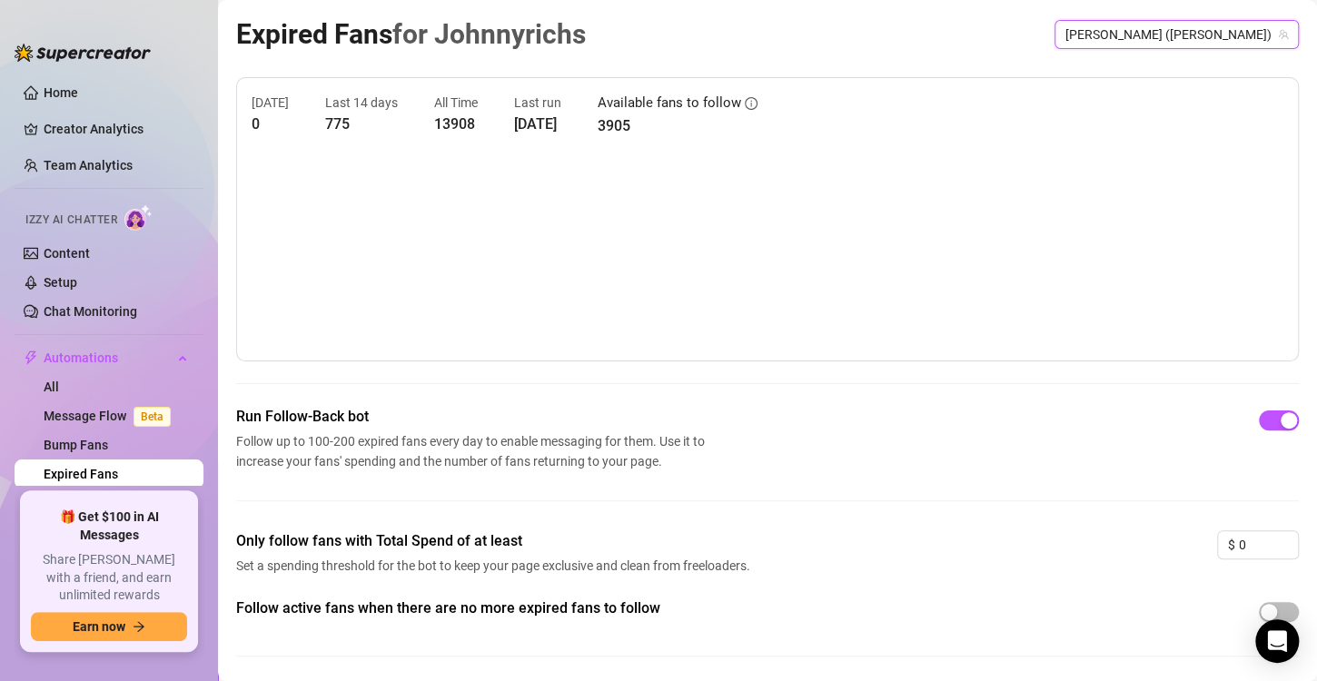
scroll to position [57, 0]
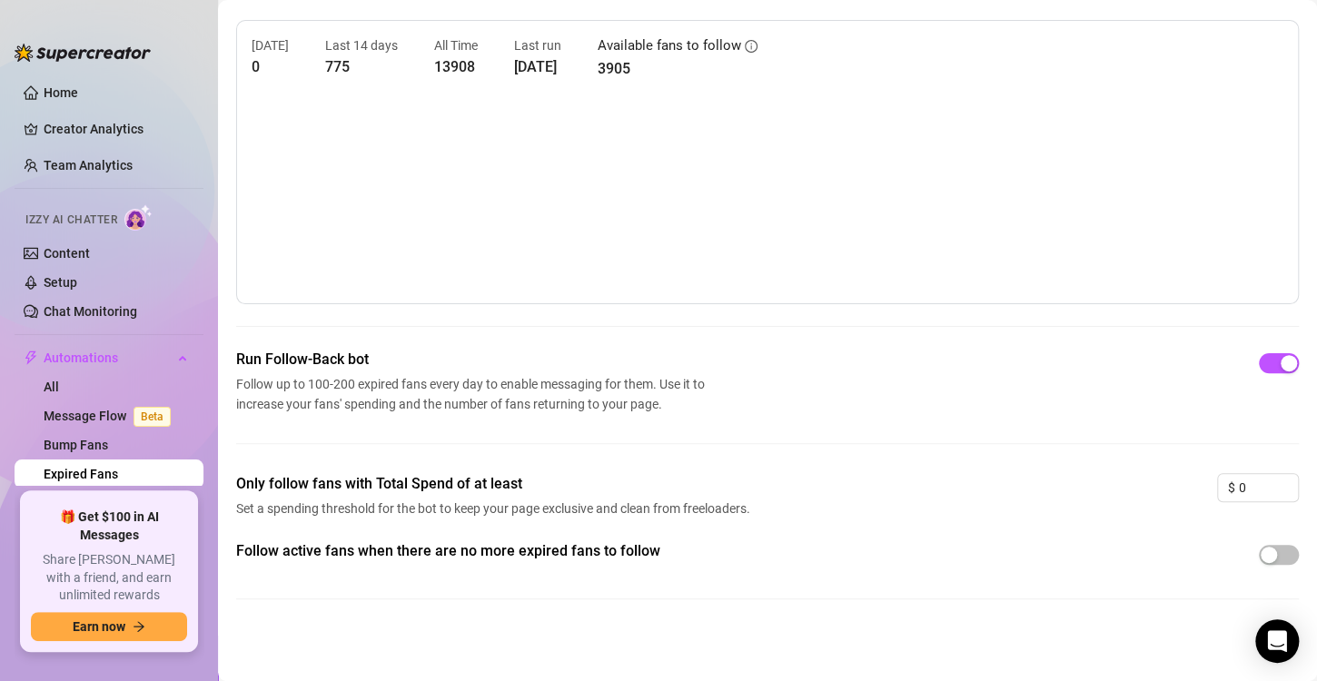
click at [1260, 565] on div at bounding box center [1279, 554] width 40 height 29
click at [1261, 556] on div "button" at bounding box center [1269, 555] width 16 height 16
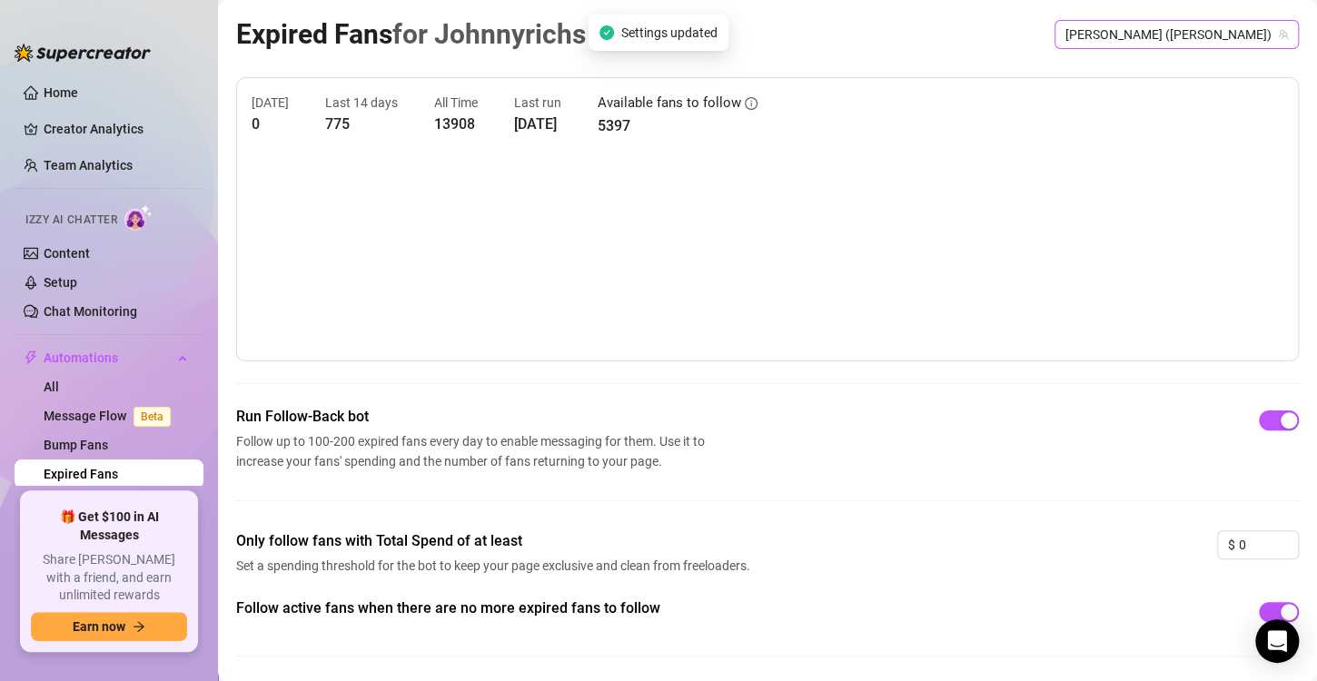
click at [1113, 45] on span "[PERSON_NAME] ([PERSON_NAME])" at bounding box center [1176, 34] width 223 height 27
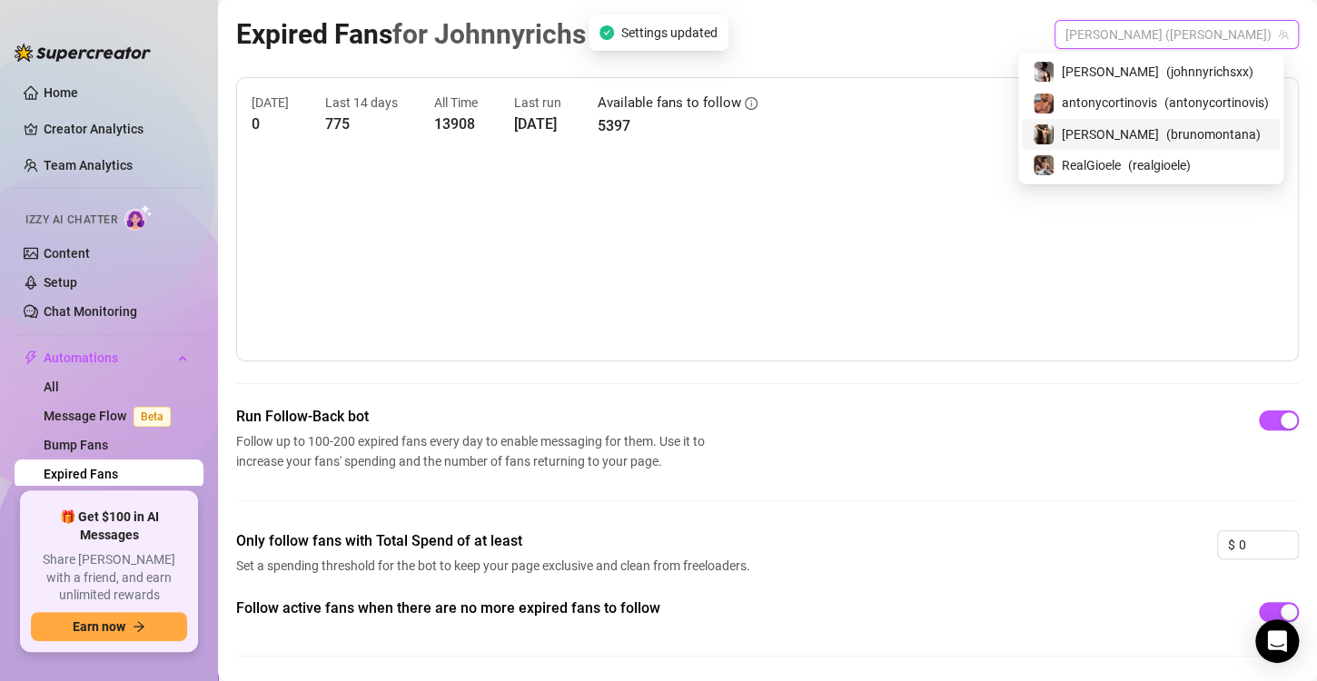
click at [1120, 146] on div "[PERSON_NAME] ( brunomontana )" at bounding box center [1151, 134] width 258 height 31
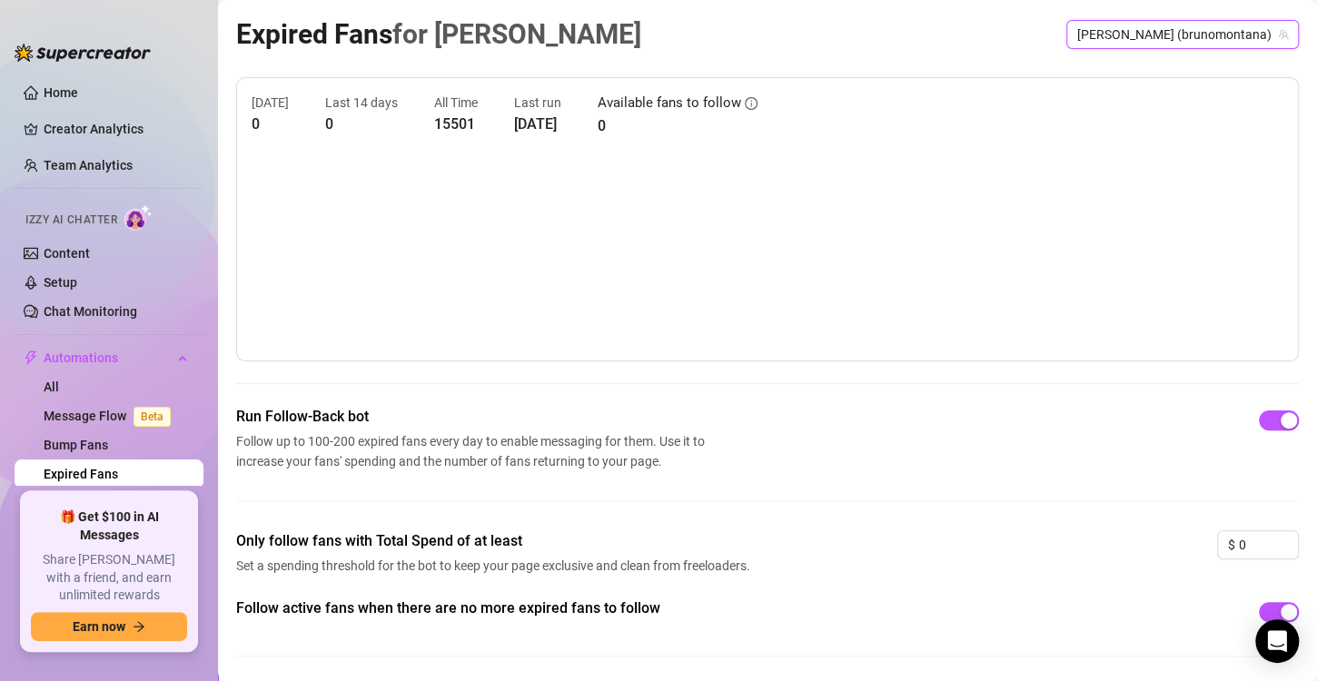
scroll to position [57, 0]
